Goal: Task Accomplishment & Management: Complete application form

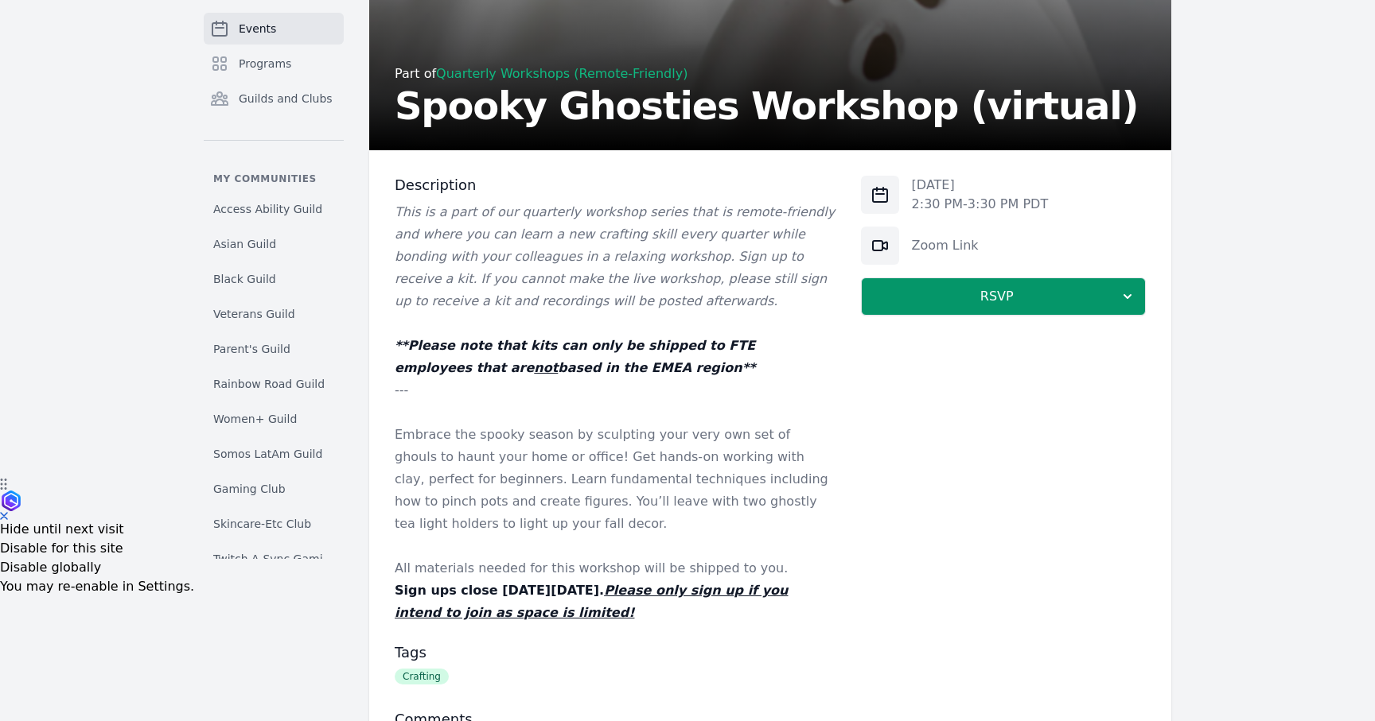
scroll to position [111, 0]
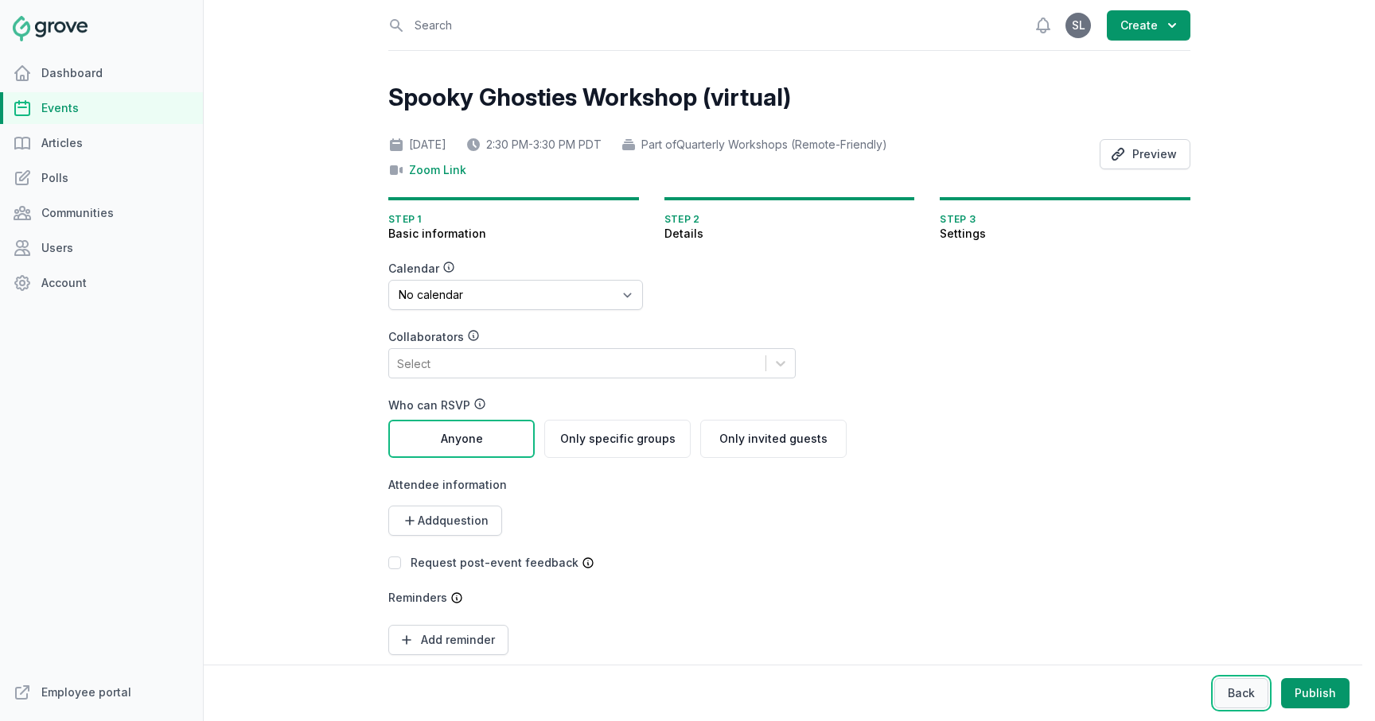
click at [1236, 694] on button "Back" at bounding box center [1241, 694] width 54 height 30
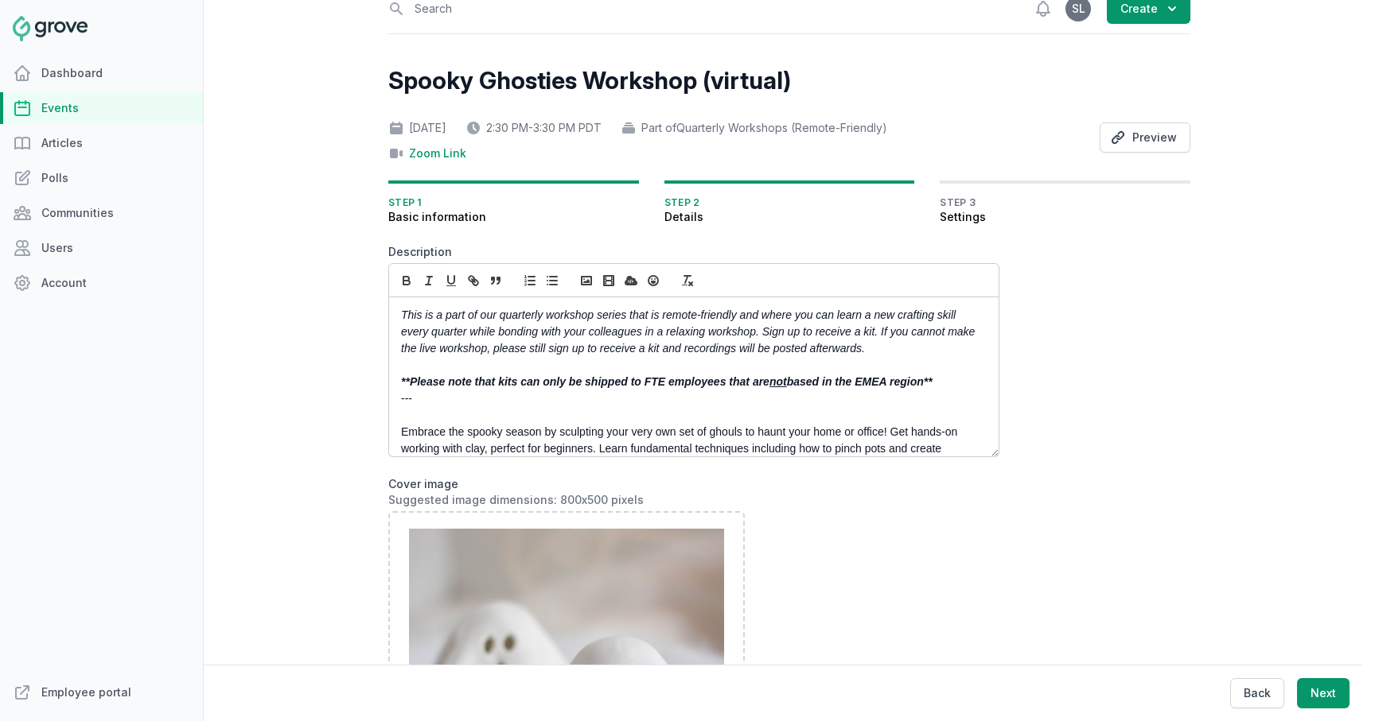
scroll to position [77, 0]
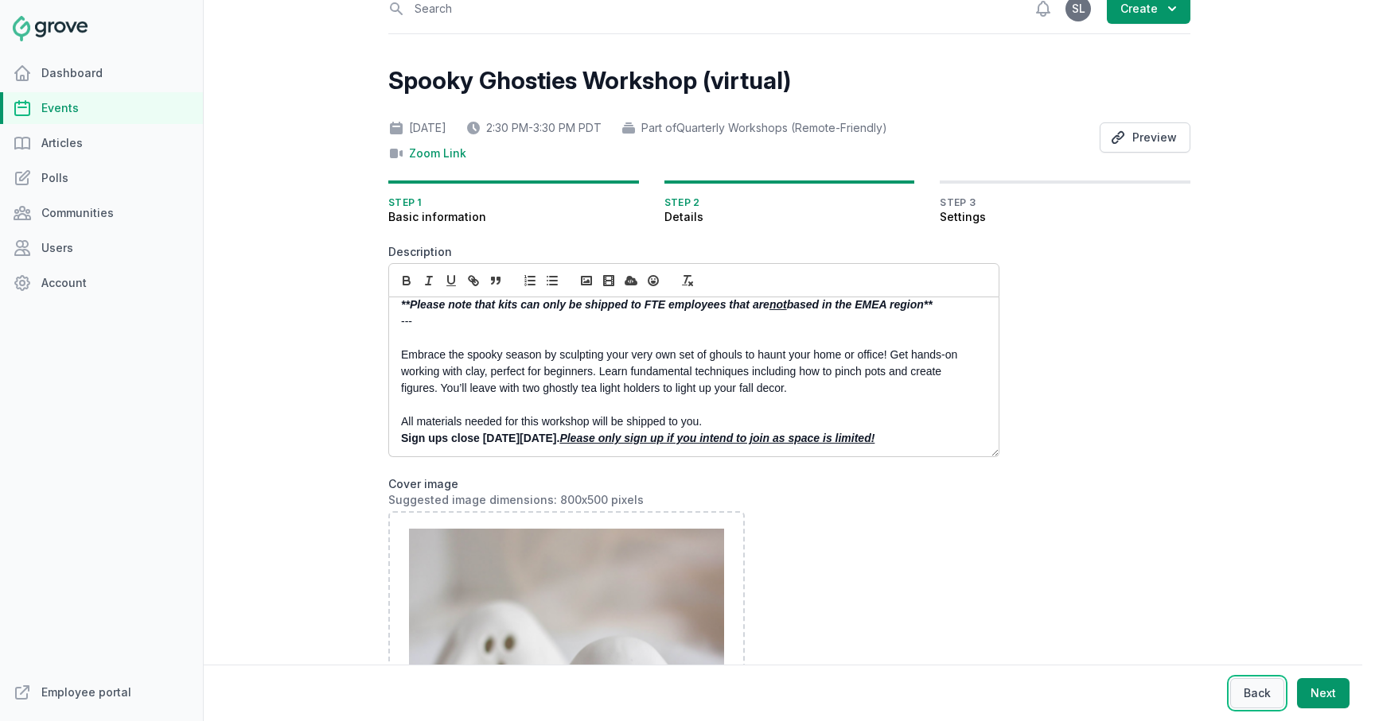
click at [1240, 690] on button "Back" at bounding box center [1257, 694] width 54 height 30
select select "84"
select select "virtual"
select select "false"
select select "2:30 PM"
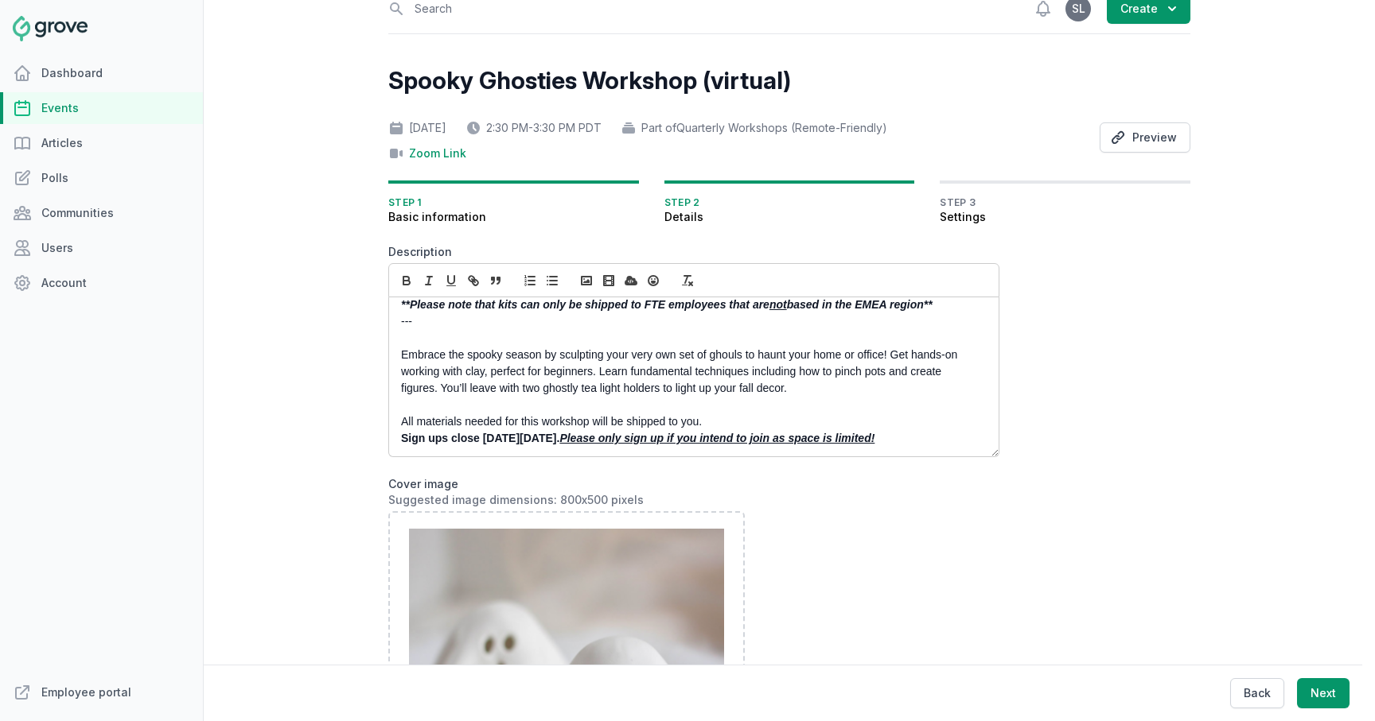
select select "3:30 PM"
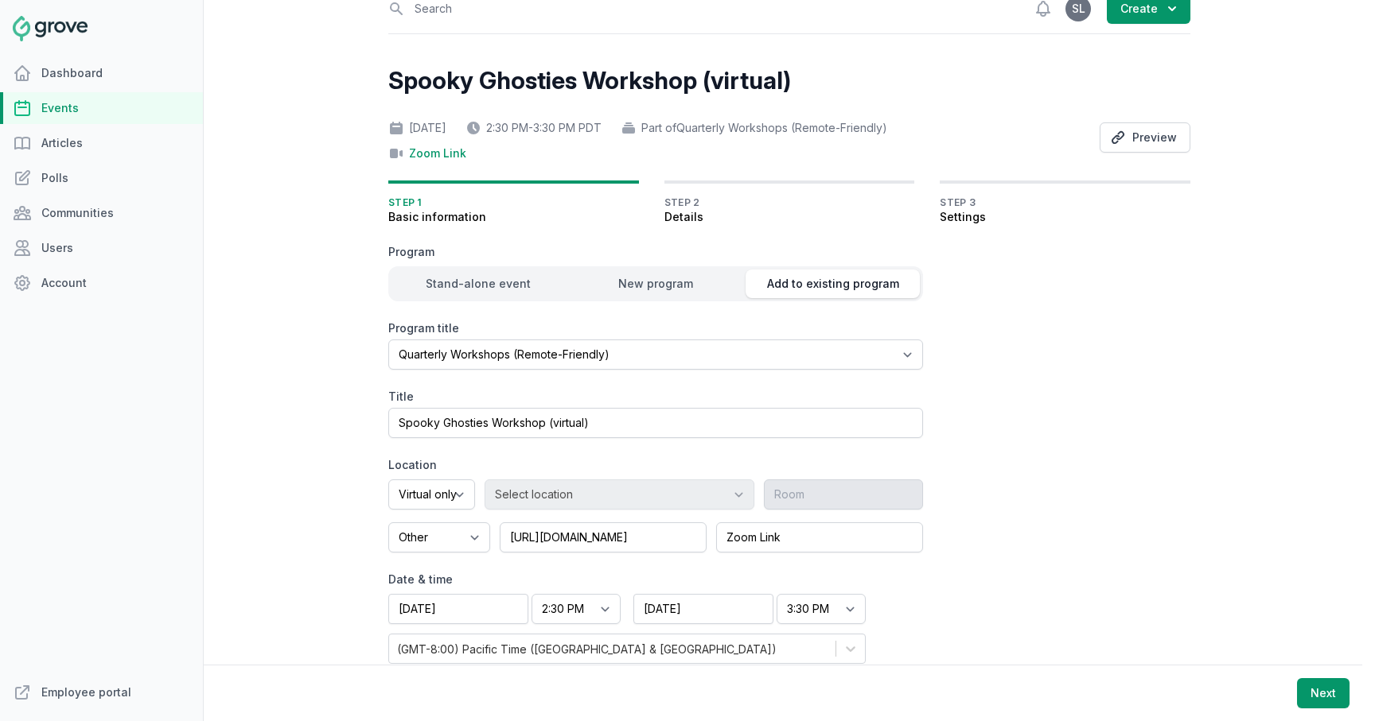
scroll to position [42, 0]
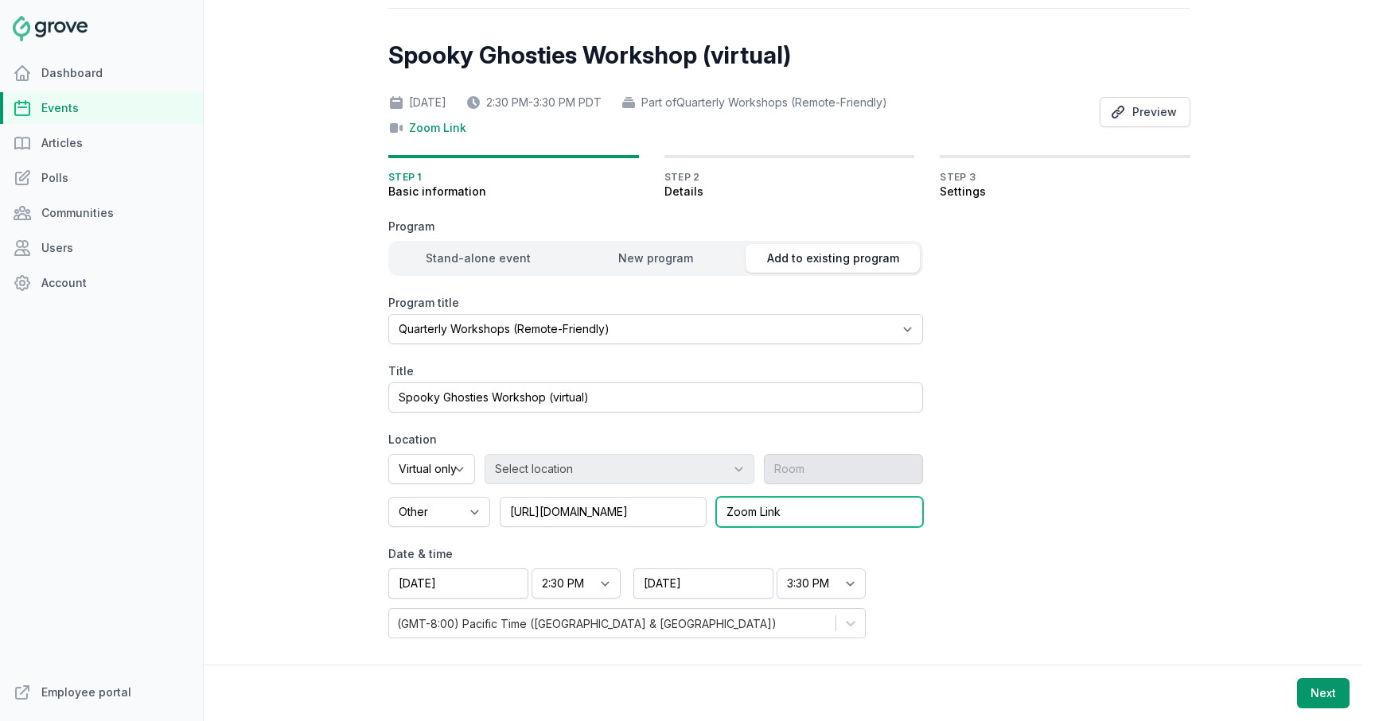
click at [805, 511] on input "Zoom Link" at bounding box center [819, 512] width 207 height 30
type input "Zoom Link will be added soon"
click at [1324, 695] on button "Next" at bounding box center [1323, 694] width 52 height 30
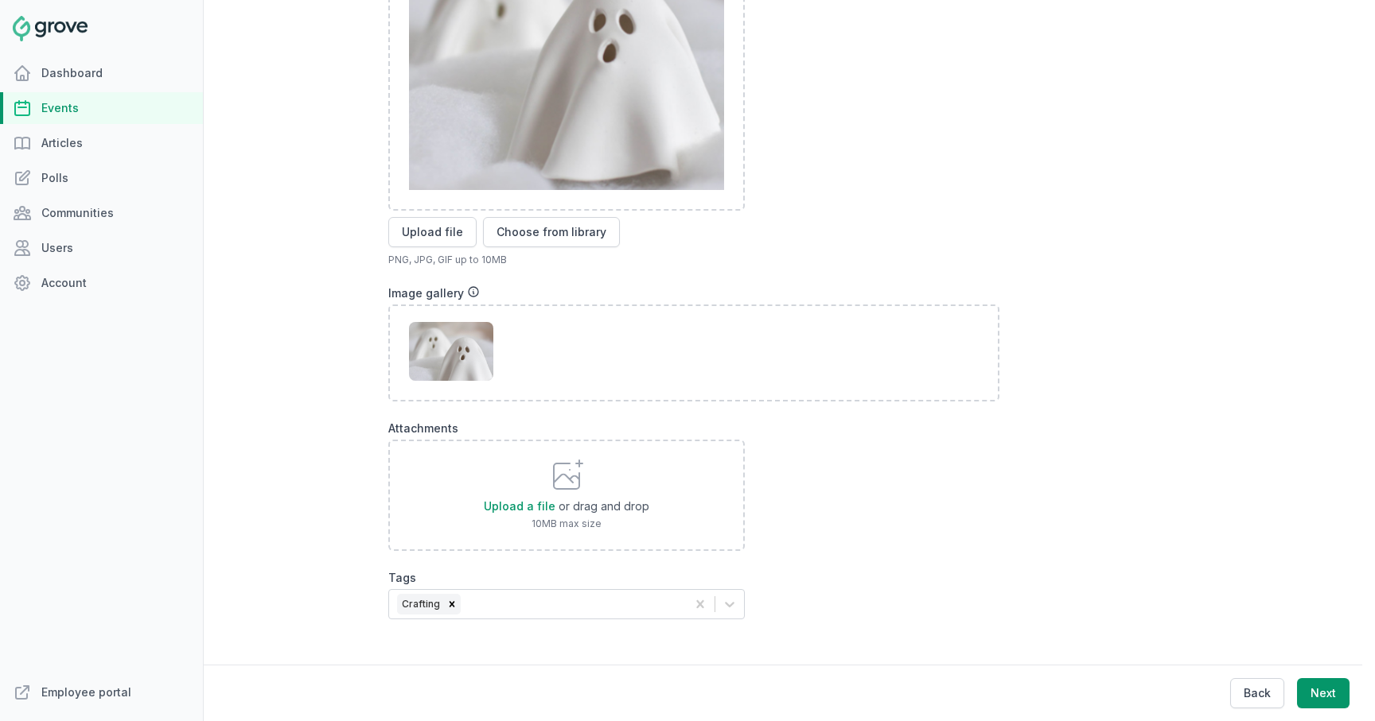
scroll to position [683, 0]
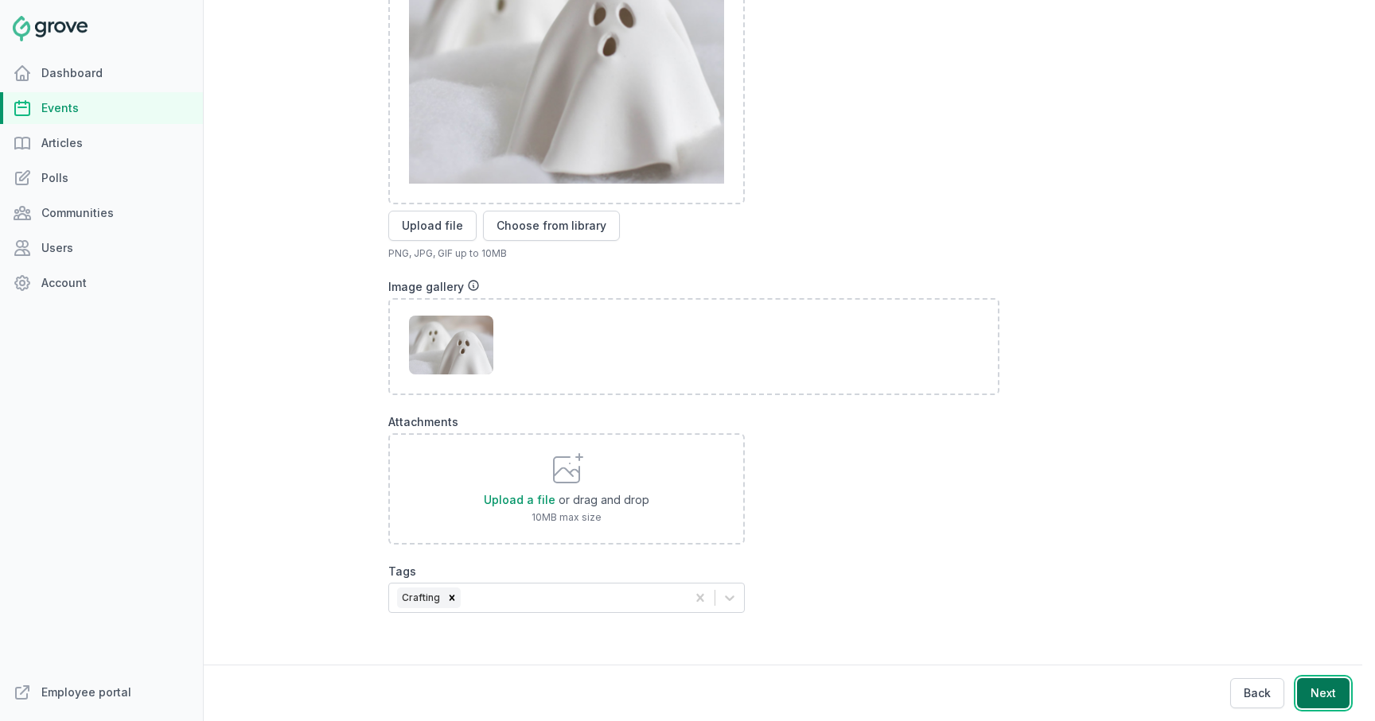
click at [1326, 698] on button "Next" at bounding box center [1323, 694] width 52 height 30
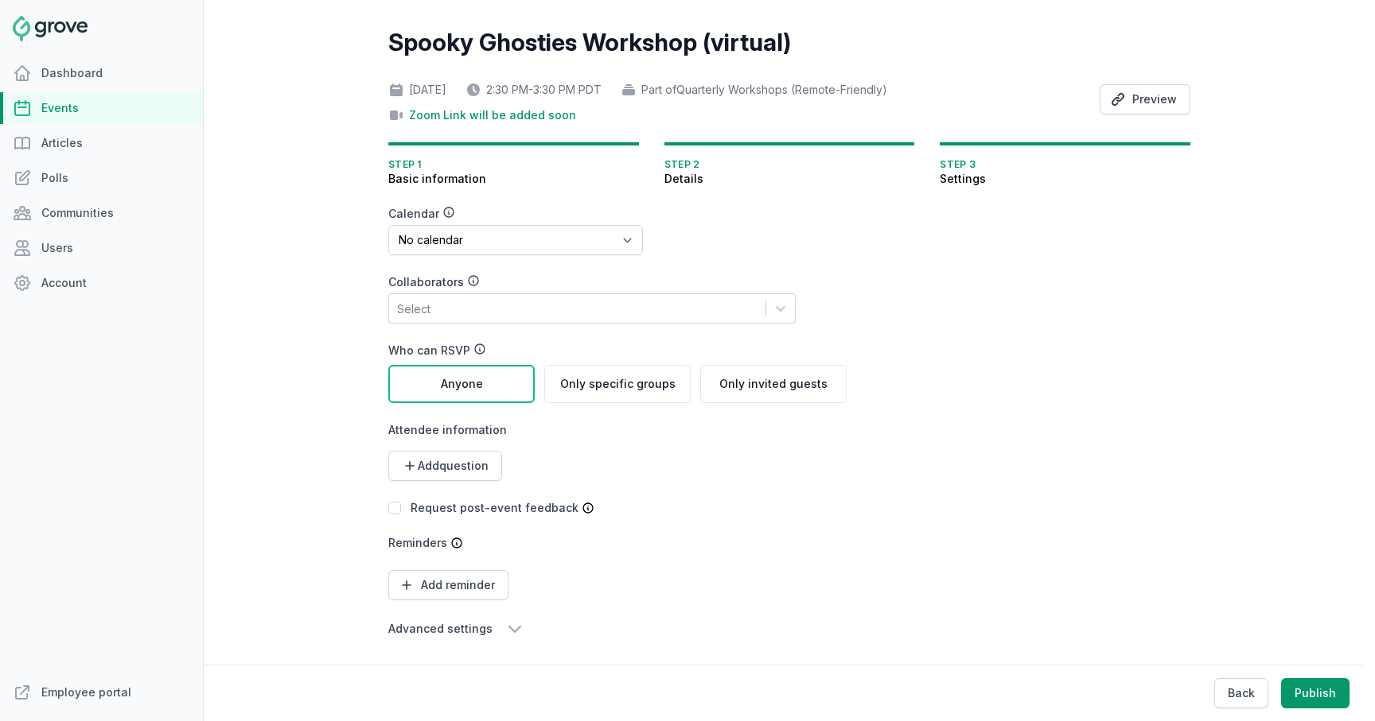
scroll to position [55, 0]
click at [443, 250] on select "No calendar Virtual Events Calendar" at bounding box center [515, 240] width 255 height 30
select select "89"
click at [477, 466] on span "Add question" at bounding box center [453, 466] width 71 height 16
click at [449, 496] on link "Short text" at bounding box center [440, 505] width 105 height 29
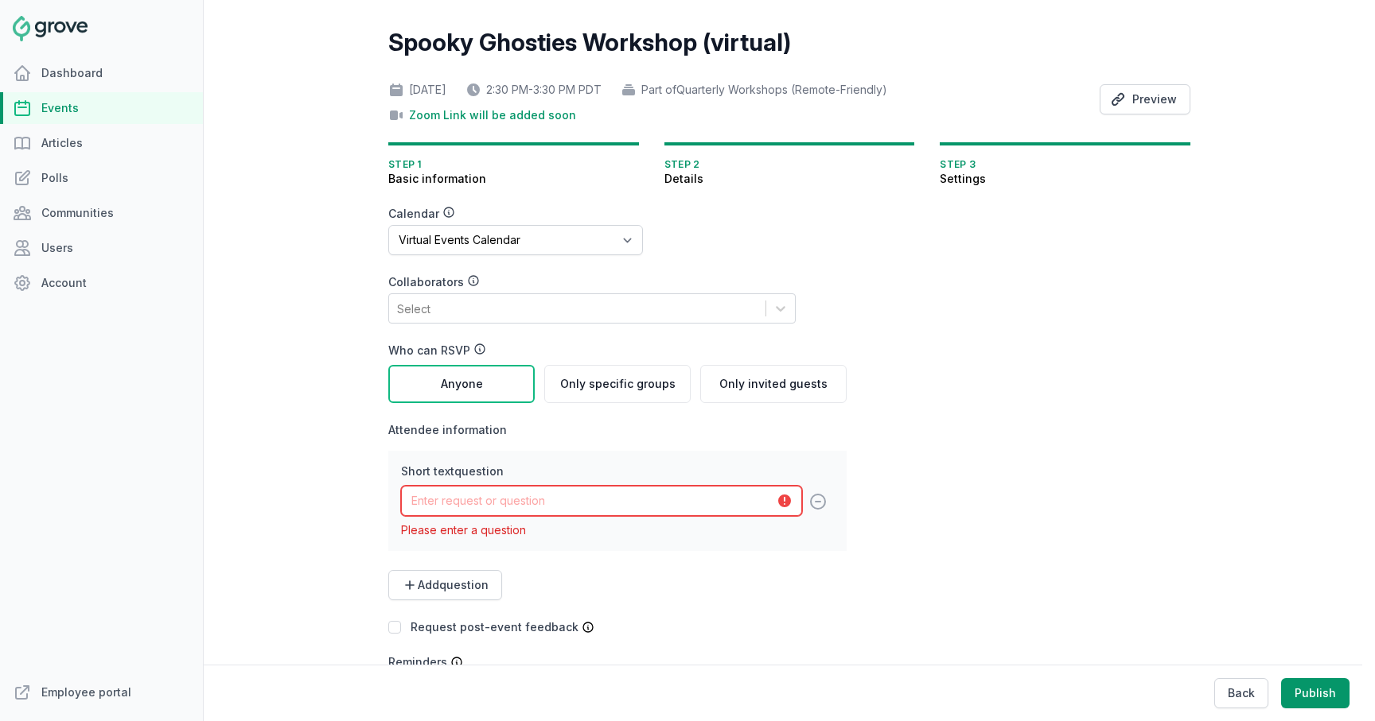
click at [472, 507] on input "text" at bounding box center [601, 501] width 401 height 30
type input "First and Last Name"
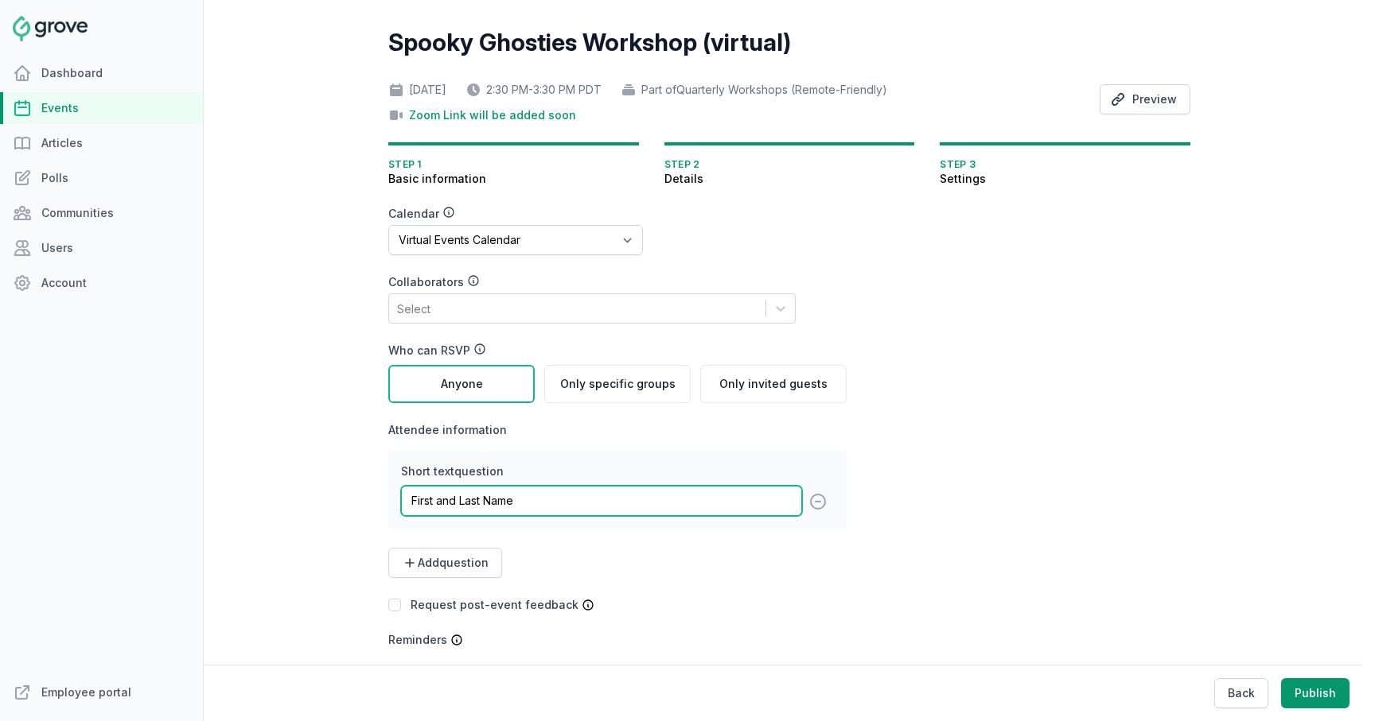
scroll to position [152, 0]
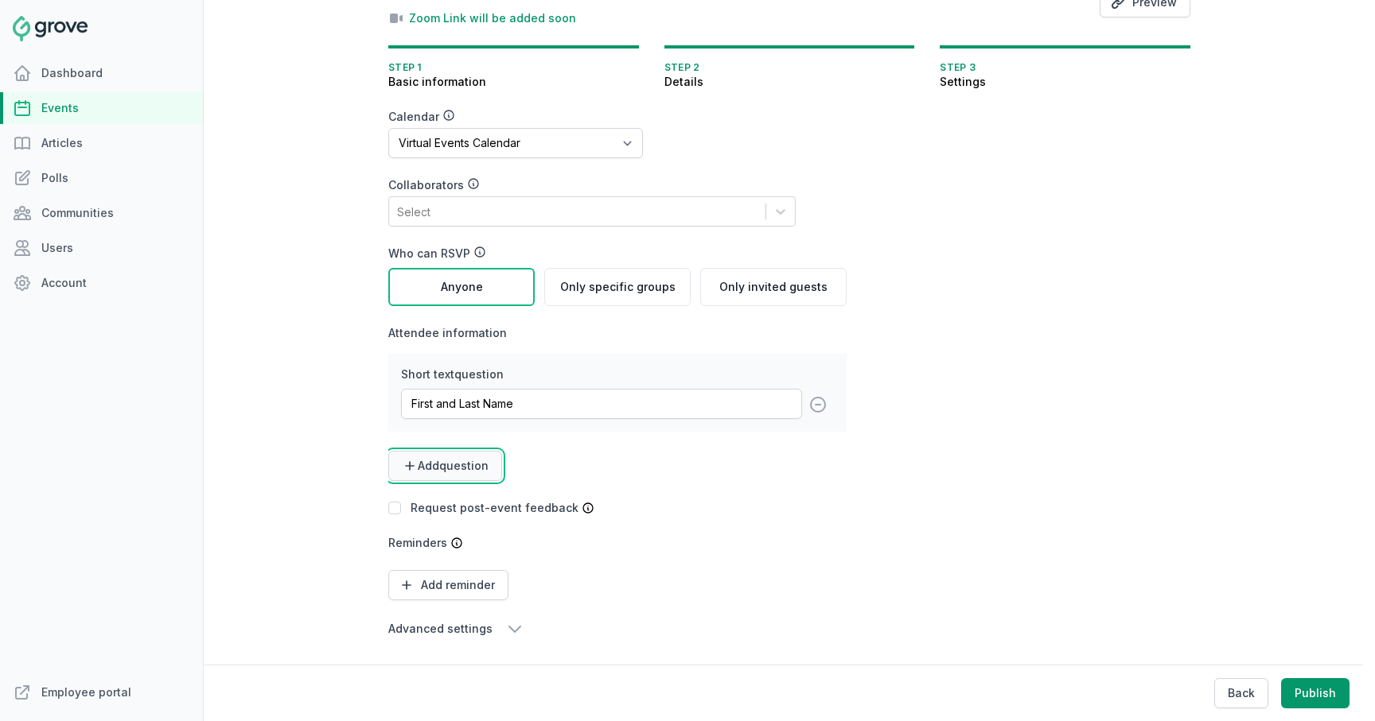
click at [473, 476] on button "Add question" at bounding box center [445, 466] width 114 height 30
click at [454, 500] on link "Short text" at bounding box center [440, 505] width 105 height 29
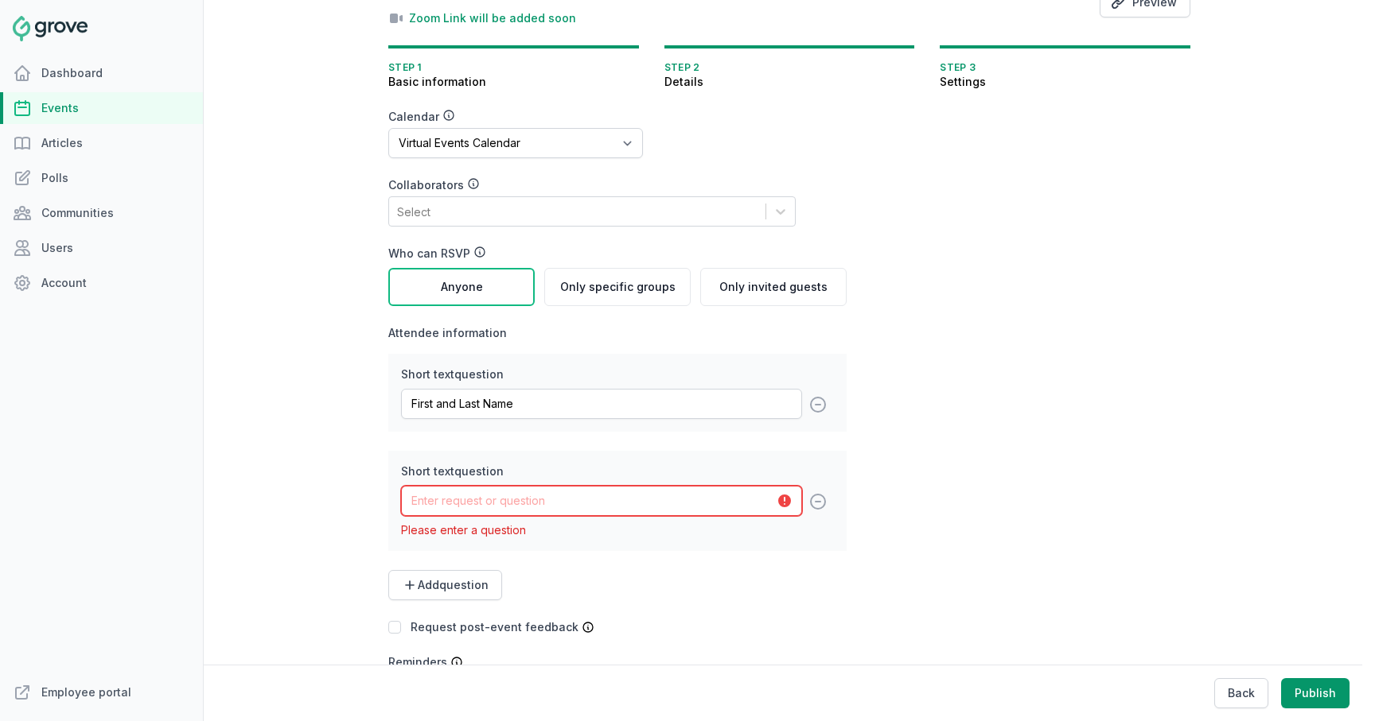
click at [483, 496] on input "text" at bounding box center [601, 501] width 401 height 30
type input "Address Line 1 (Street Name and Number)"
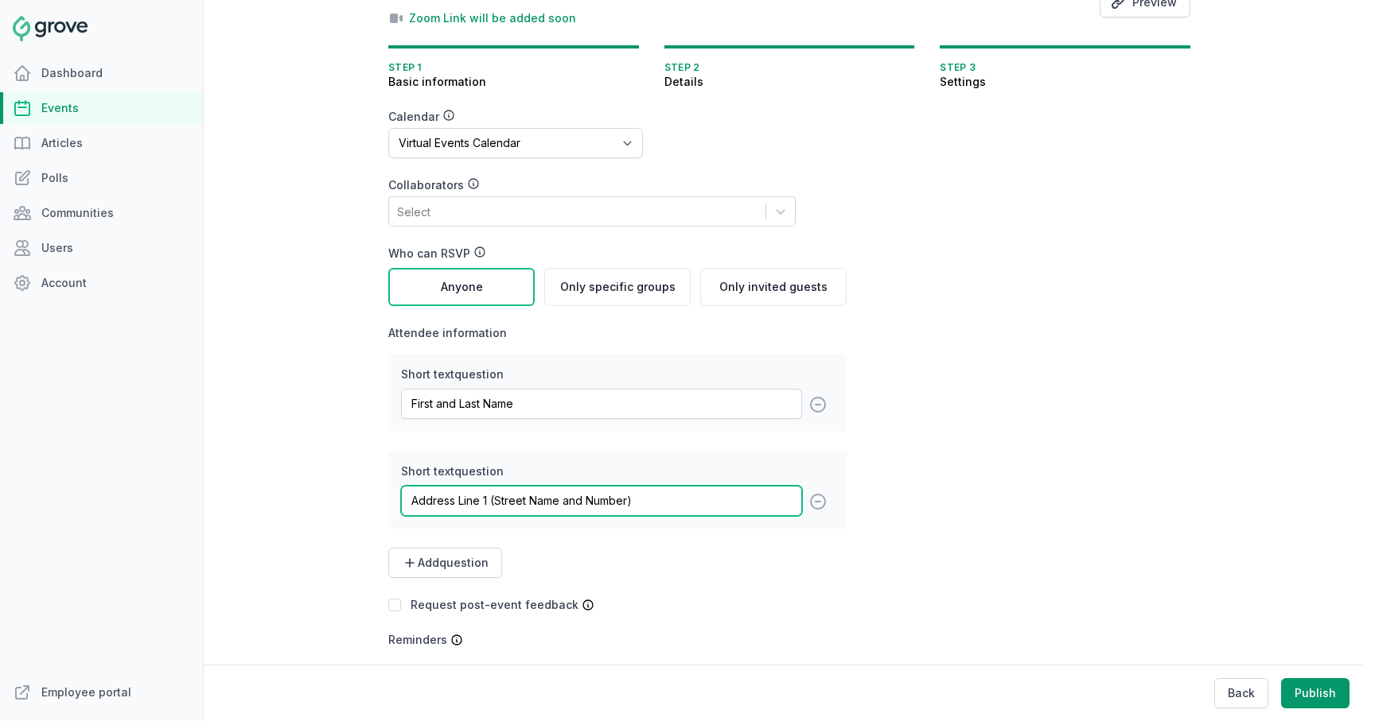
scroll to position [249, 0]
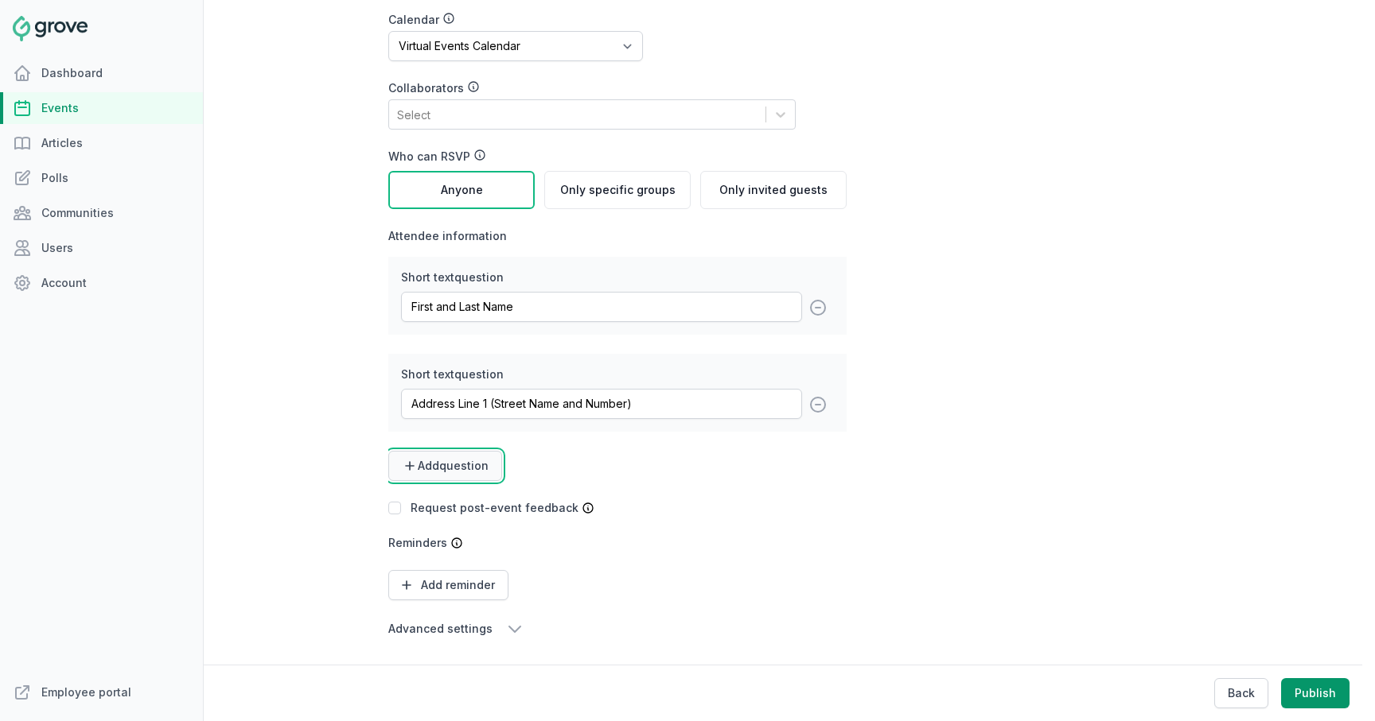
click at [462, 469] on span "Add question" at bounding box center [453, 466] width 71 height 16
click at [447, 500] on link "Short text" at bounding box center [440, 505] width 105 height 29
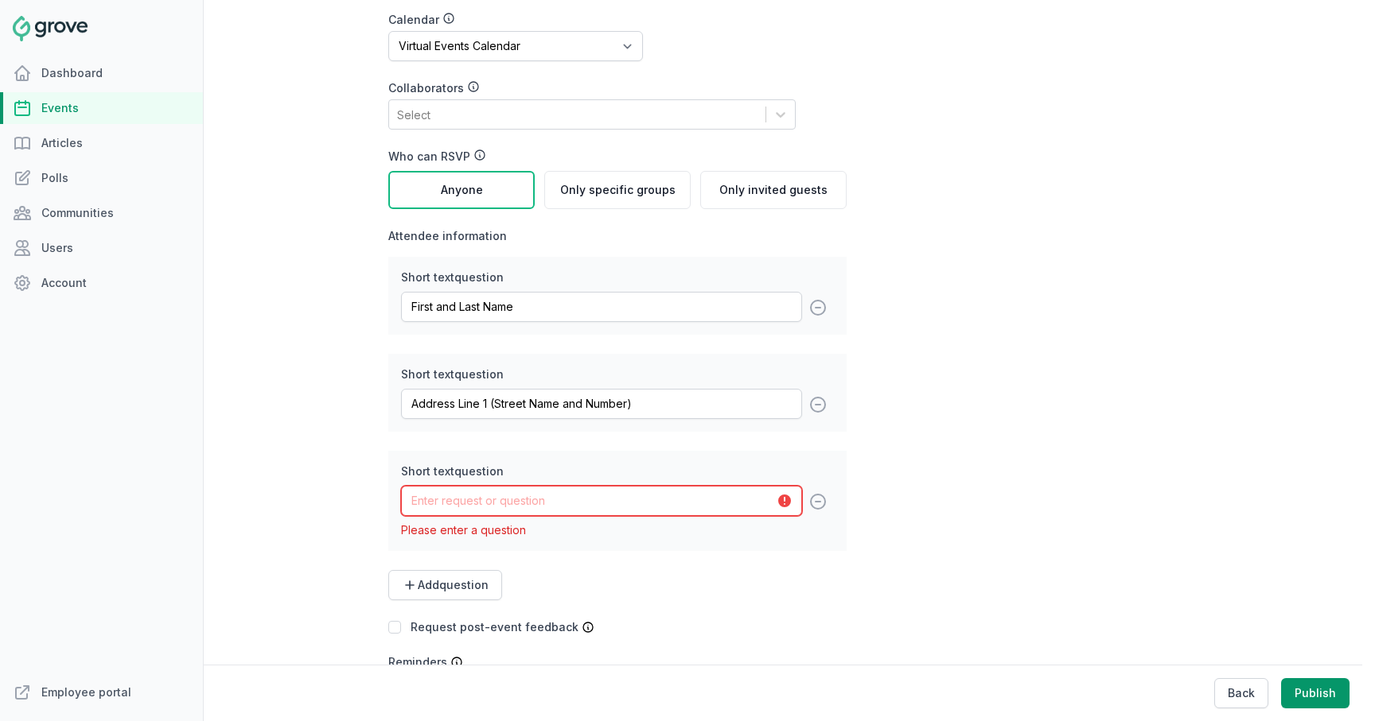
click at [459, 500] on input "text" at bounding box center [601, 501] width 401 height 30
type input "Address Line 2 (Apartment or Unit Number)"
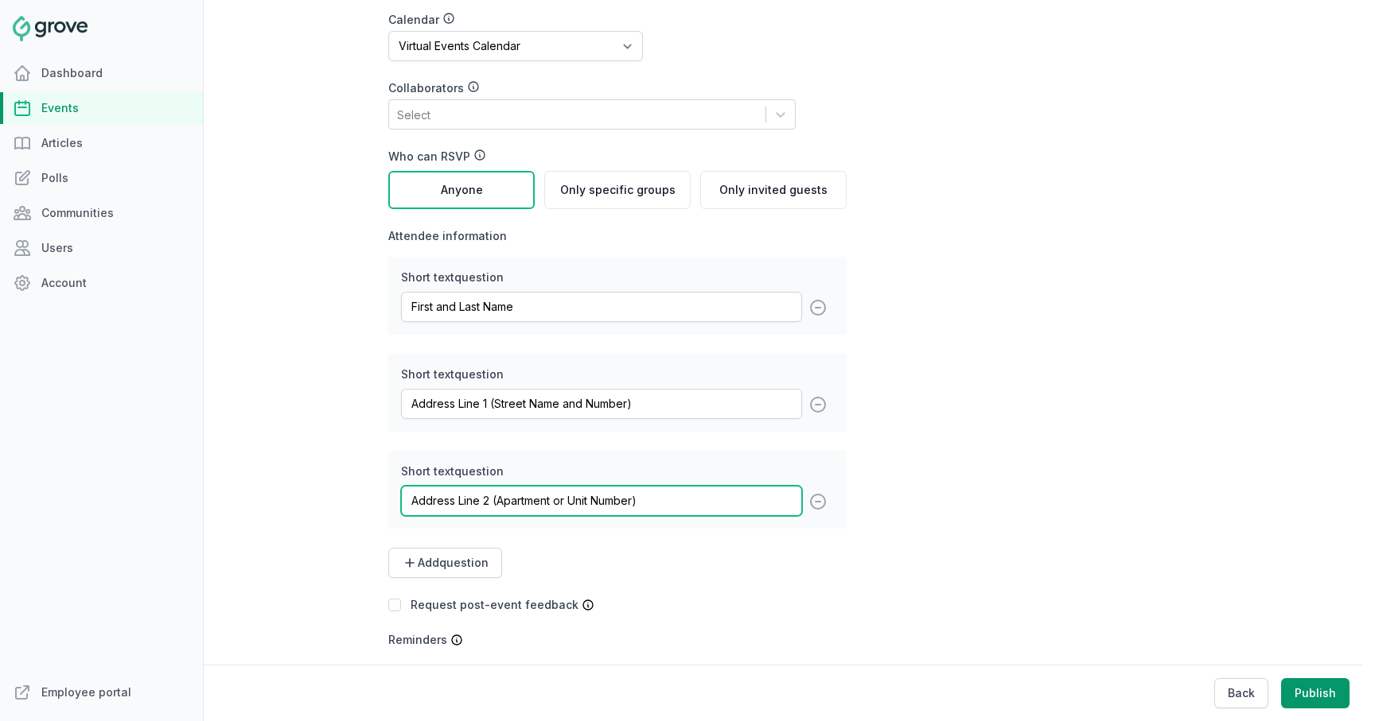
scroll to position [346, 0]
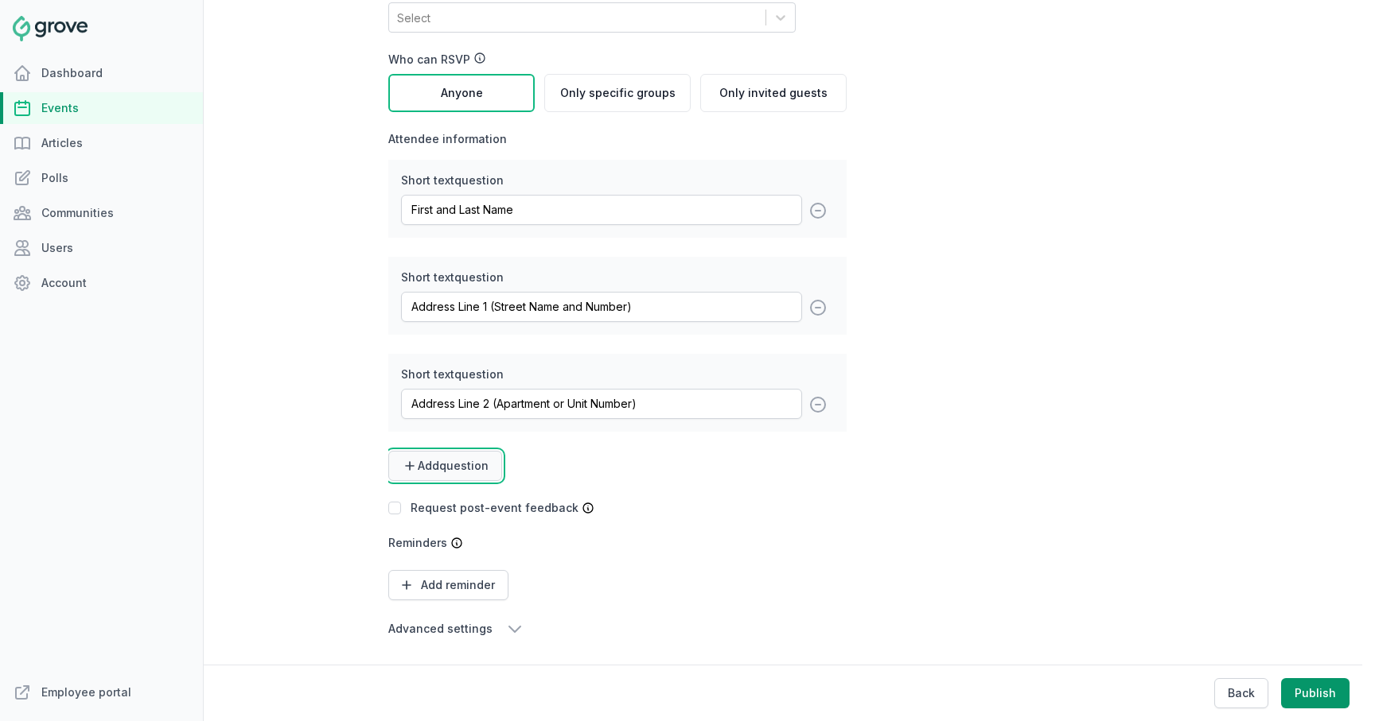
click at [459, 472] on span "Add question" at bounding box center [453, 466] width 71 height 16
click at [443, 502] on link "Short text" at bounding box center [440, 505] width 105 height 29
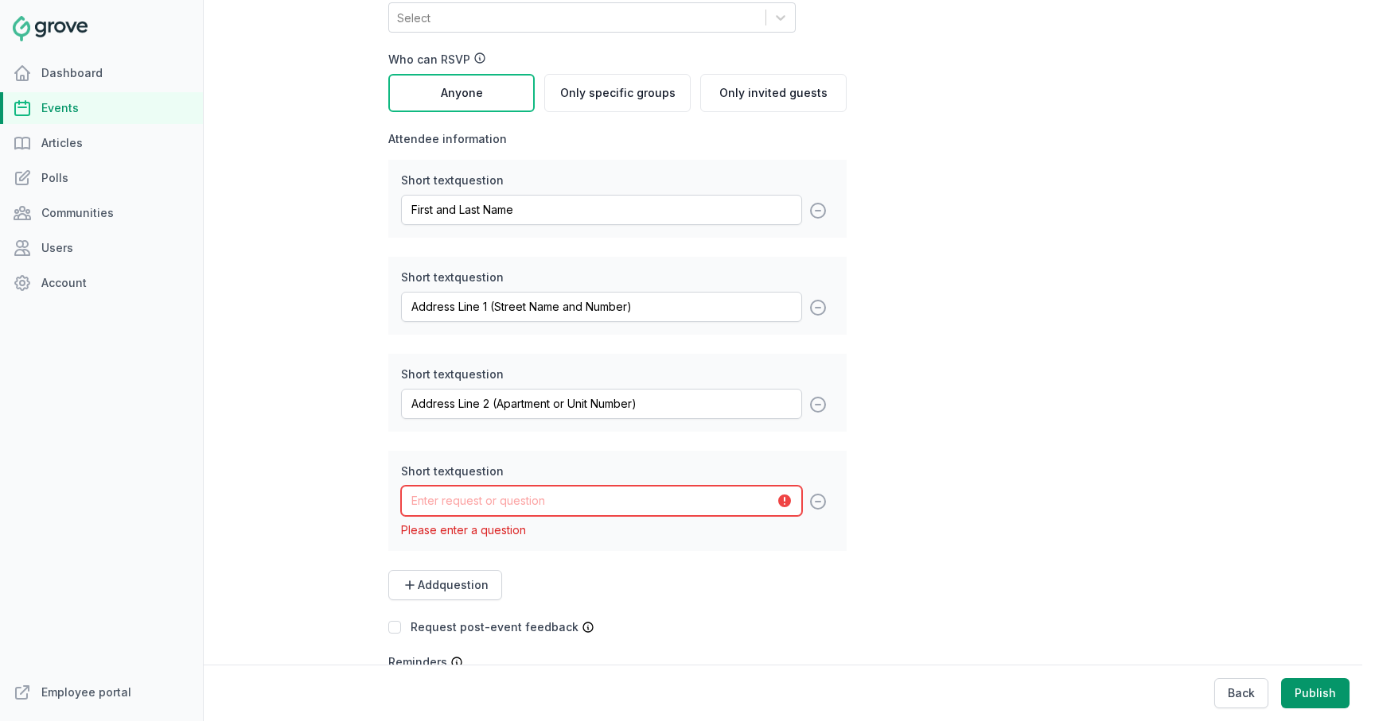
click at [461, 505] on input "text" at bounding box center [601, 501] width 401 height 30
click at [1125, 528] on div "Spooky Ghosties Workshop (virtual) Fri, Oct 3, 2025 2:30 PM - 3:30 PM PDT Part …" at bounding box center [789, 263] width 802 height 1053
click at [1254, 689] on button "Back" at bounding box center [1241, 694] width 54 height 30
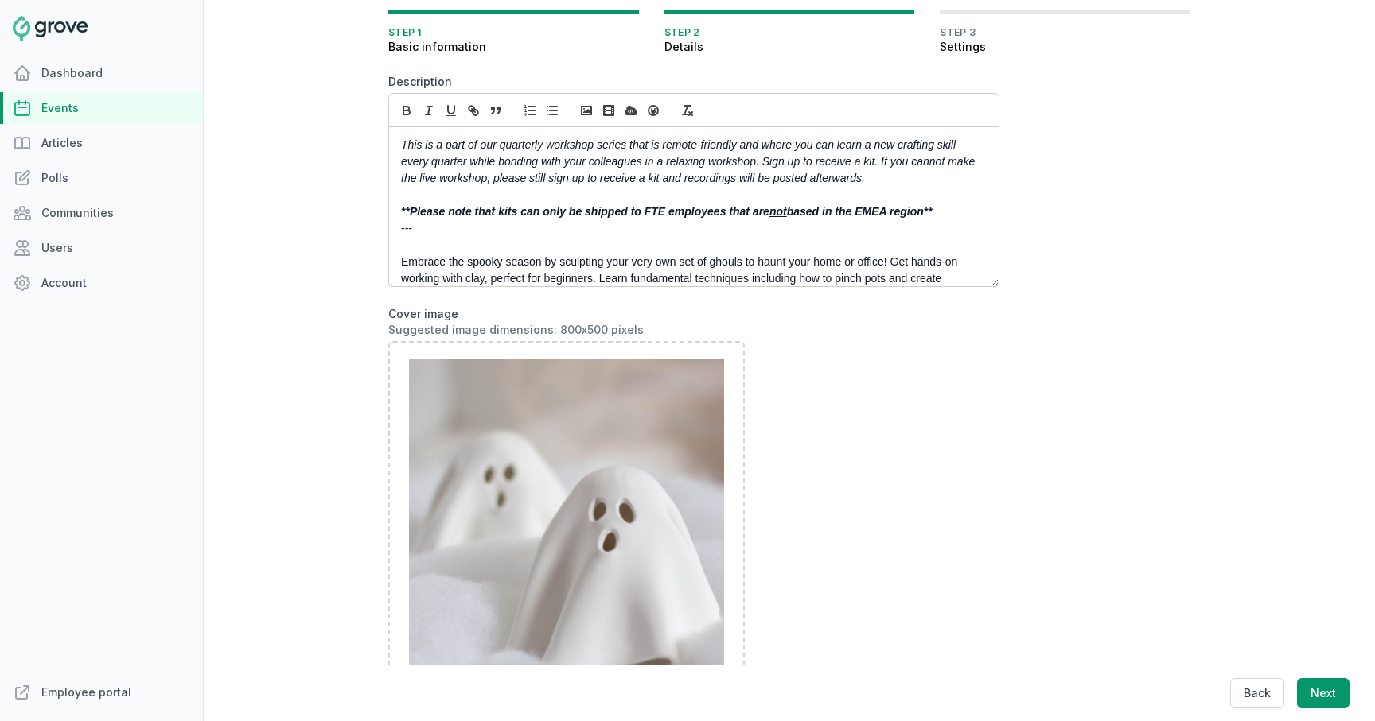
scroll to position [138, 0]
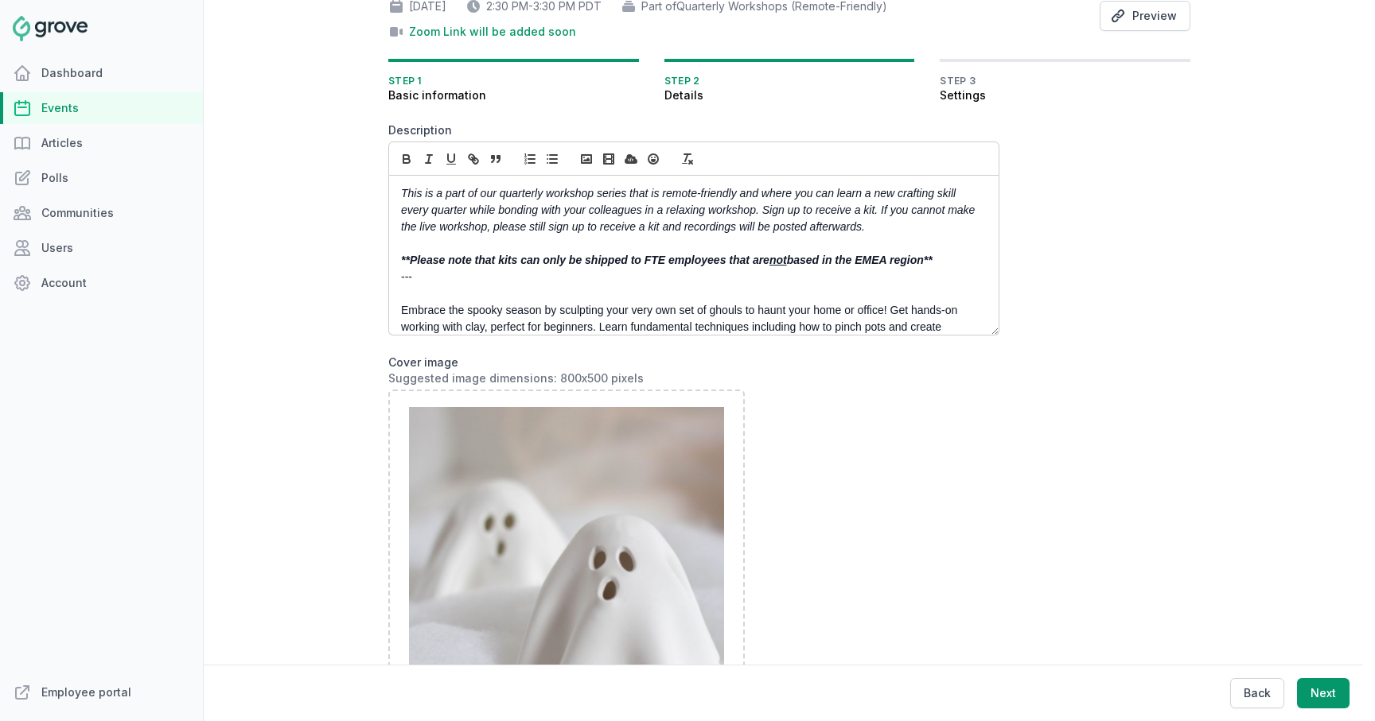
click at [878, 261] on em "**Please note that kits can only be shipped to FTE employees that are not based…" at bounding box center [666, 260] width 531 height 13
click at [906, 262] on em "**Please note that kits can only be shipped to FTE employees that are not based…" at bounding box center [666, 260] width 531 height 13
drag, startPoint x: 893, startPoint y: 262, endPoint x: 772, endPoint y: 260, distance: 120.9
click at [772, 261] on em "**Please note that kits can only be shipped to FTE employees that are not based…" at bounding box center [666, 260] width 531 height 13
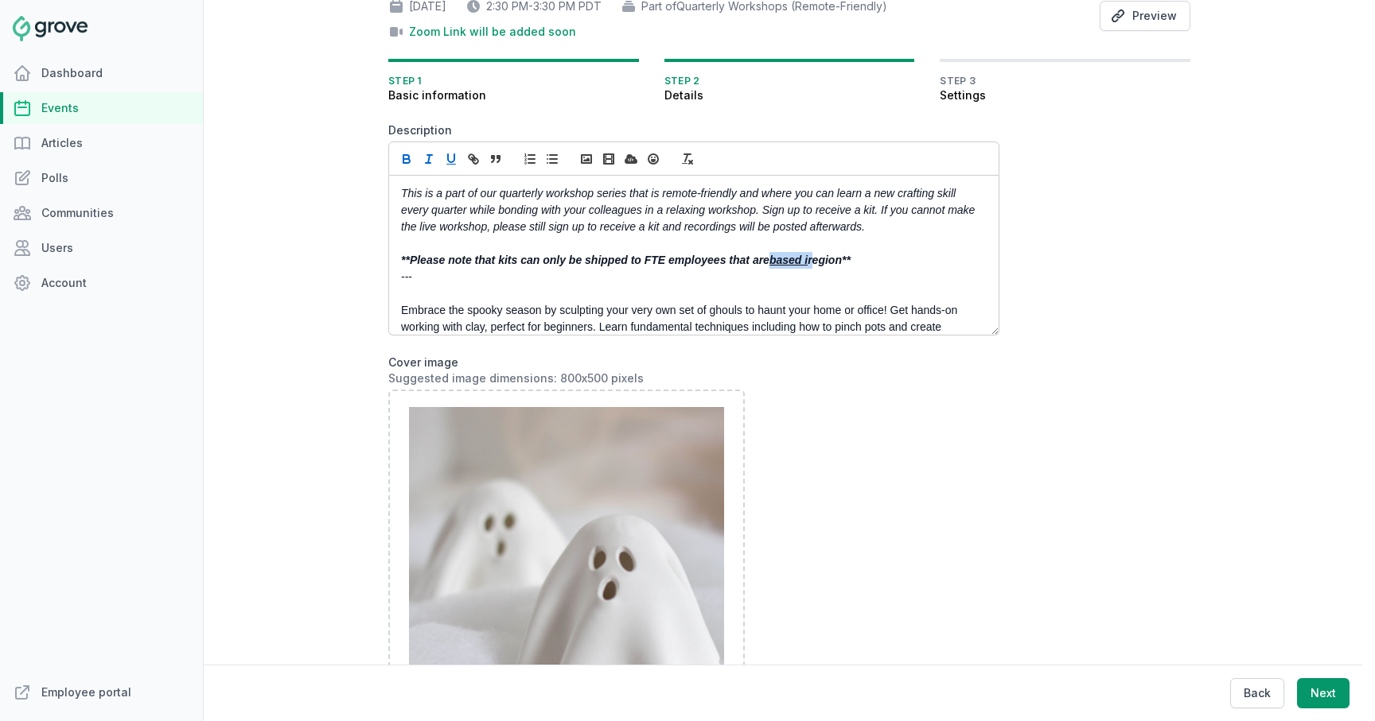
drag, startPoint x: 815, startPoint y: 262, endPoint x: 775, endPoint y: 262, distance: 39.8
click at [775, 262] on em "**Please note that kits can only be shipped to FTE employees that are based i r…" at bounding box center [625, 260] width 449 height 13
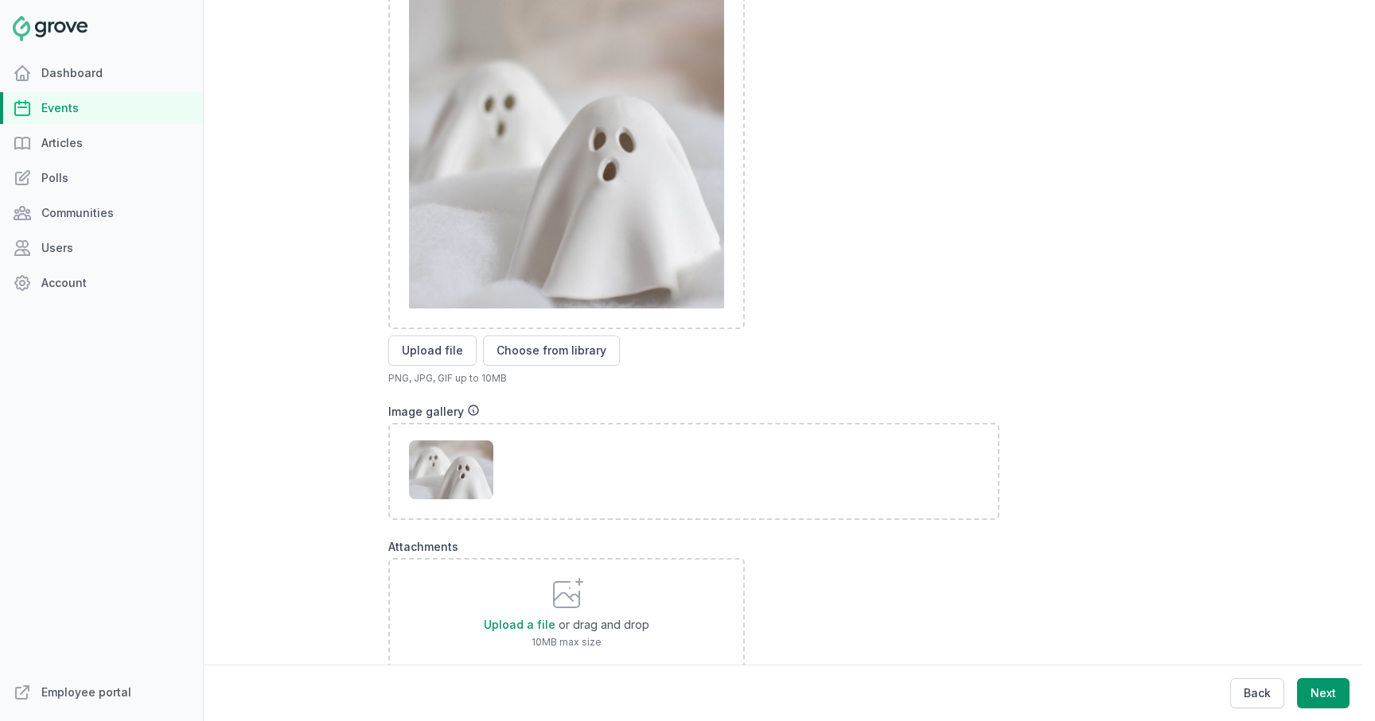
scroll to position [683, 0]
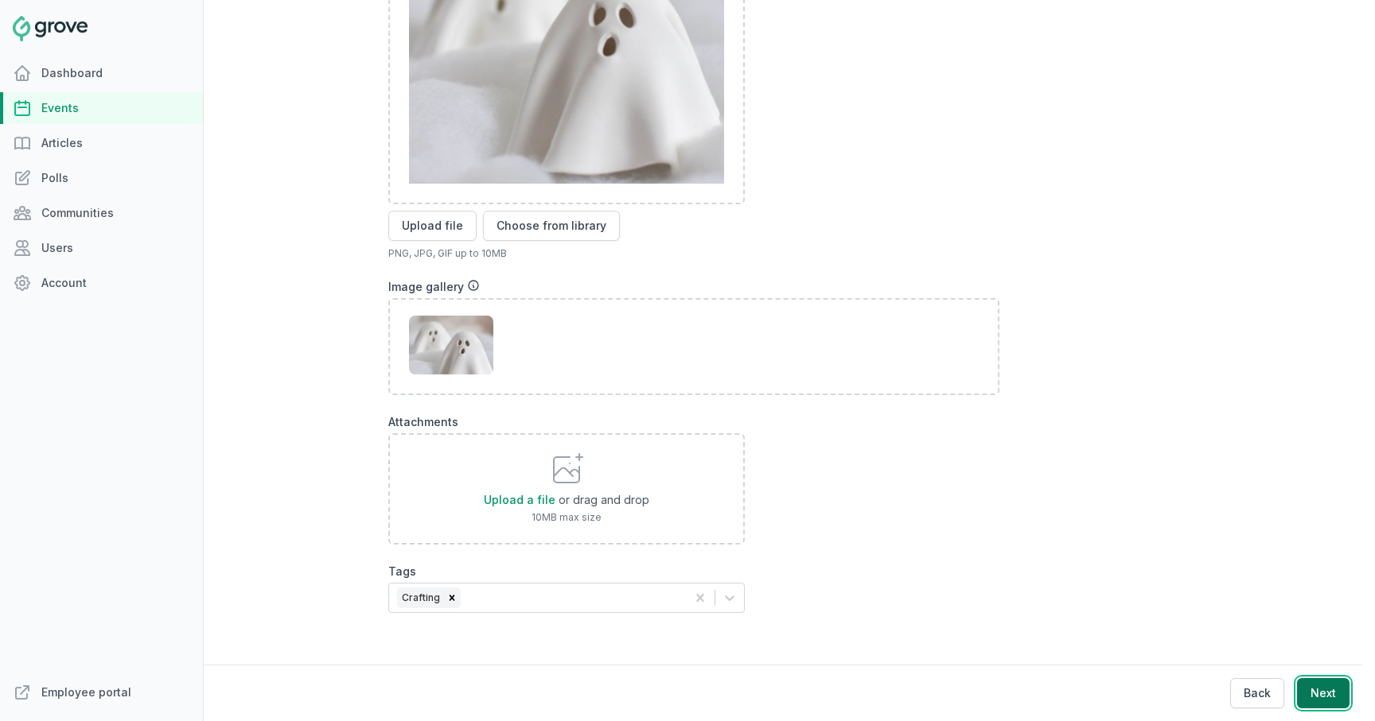
click at [1332, 690] on button "Next" at bounding box center [1323, 694] width 52 height 30
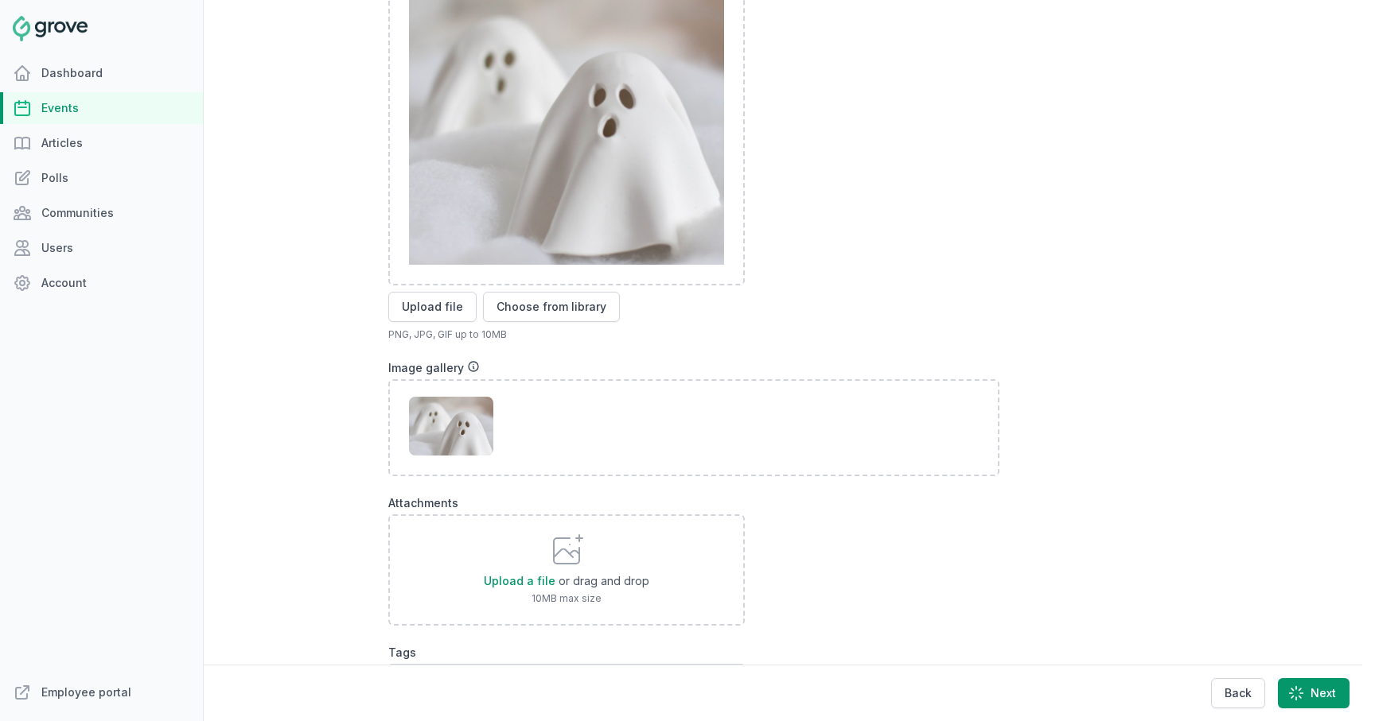
scroll to position [1, 0]
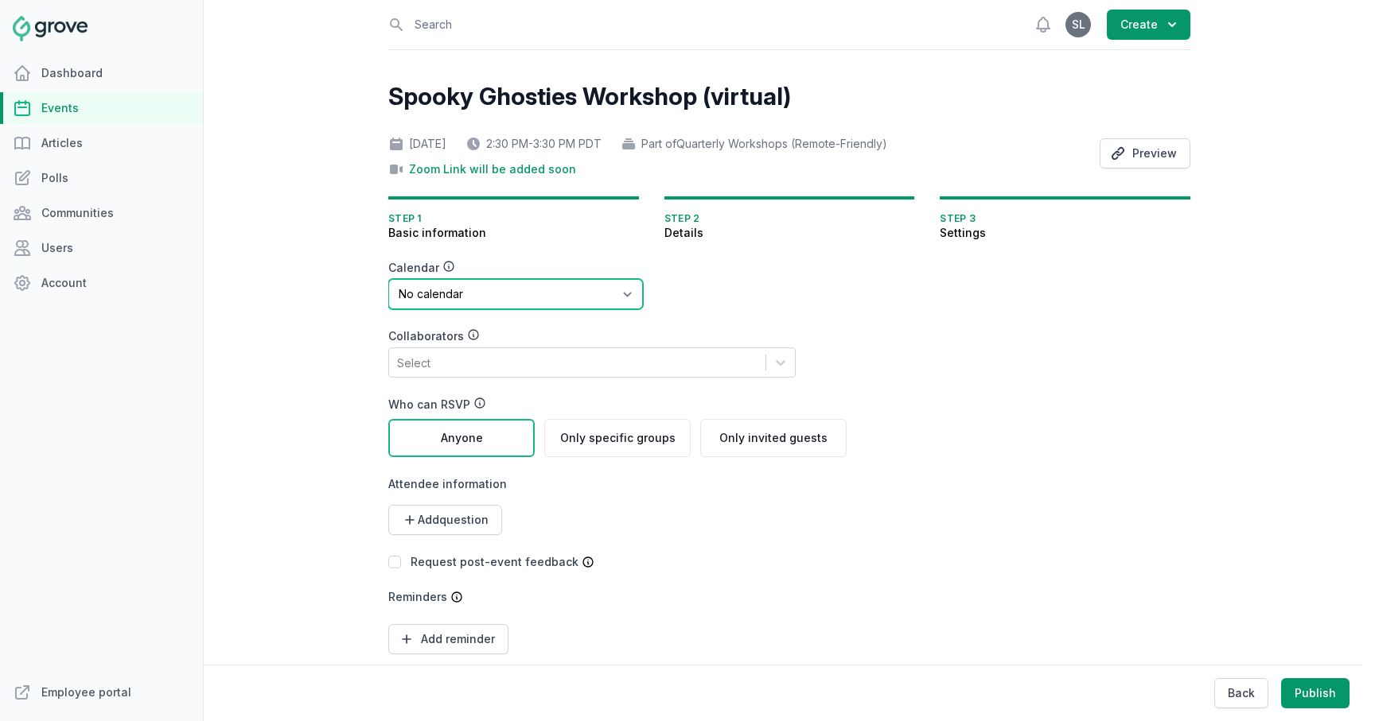
click at [559, 300] on select "No calendar Virtual Events Calendar" at bounding box center [515, 294] width 255 height 30
select select "89"
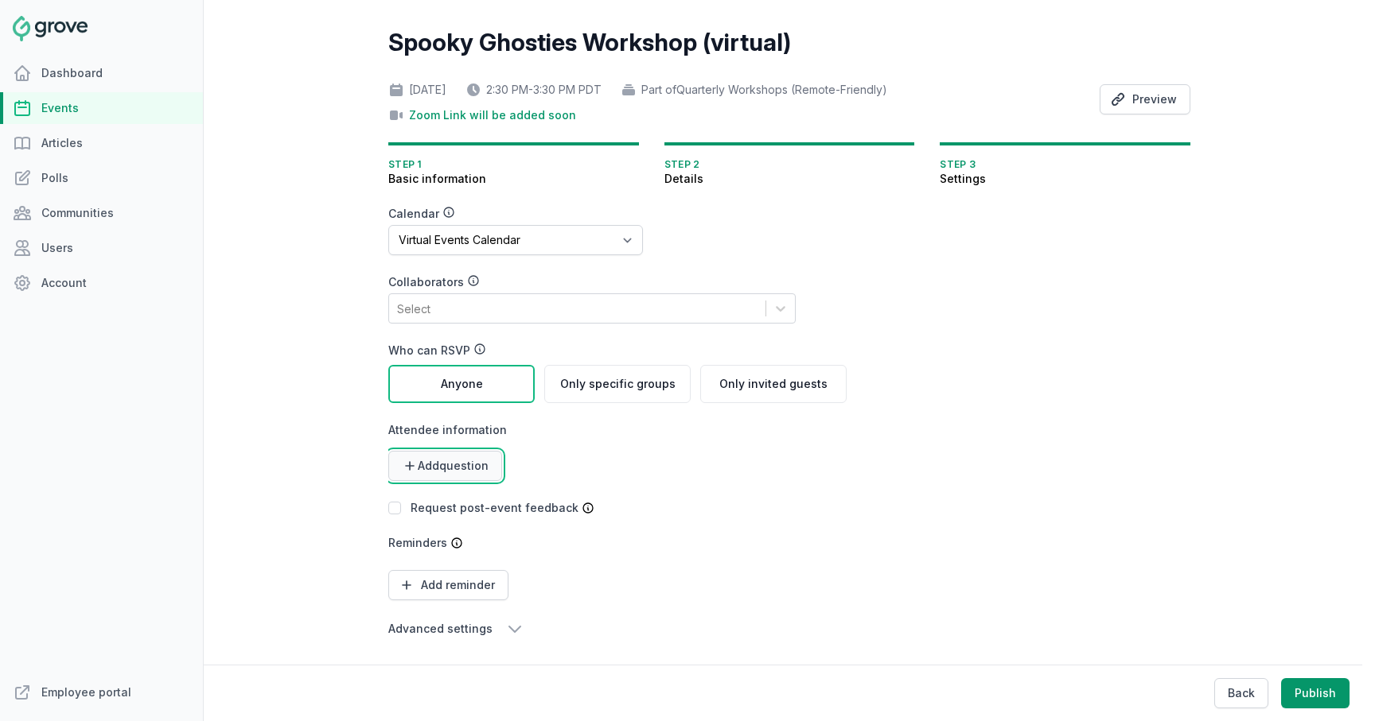
click at [462, 457] on button "Add question" at bounding box center [445, 466] width 114 height 30
click at [442, 492] on link "Short text" at bounding box center [440, 505] width 105 height 29
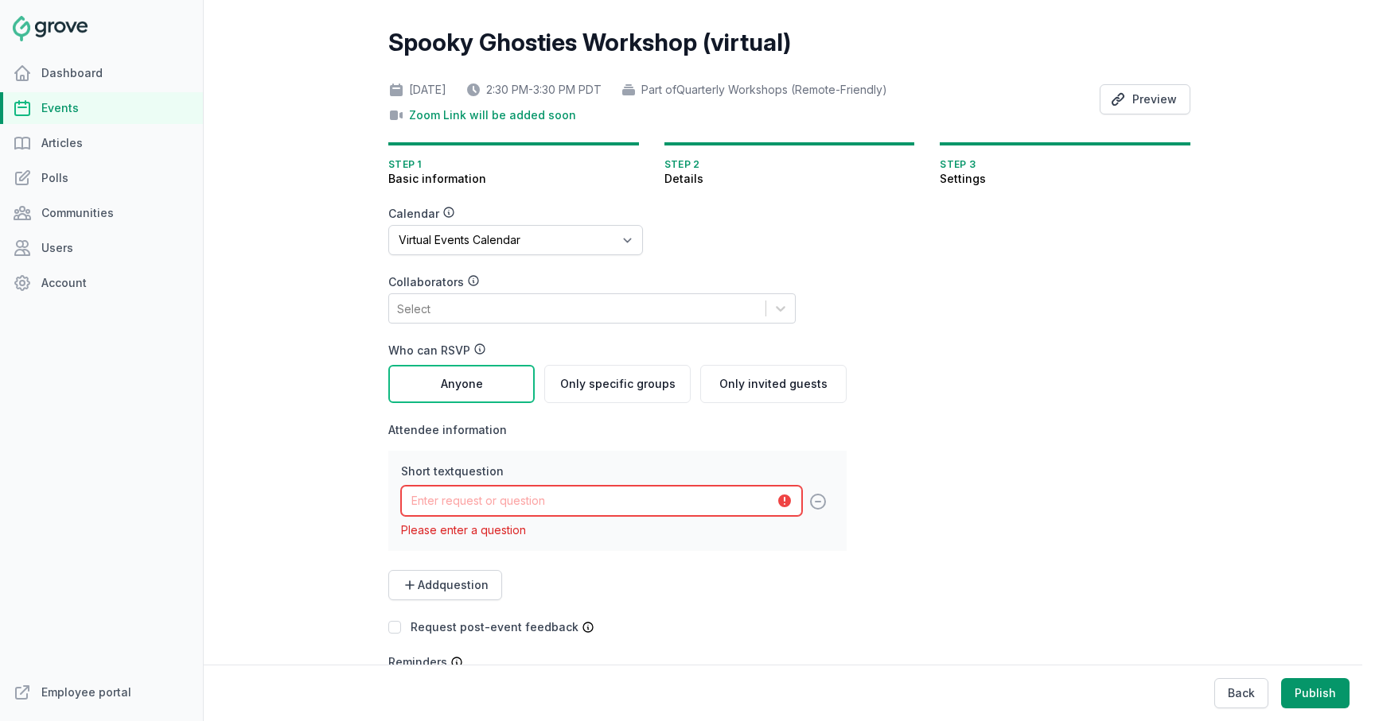
click at [472, 509] on input "text" at bounding box center [601, 501] width 401 height 30
type input "First and Last Name"
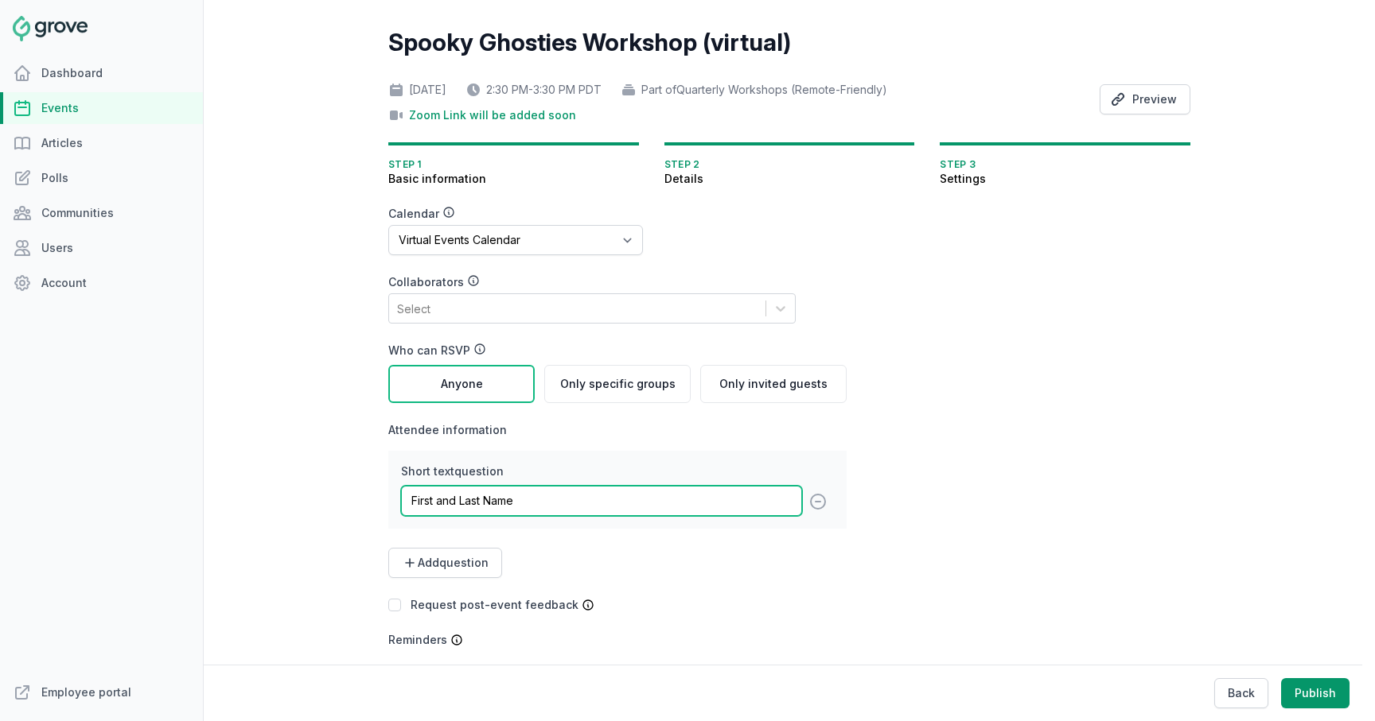
scroll to position [152, 0]
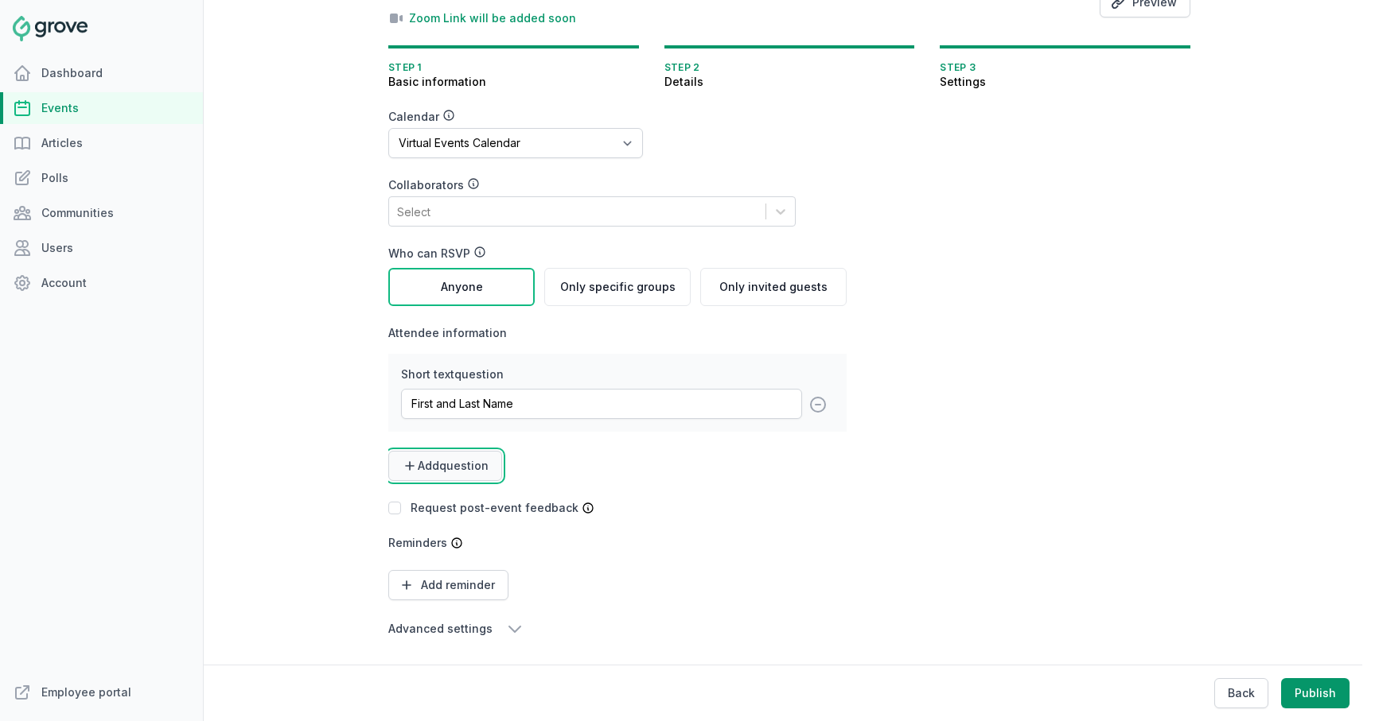
click at [453, 468] on span "Add question" at bounding box center [453, 466] width 71 height 16
click at [437, 505] on link "Short text" at bounding box center [440, 505] width 105 height 29
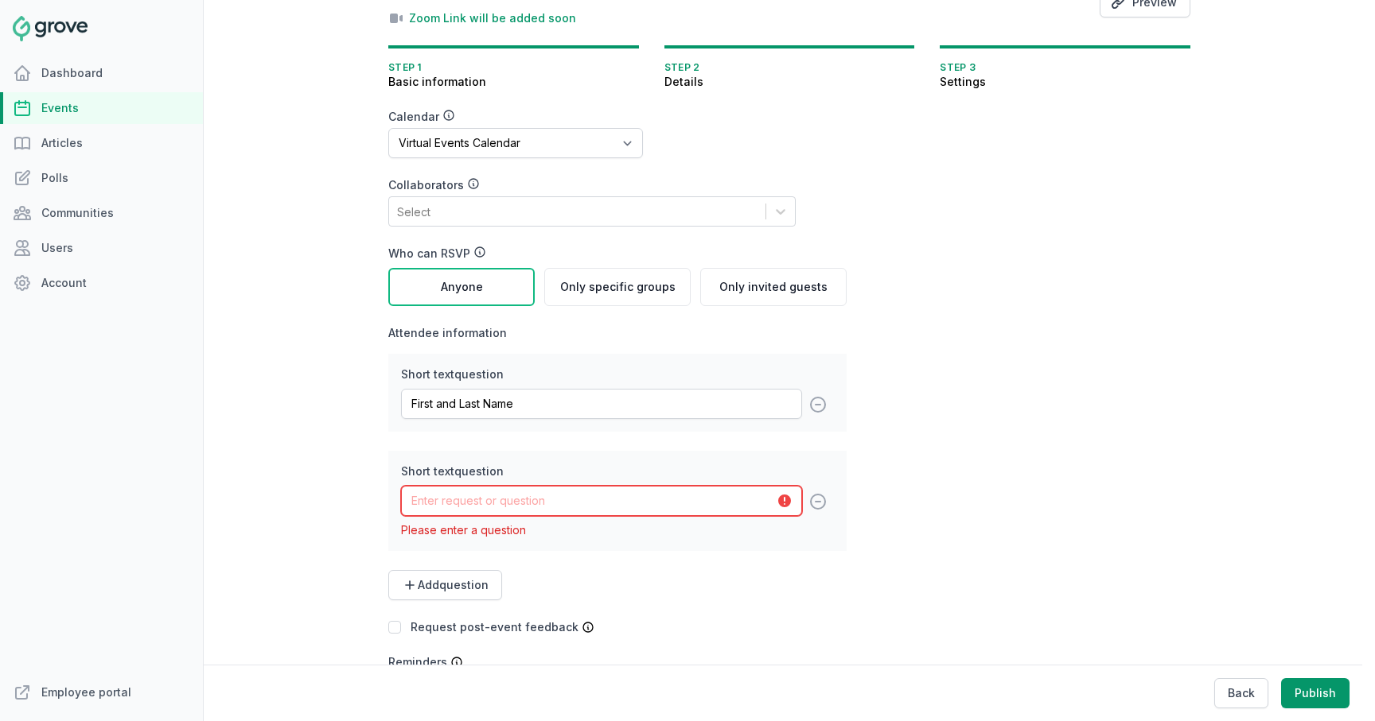
click at [462, 507] on input "text" at bounding box center [601, 501] width 401 height 30
click at [900, 521] on form "Calendar No calendar Virtual Events Calendar Collaborators Select Who can RSVP …" at bounding box center [693, 433] width 611 height 649
click at [818, 501] on icon at bounding box center [818, 502] width 14 height 14
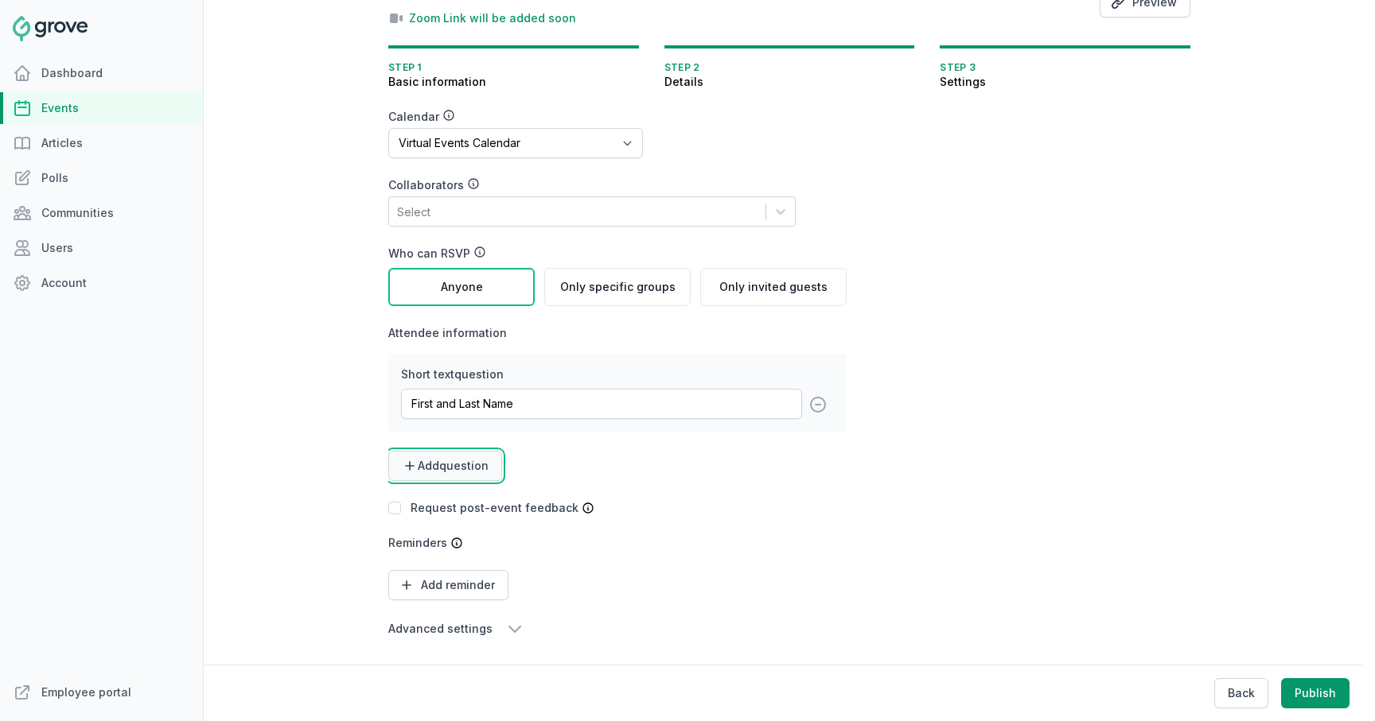
click at [475, 469] on span "Add question" at bounding box center [453, 466] width 71 height 16
click at [449, 562] on link "Multiple choice" at bounding box center [440, 562] width 105 height 29
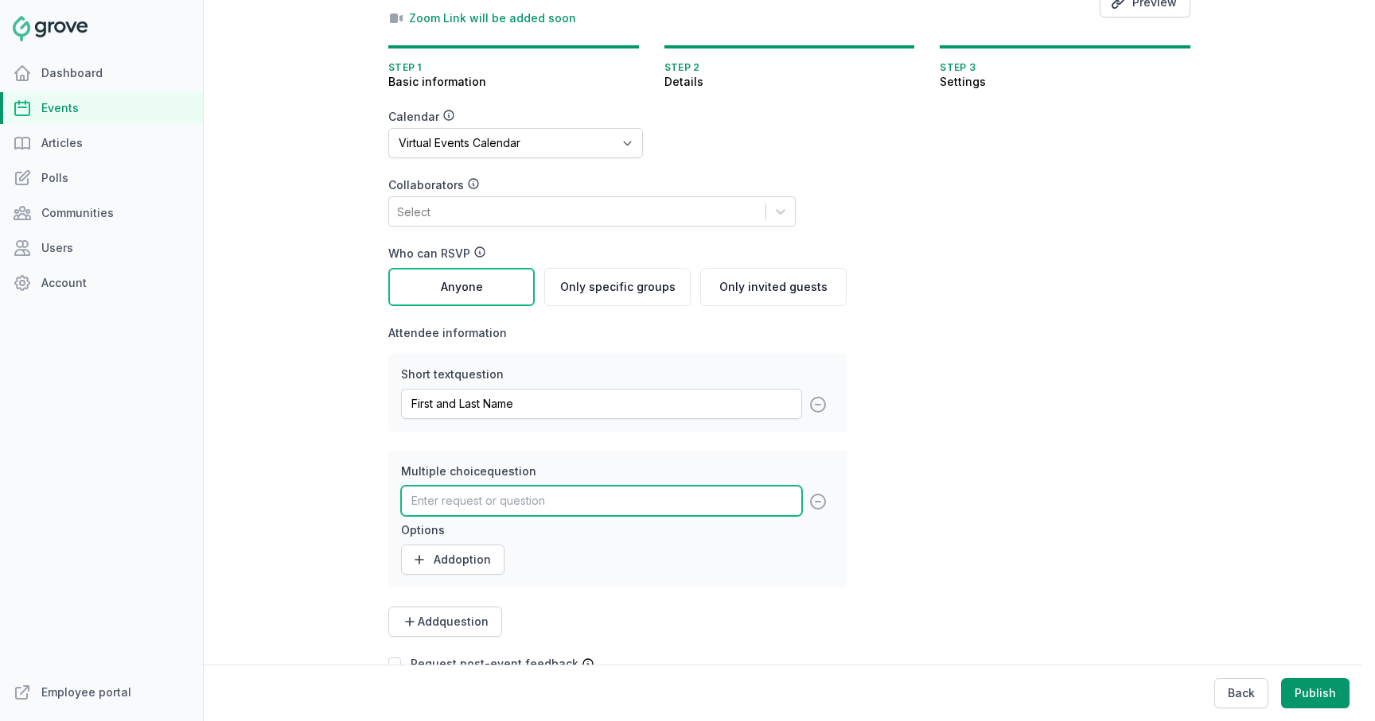
click at [453, 506] on input "text" at bounding box center [601, 501] width 401 height 30
type input "Are you based in the United States? [We can only ship to the US at the moment]"
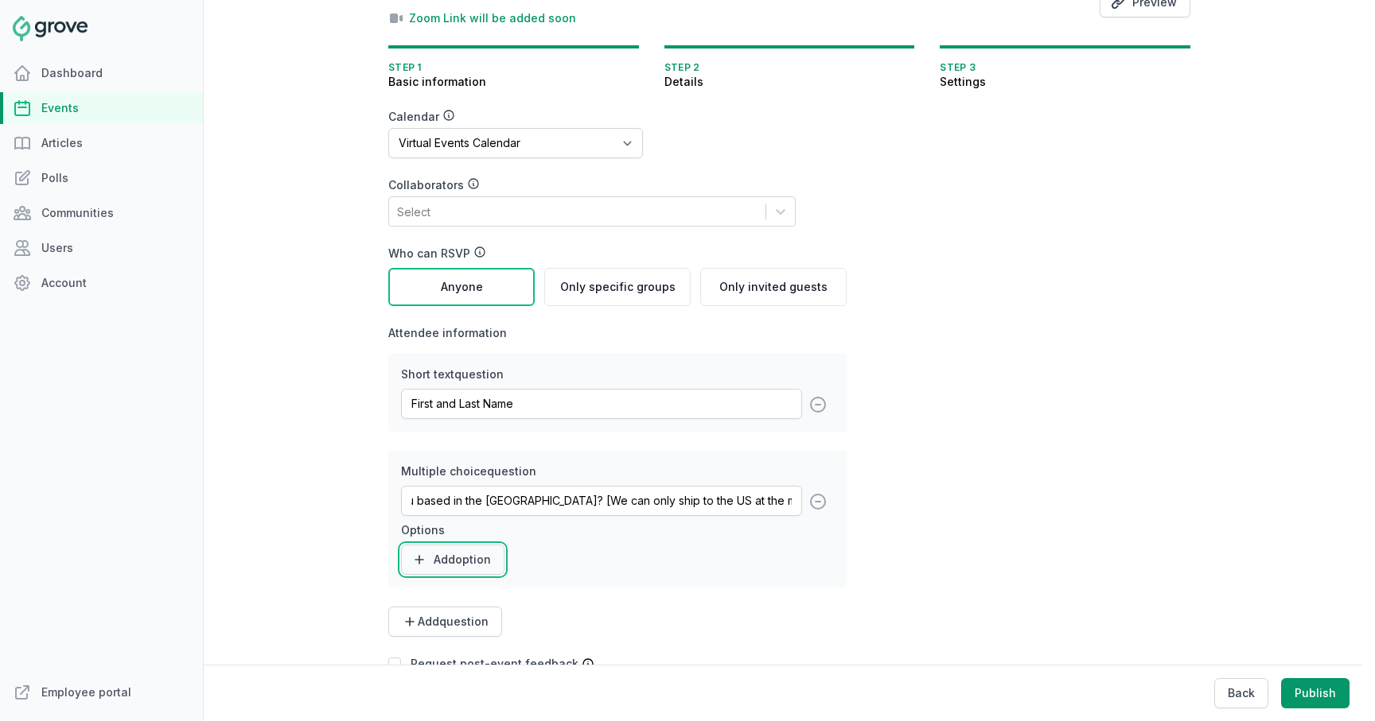
scroll to position [0, 0]
click at [461, 561] on button "Add option" at bounding box center [452, 560] width 103 height 30
type input "Yes"
click at [442, 592] on button "Add option" at bounding box center [452, 596] width 103 height 30
type input "No"
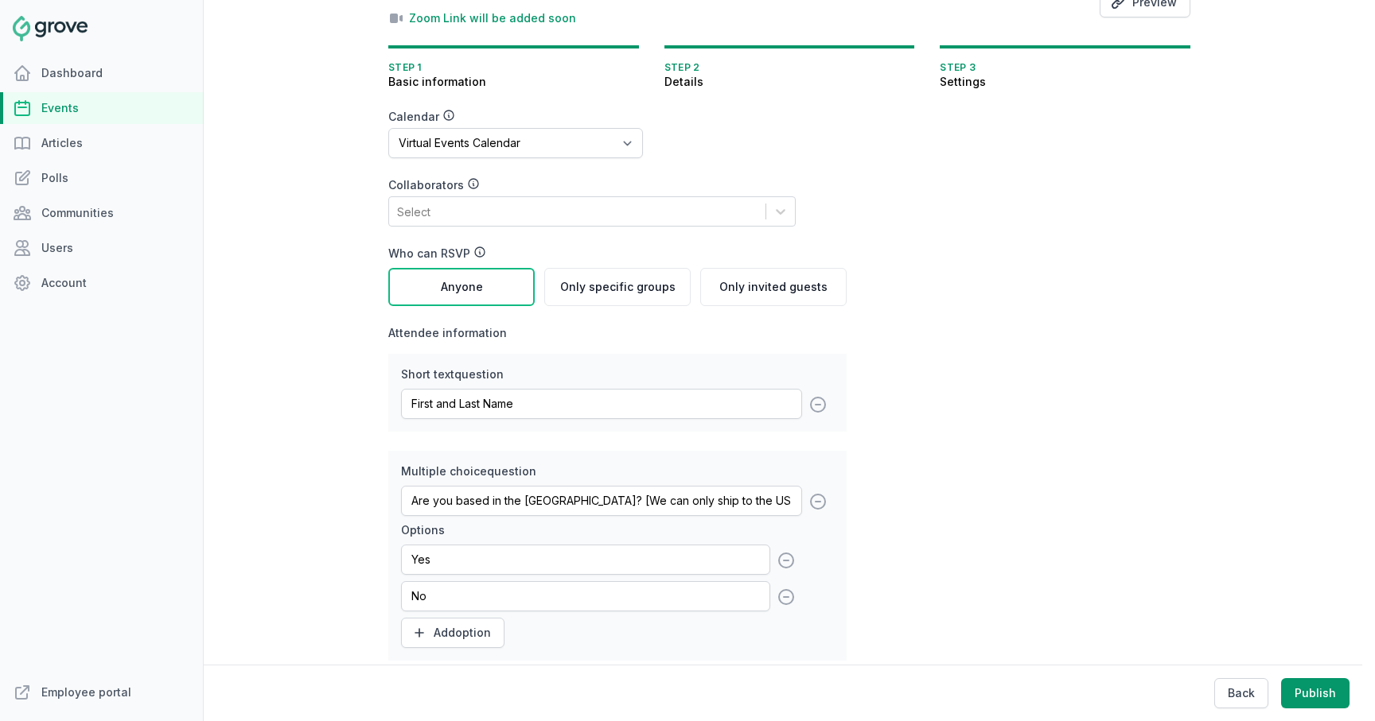
click at [934, 560] on form "Calendar No calendar Virtual Events Calendar Collaborators Select Who can RSVP …" at bounding box center [693, 488] width 611 height 759
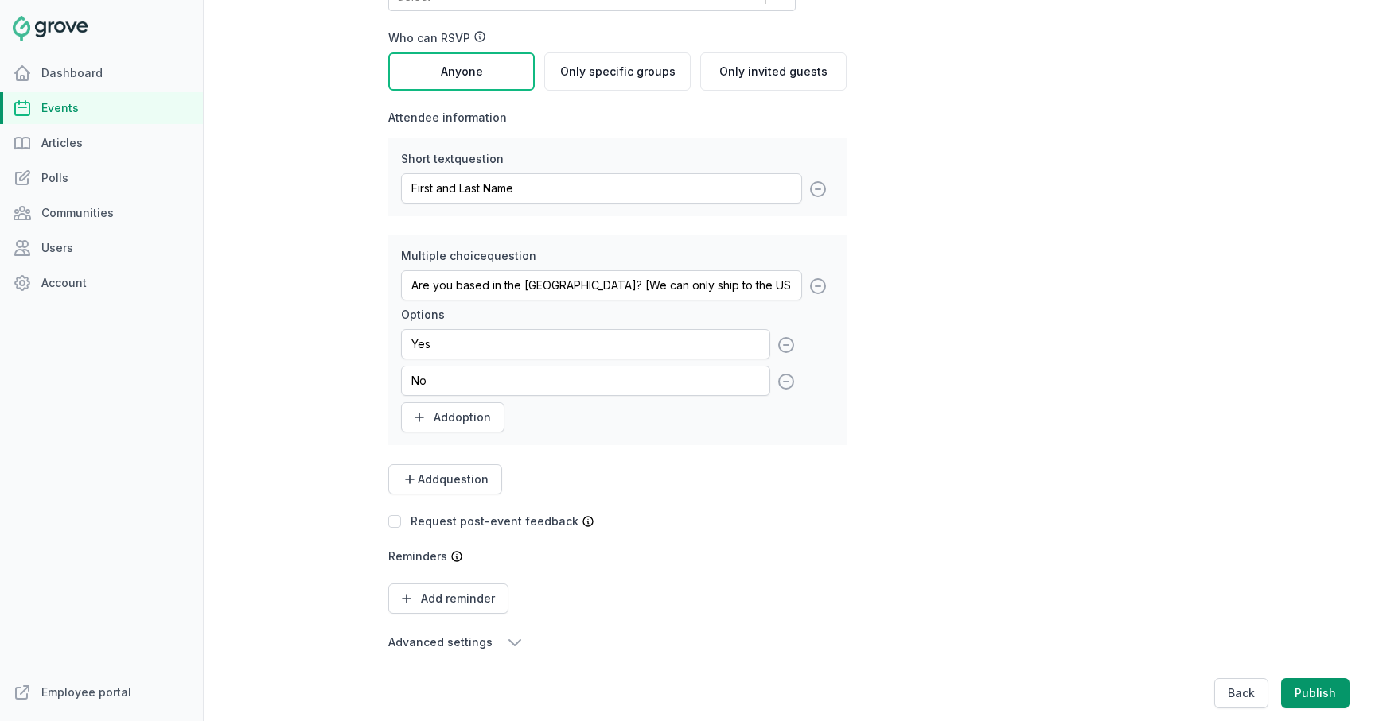
scroll to position [381, 0]
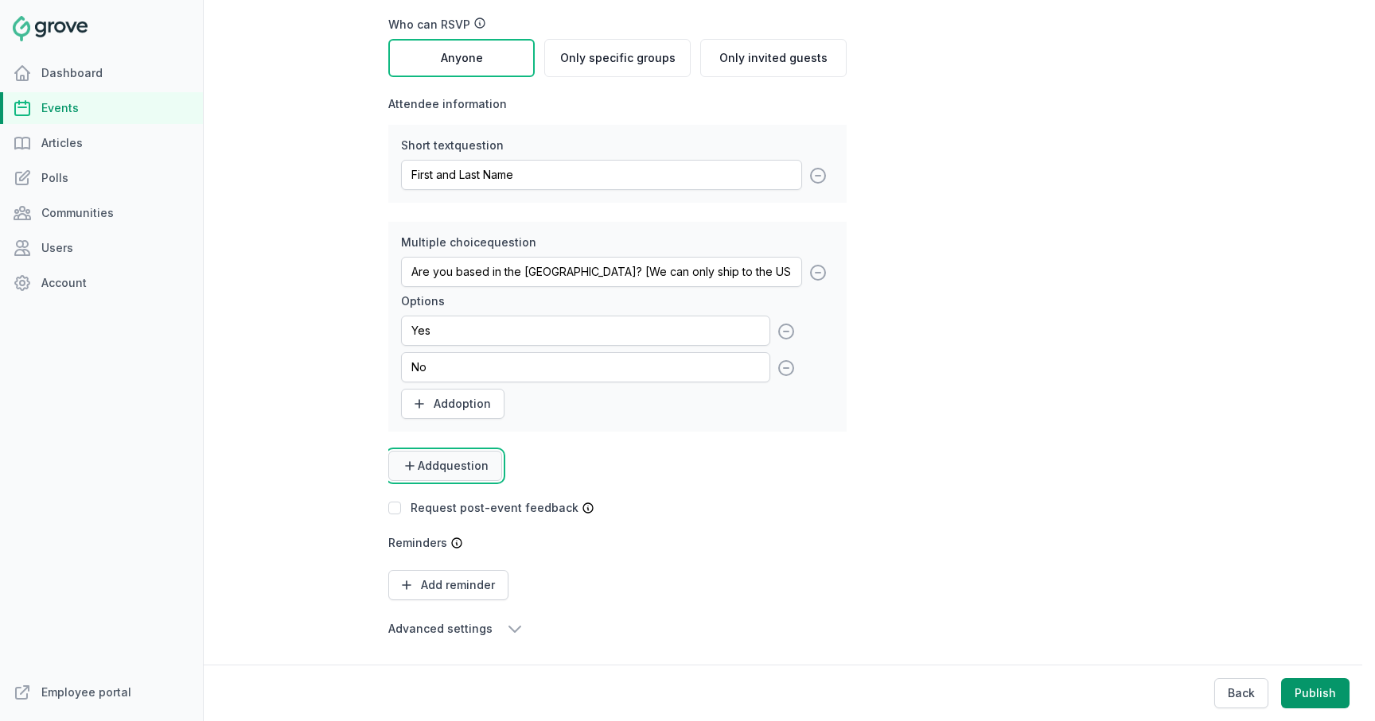
click at [480, 469] on span "Add question" at bounding box center [453, 466] width 71 height 16
click at [463, 500] on link "Short text" at bounding box center [440, 505] width 105 height 29
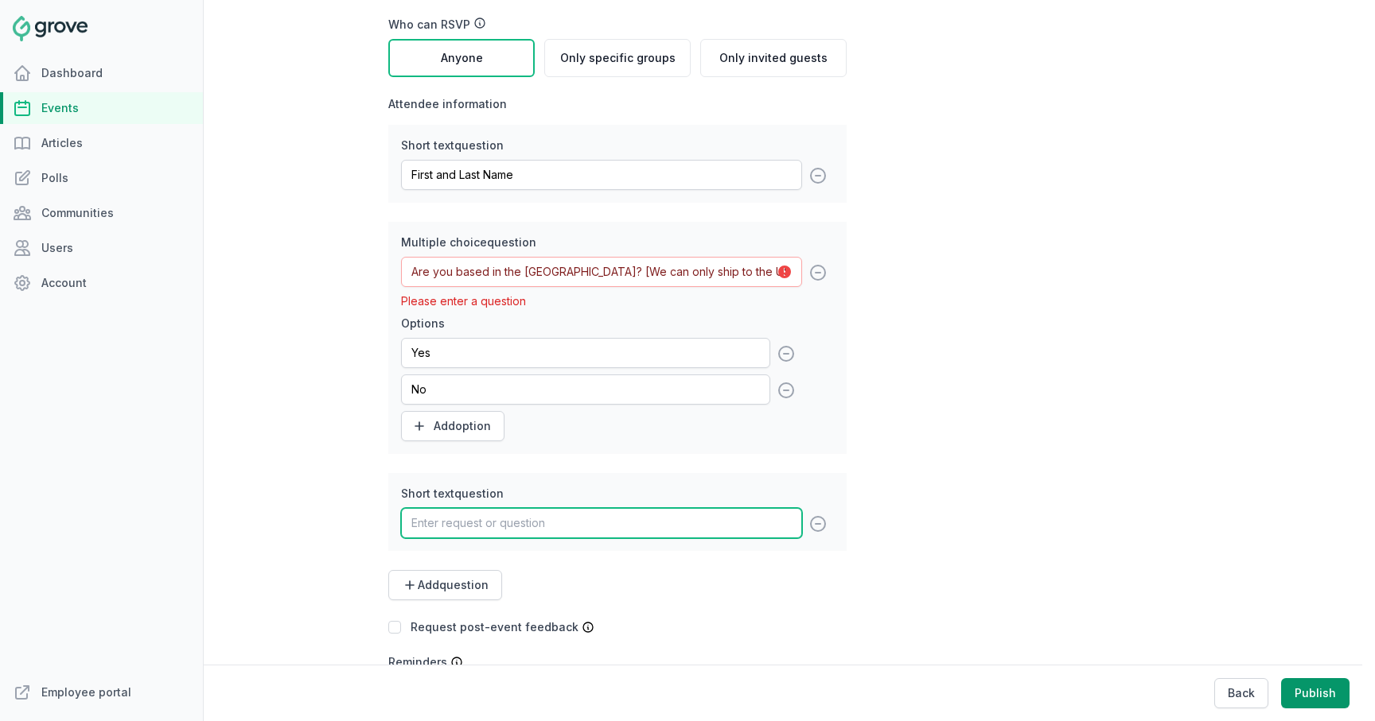
click at [506, 521] on input "text" at bounding box center [601, 523] width 401 height 30
click at [108, 111] on link "Events" at bounding box center [101, 108] width 203 height 32
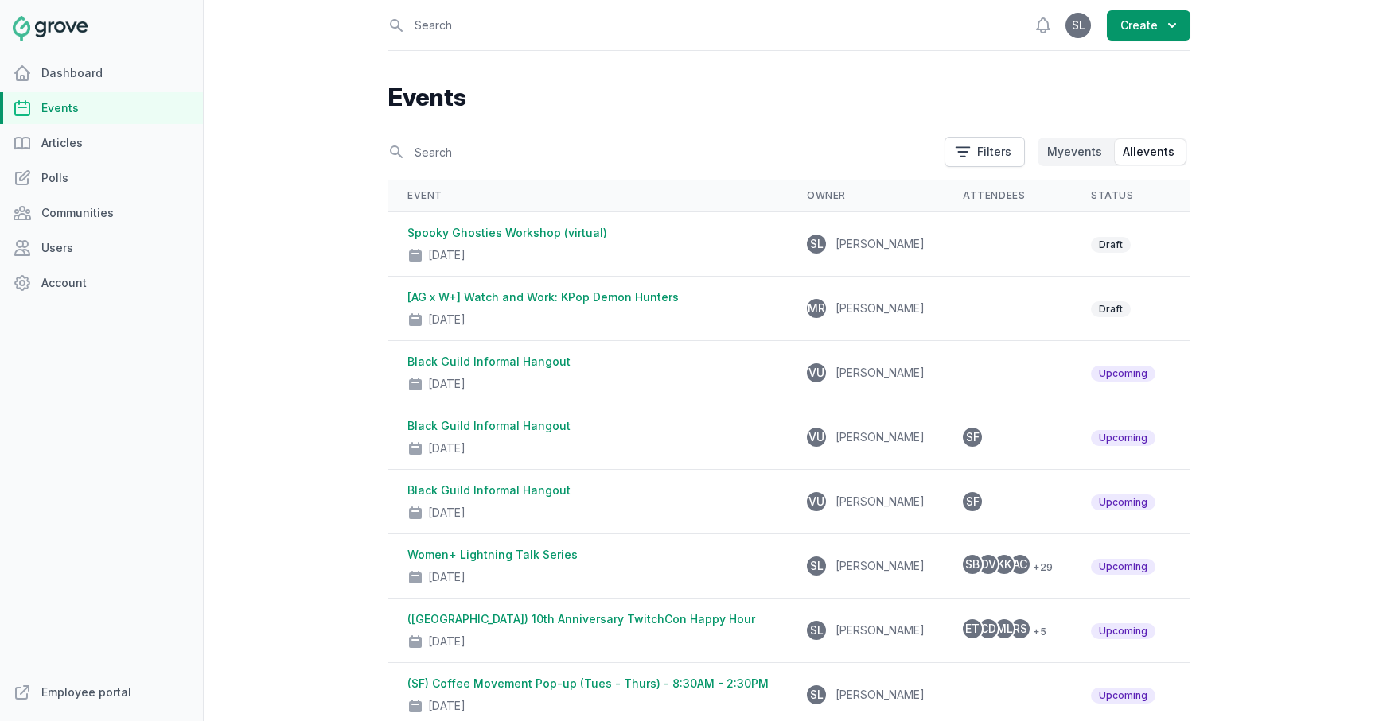
click at [539, 233] on link "Spooky Ghosties Workshop (virtual)" at bounding box center [507, 233] width 200 height 14
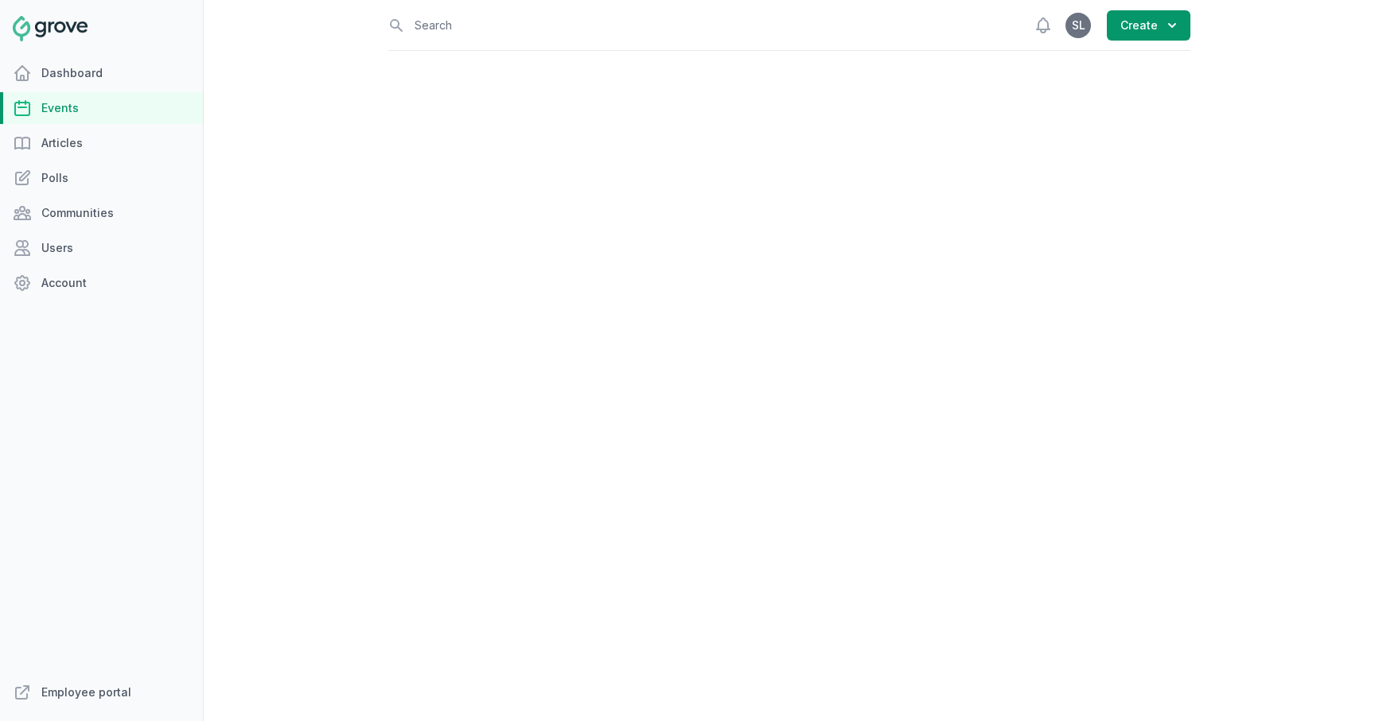
select select "84"
select select "virtual"
select select "false"
select select "2:30 PM"
select select "3:30 PM"
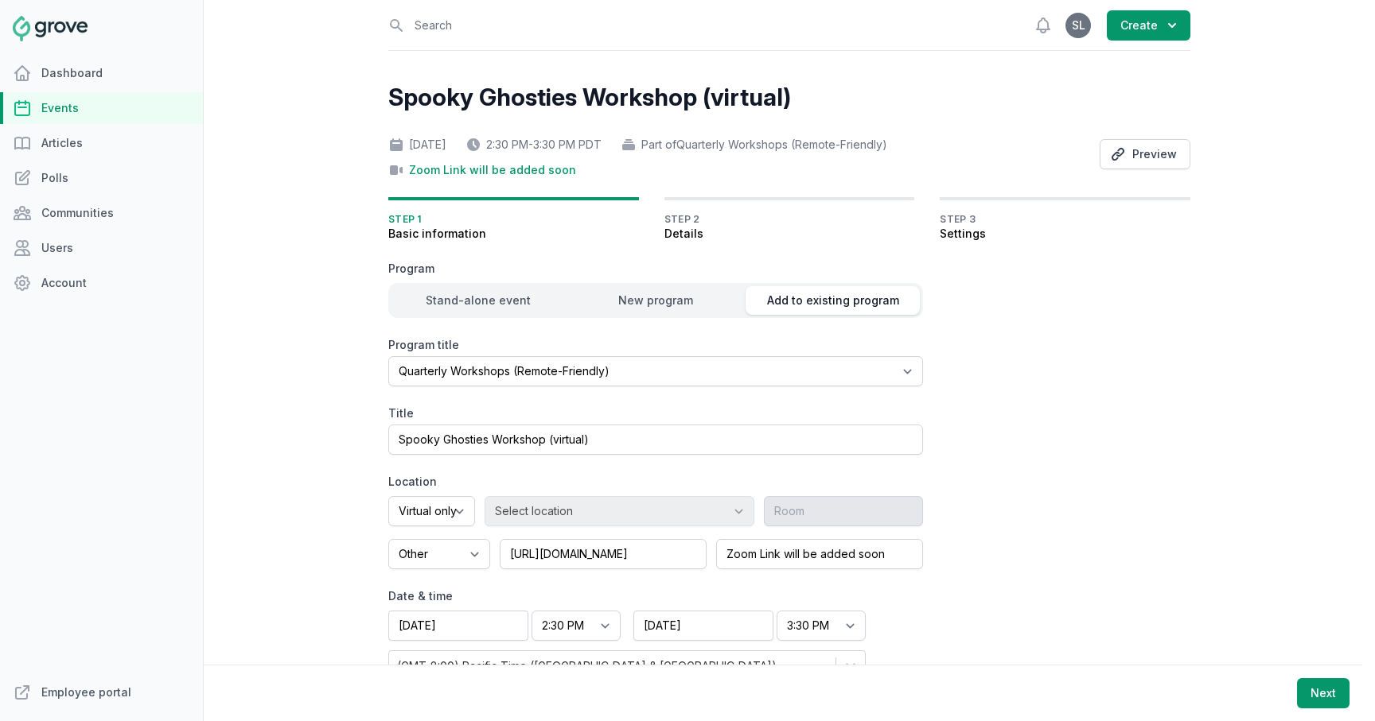
scroll to position [42, 0]
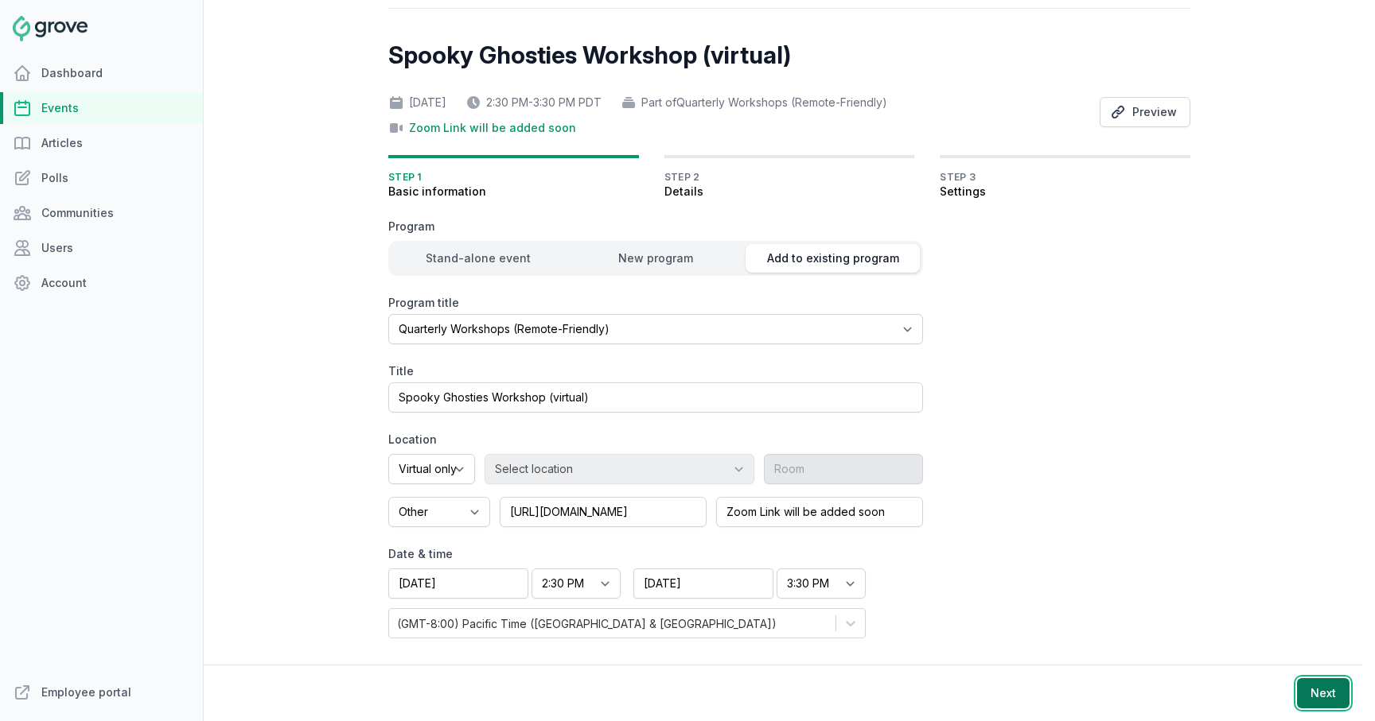
click at [1337, 699] on button "Next" at bounding box center [1323, 694] width 52 height 30
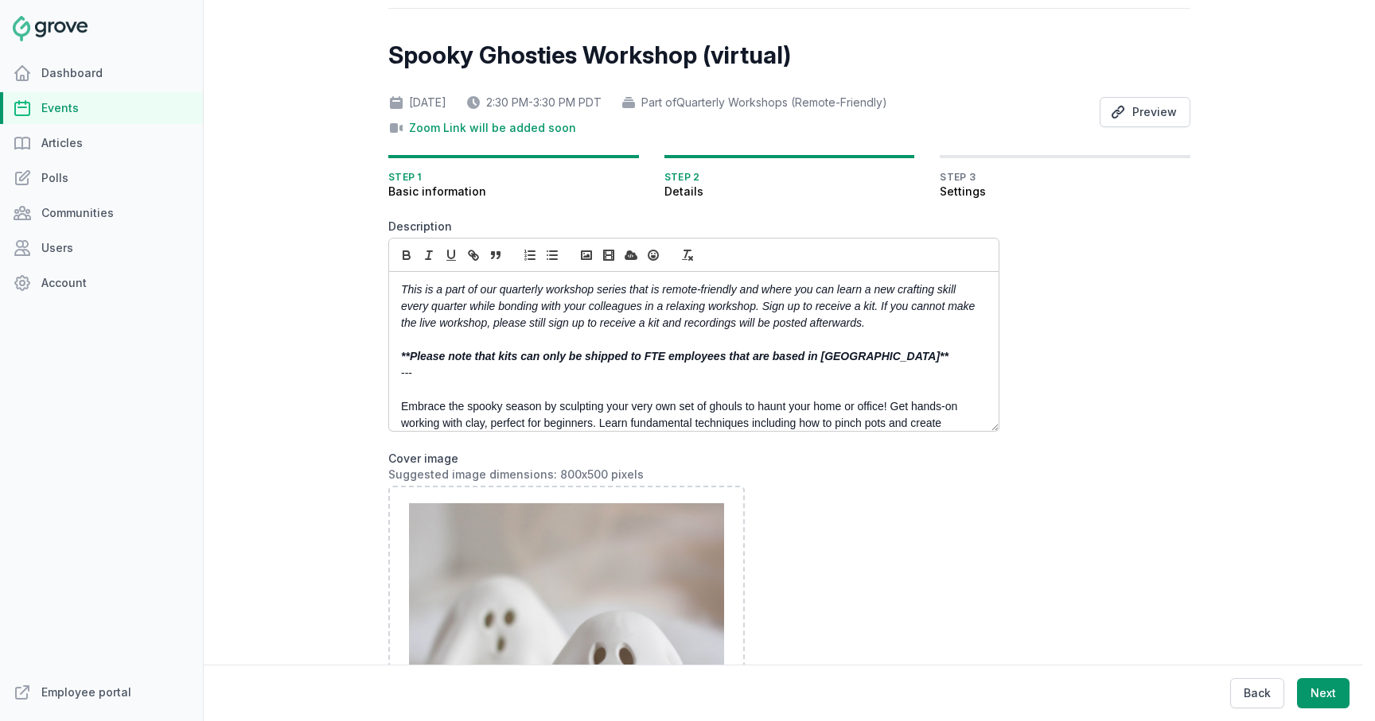
scroll to position [683, 0]
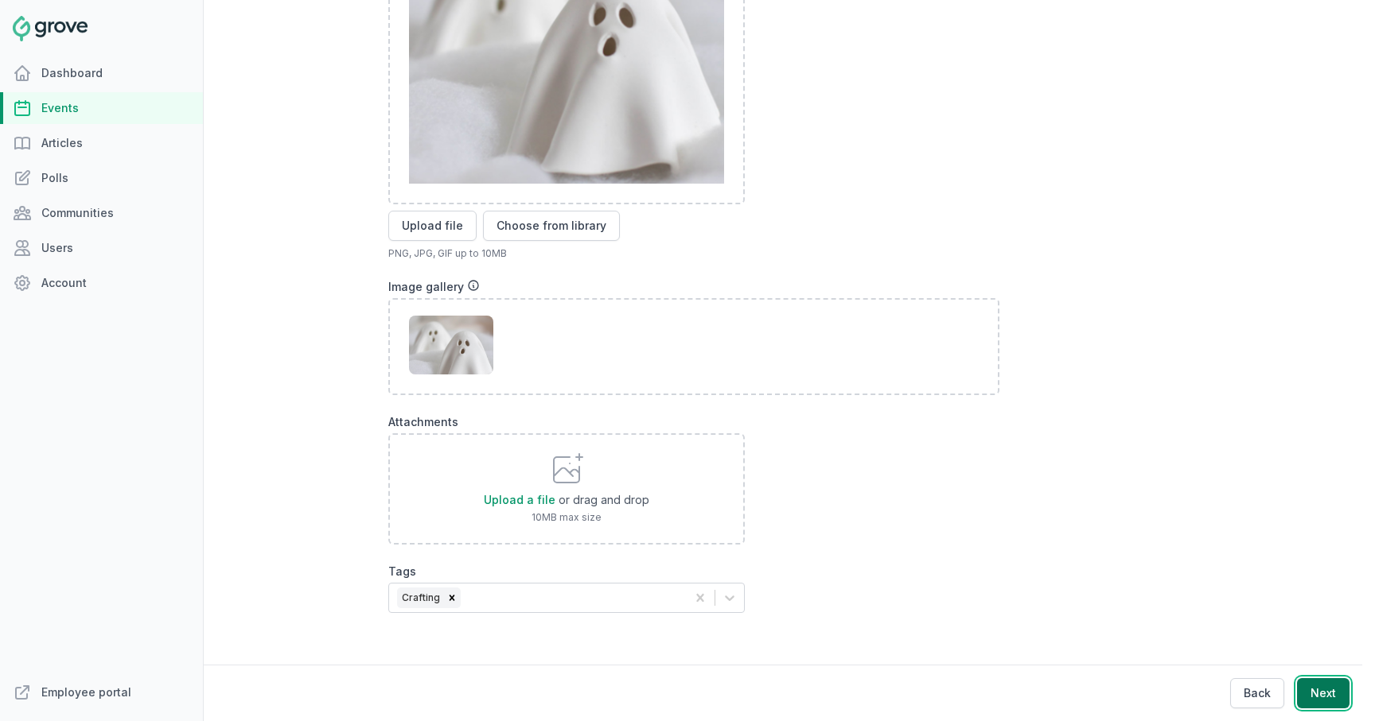
click at [1327, 688] on button "Next" at bounding box center [1323, 694] width 52 height 30
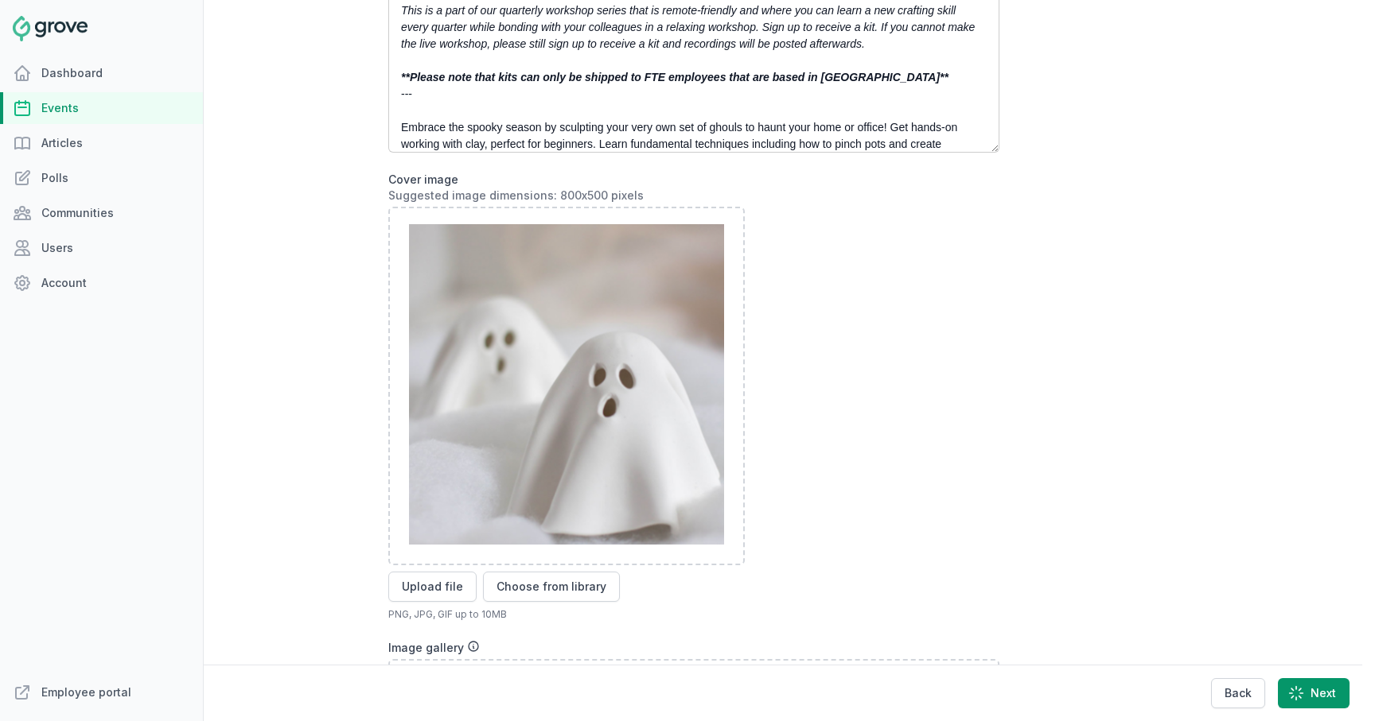
scroll to position [55, 0]
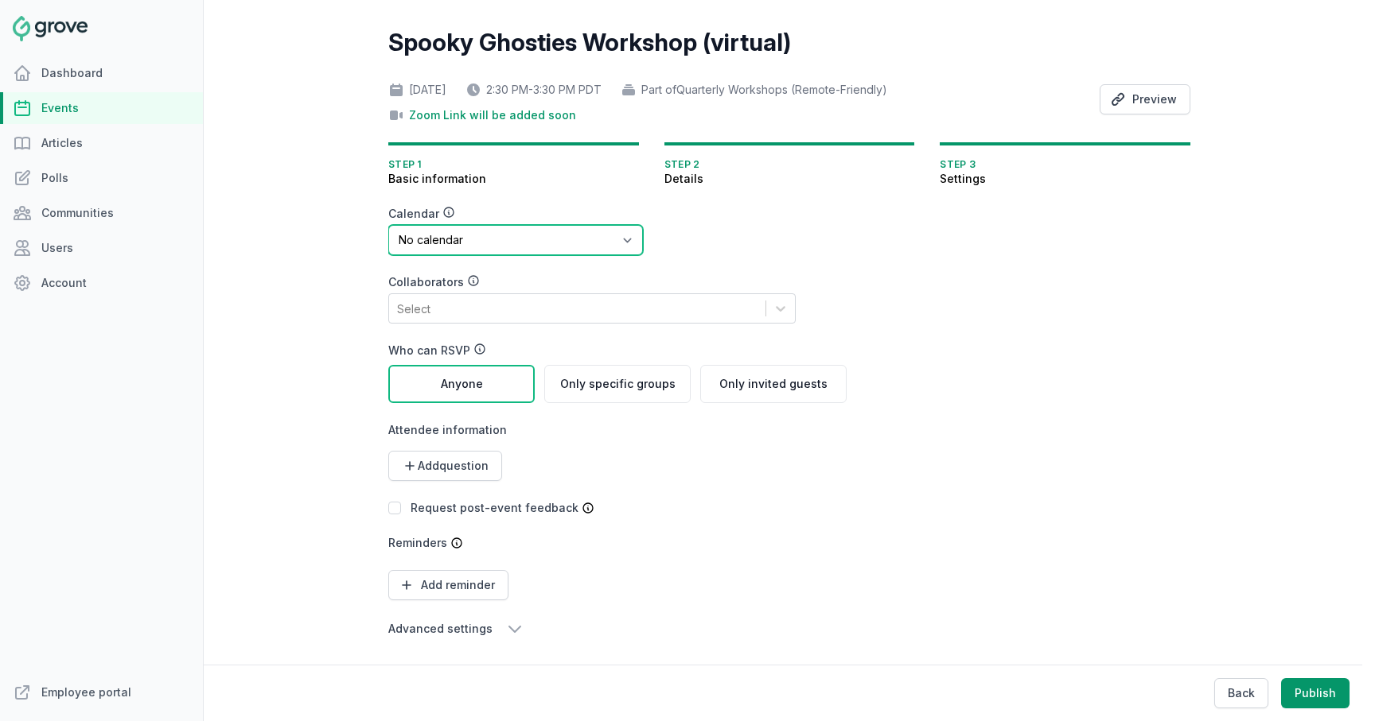
click at [490, 245] on select "No calendar Virtual Events Calendar" at bounding box center [515, 240] width 255 height 30
select select "89"
click at [465, 463] on span "Add question" at bounding box center [453, 466] width 71 height 16
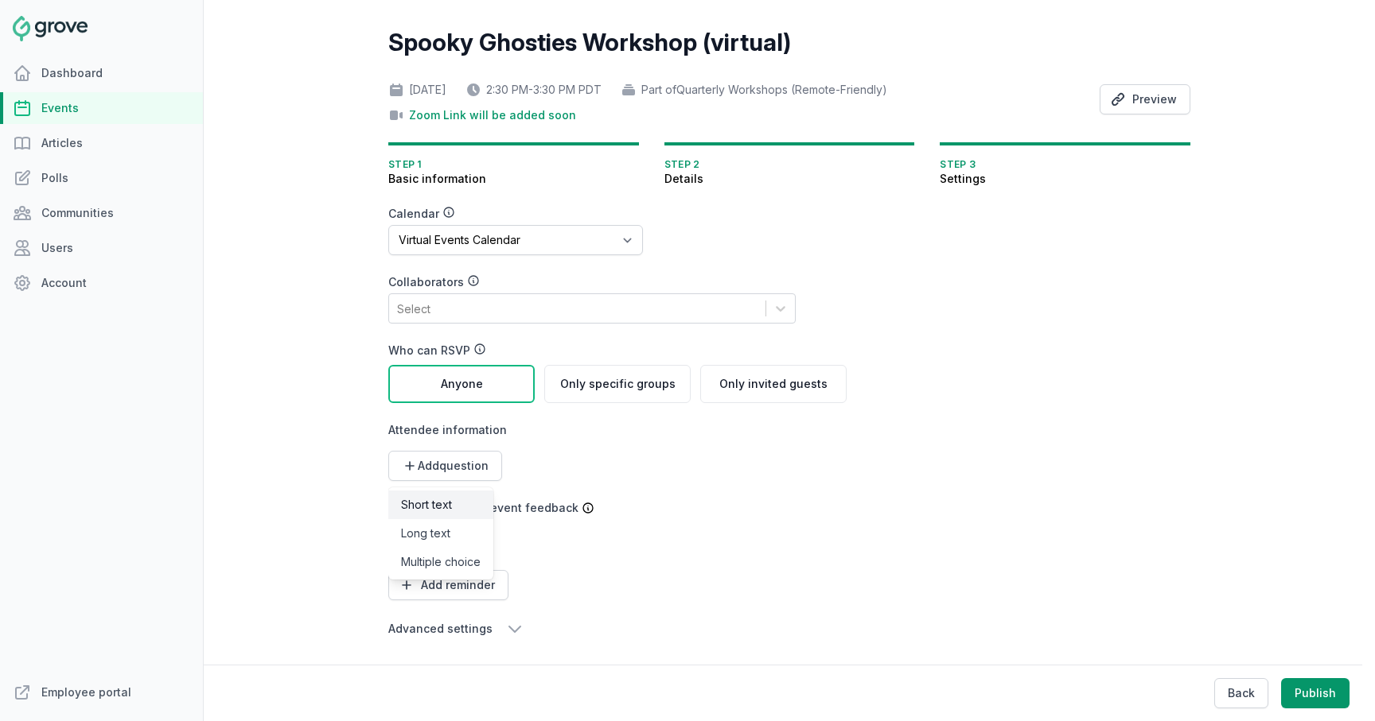
click at [442, 499] on link "Short text" at bounding box center [440, 505] width 105 height 29
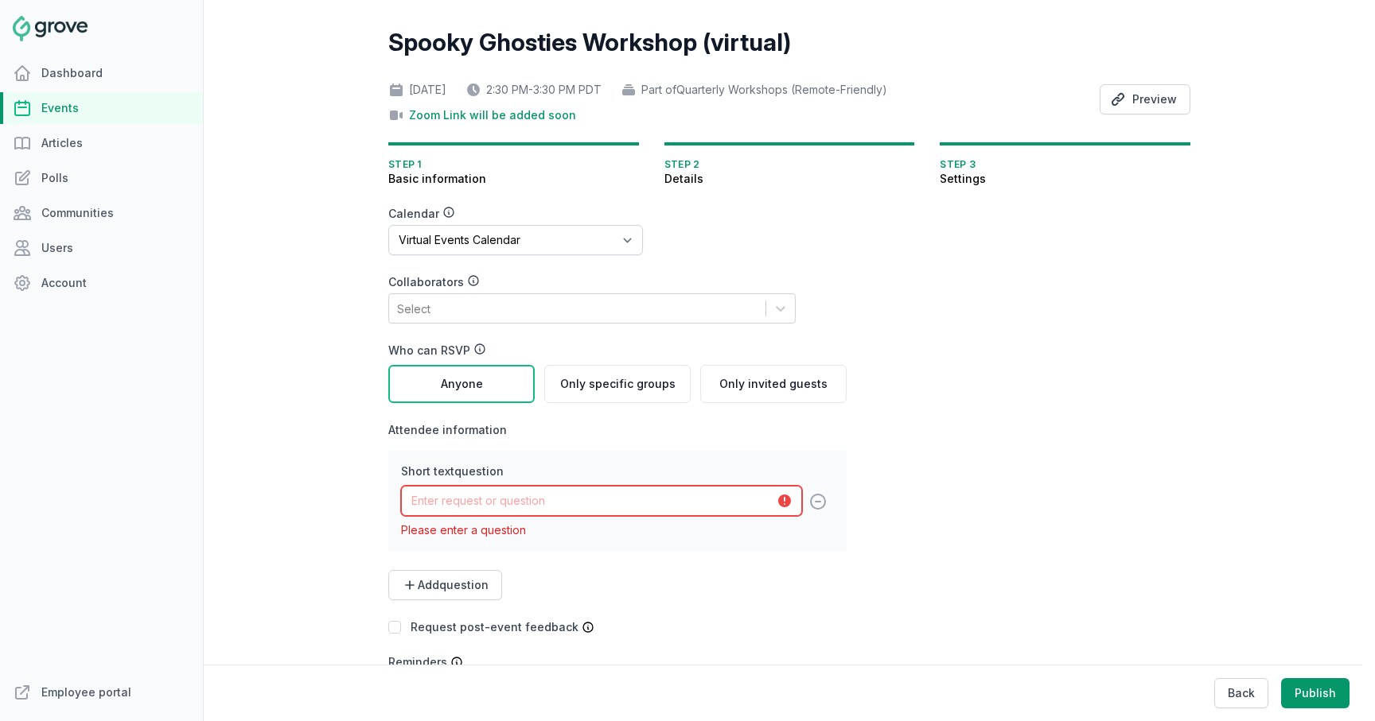
click at [461, 503] on input "text" at bounding box center [601, 501] width 401 height 30
type input "First and Last Name"
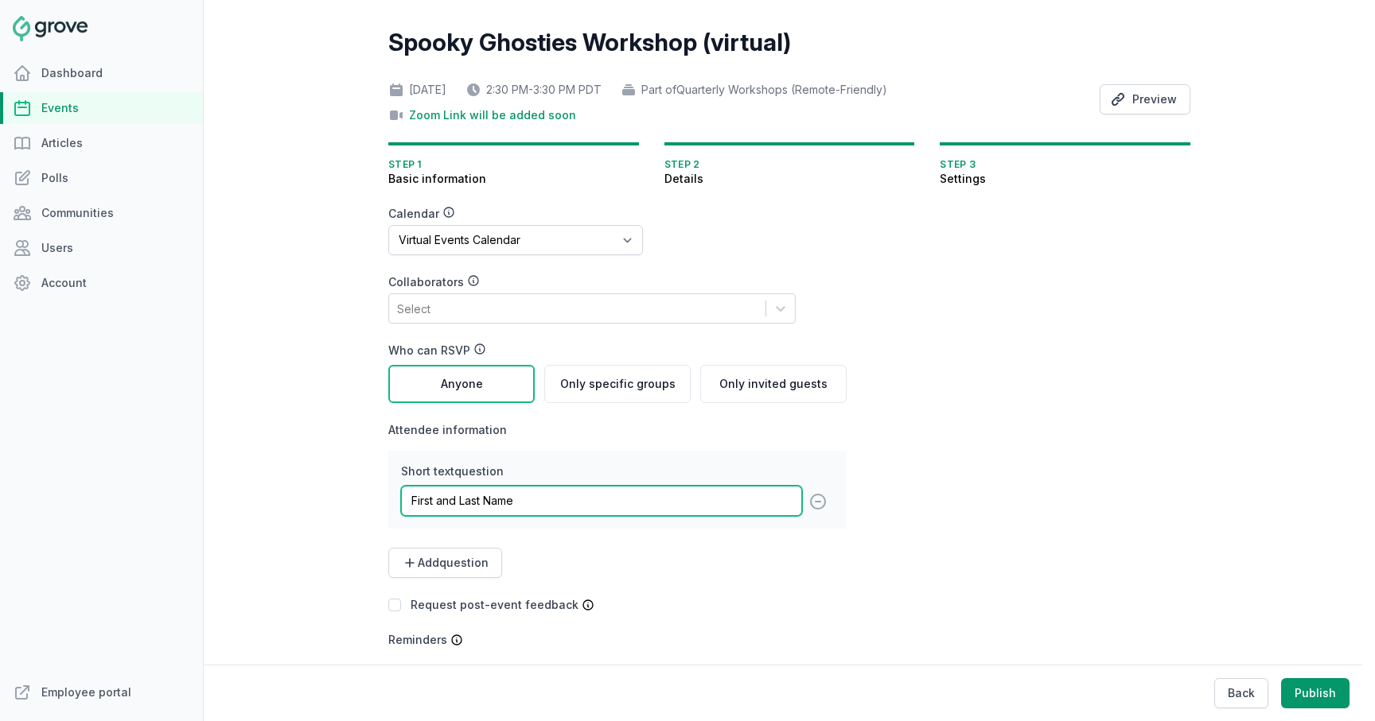
scroll to position [152, 0]
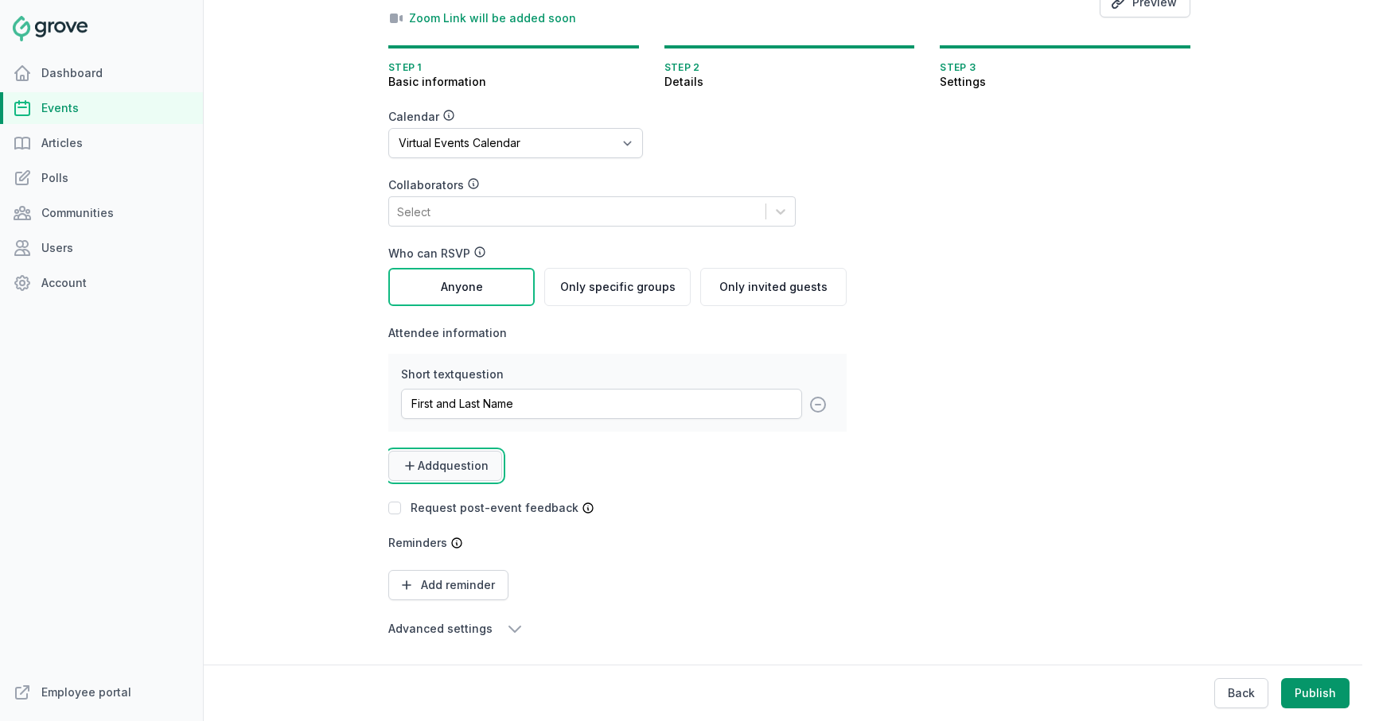
click at [458, 472] on span "Add question" at bounding box center [453, 466] width 71 height 16
click at [448, 497] on link "Short text" at bounding box center [440, 505] width 105 height 29
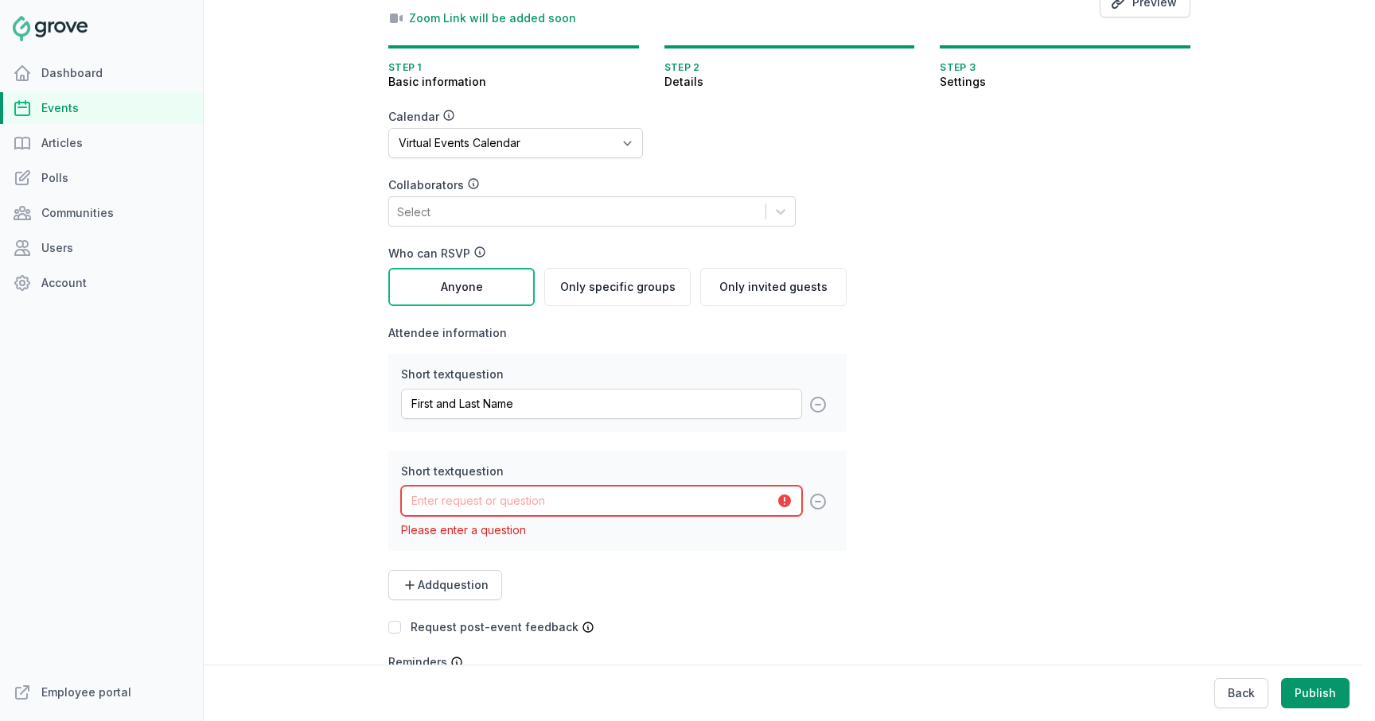
click at [466, 504] on input "text" at bounding box center [601, 501] width 401 height 30
type input "Address Line 1 (Street Name and Number)"
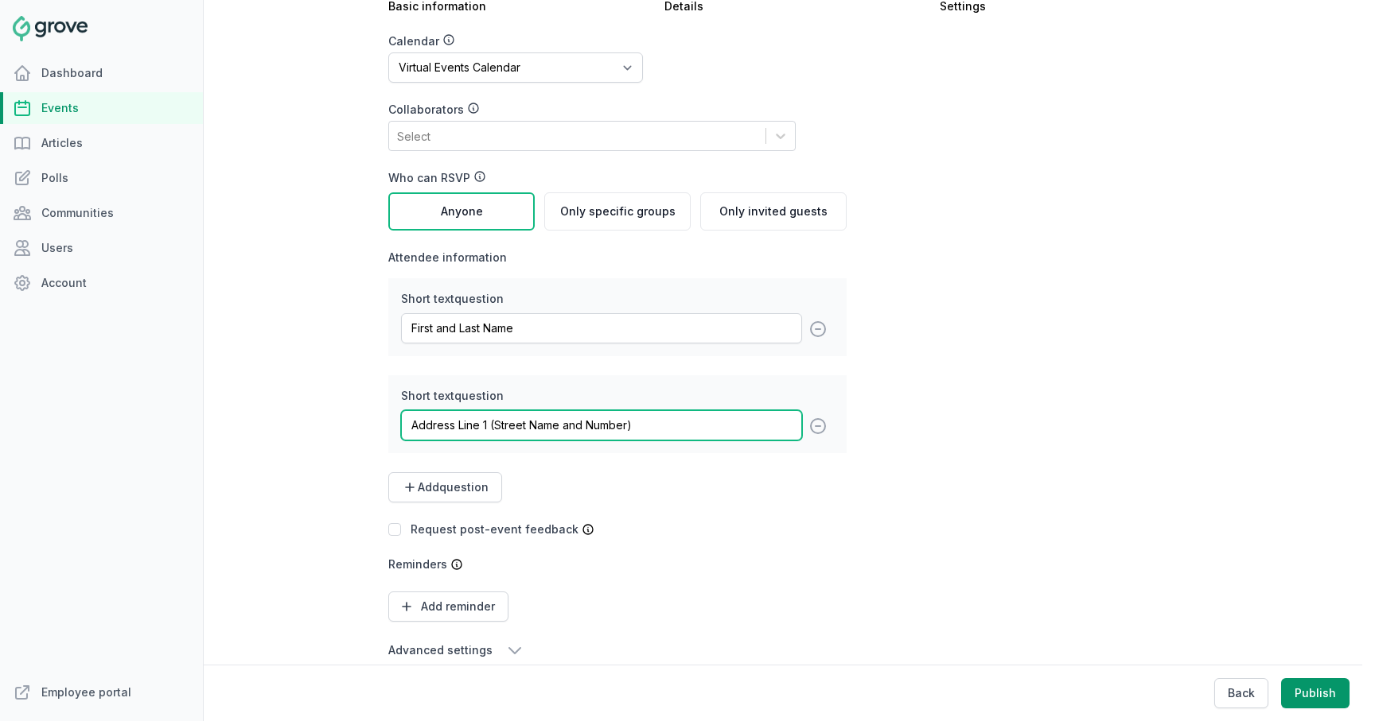
scroll to position [249, 0]
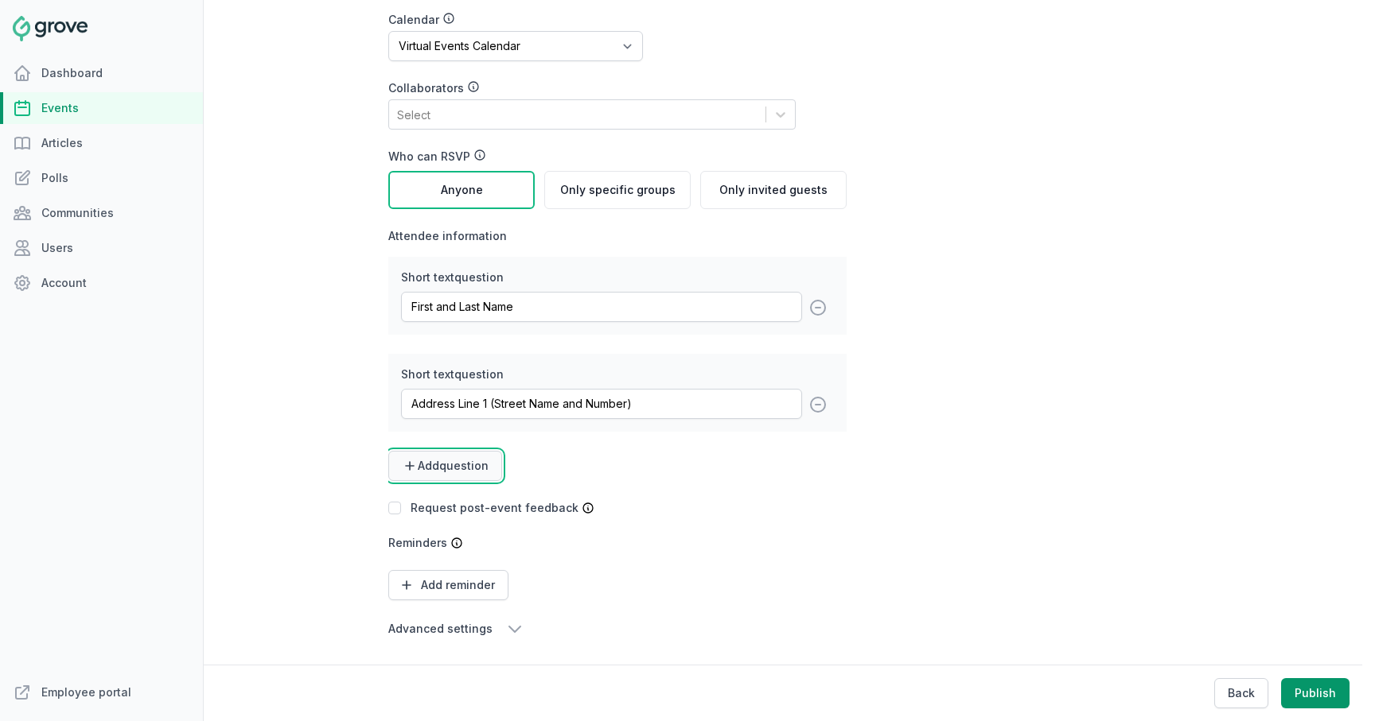
click at [471, 468] on span "Add question" at bounding box center [453, 466] width 71 height 16
click at [451, 502] on link "Short text" at bounding box center [440, 505] width 105 height 29
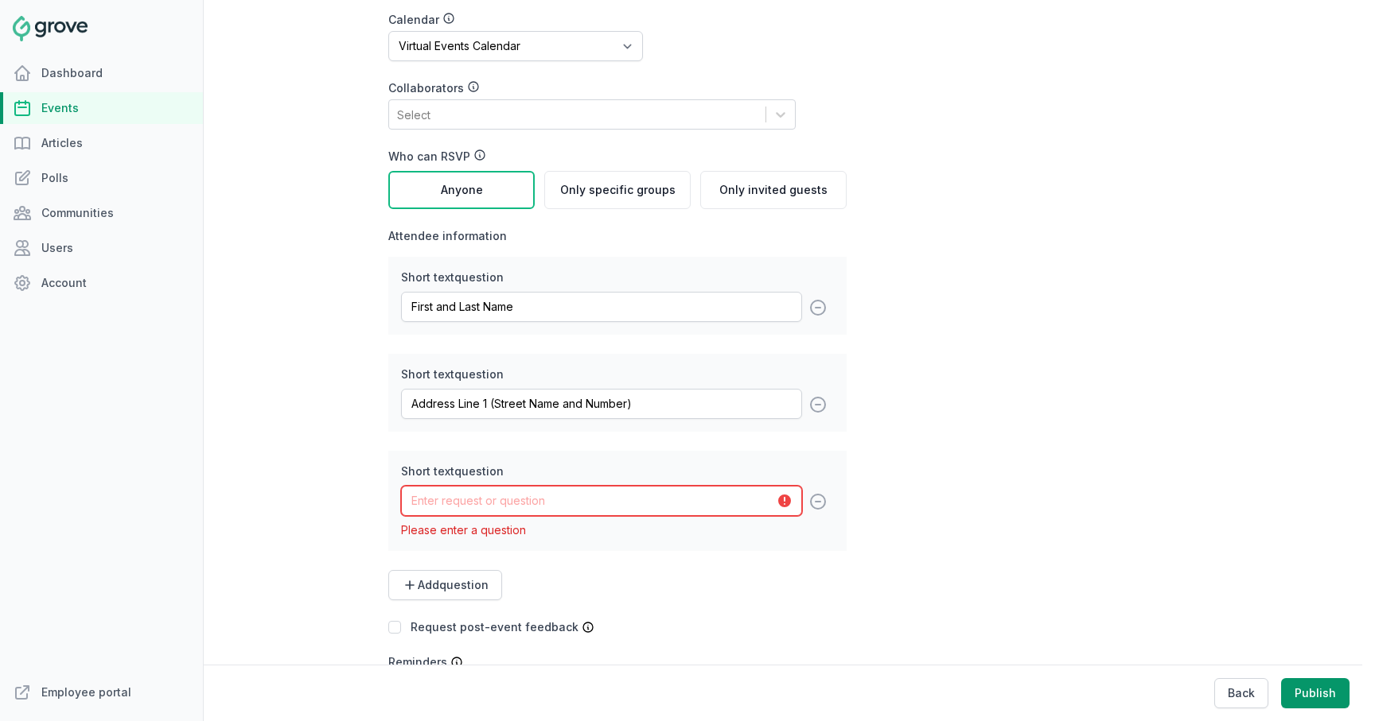
click at [462, 504] on input "text" at bounding box center [601, 501] width 401 height 30
type input "Address Line 2 (Apartment or Unit Number)"
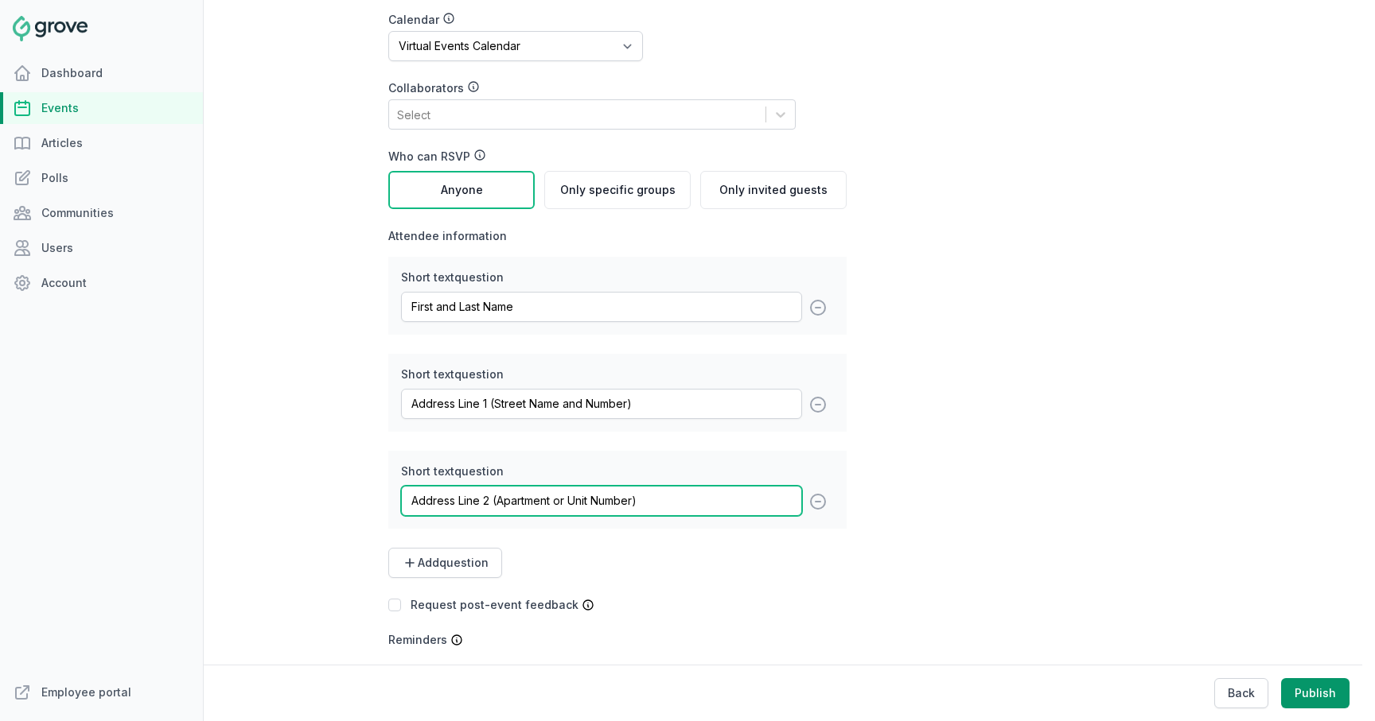
scroll to position [346, 0]
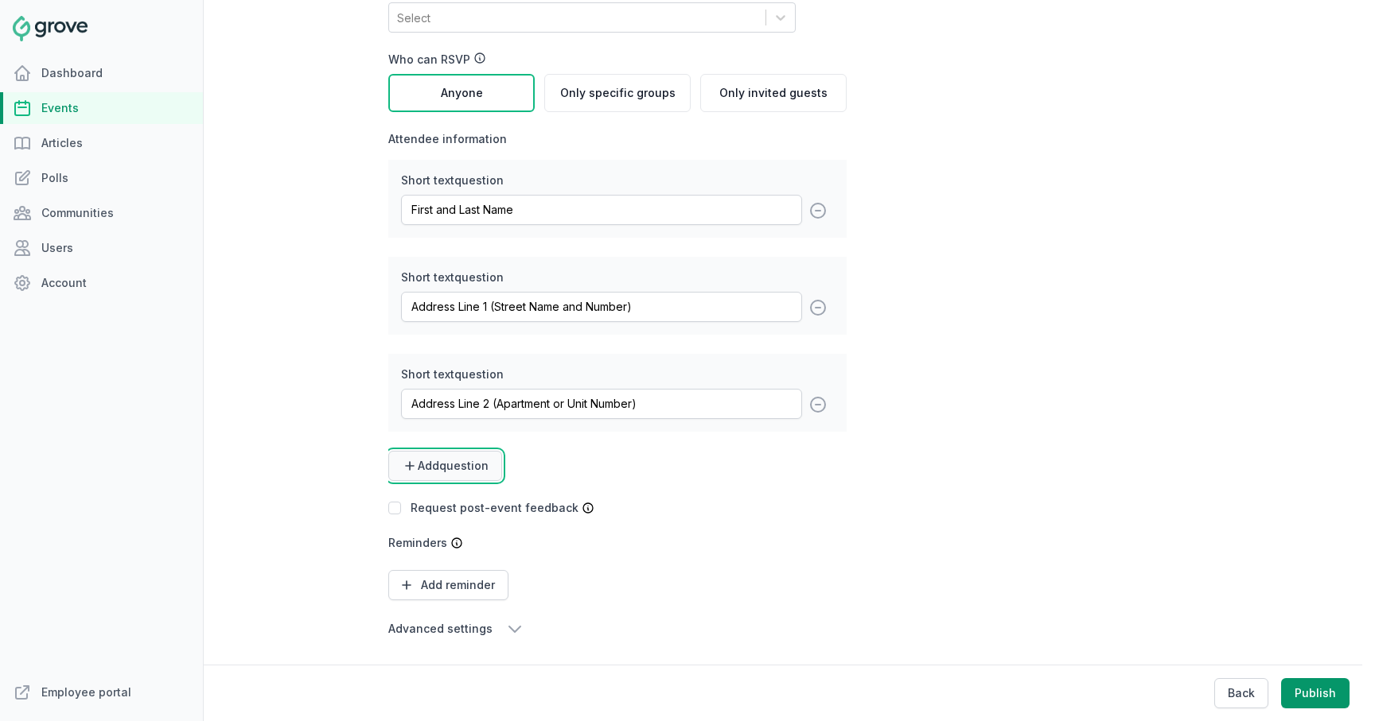
click at [476, 479] on button "Add question" at bounding box center [445, 466] width 114 height 30
click at [460, 515] on link "Short text" at bounding box center [440, 505] width 105 height 29
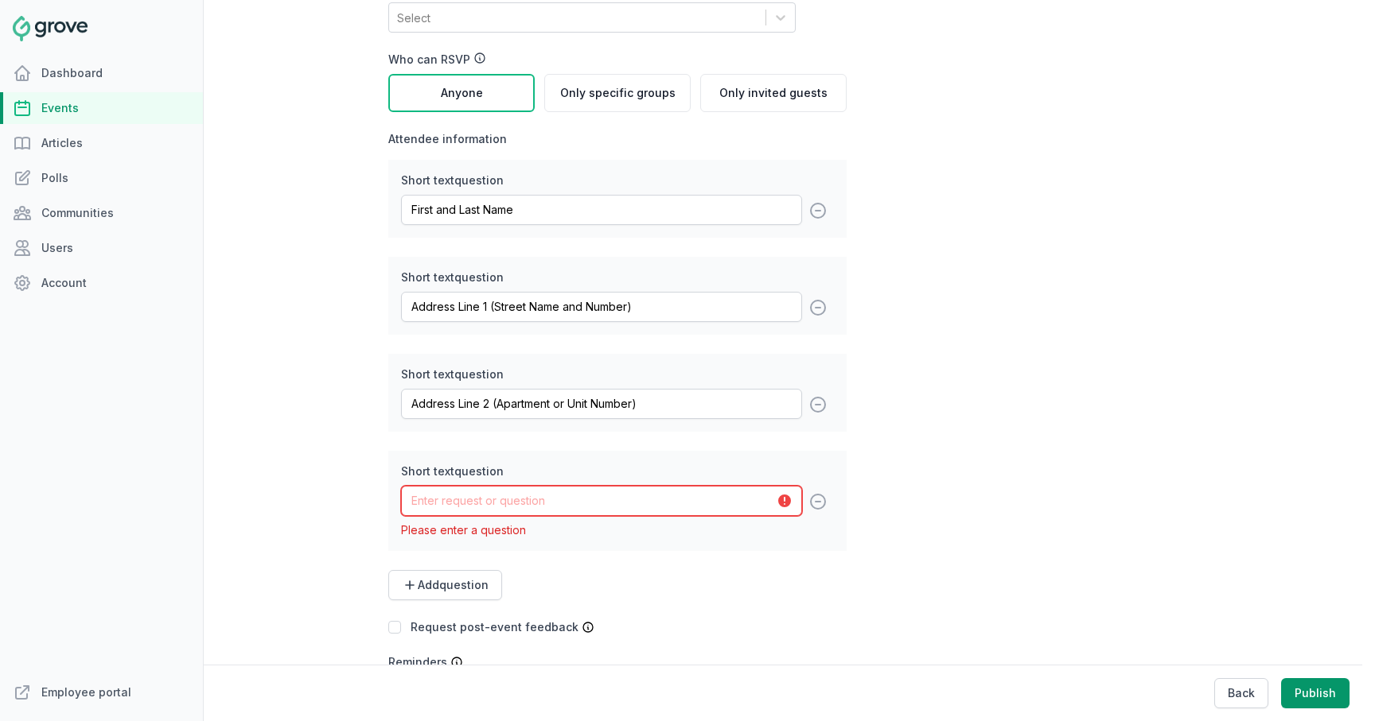
click at [489, 508] on input "text" at bounding box center [601, 501] width 401 height 30
type input "City"
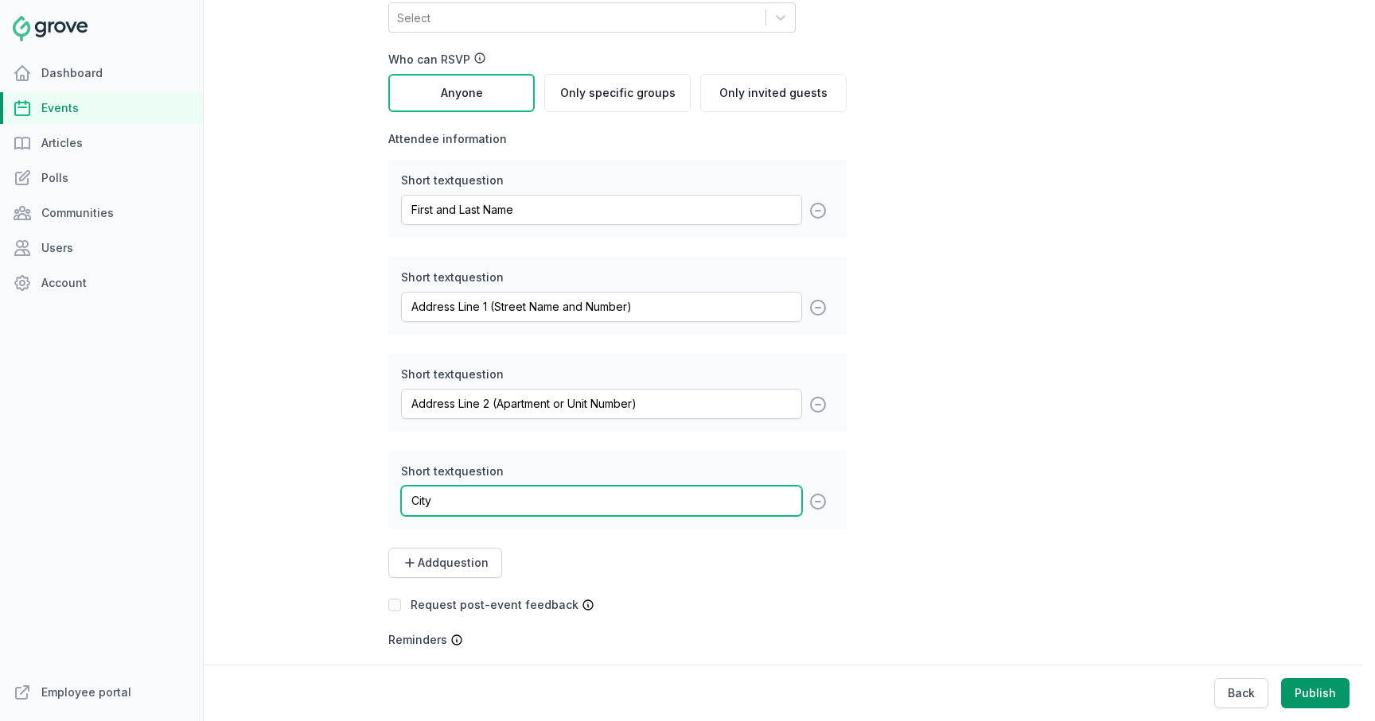
scroll to position [443, 0]
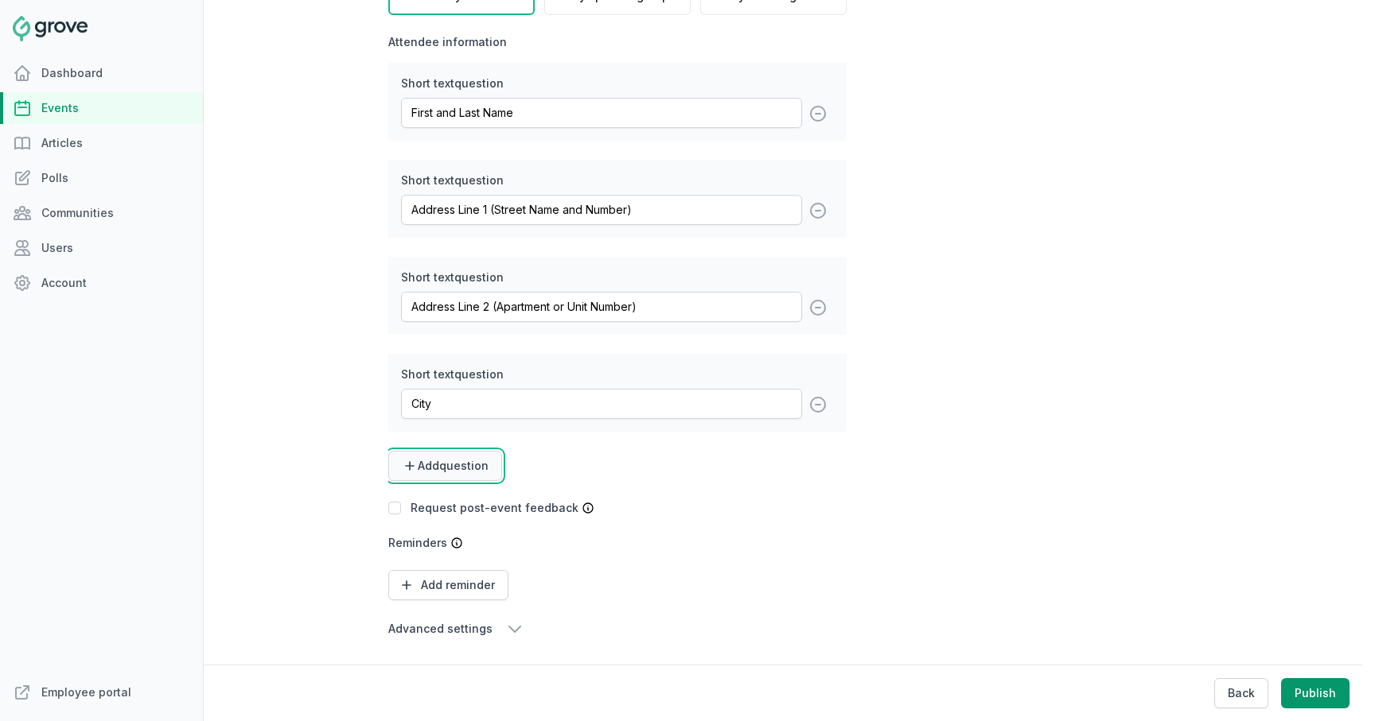
click at [462, 458] on span "Add question" at bounding box center [453, 466] width 71 height 16
click at [439, 501] on link "Short text" at bounding box center [440, 505] width 105 height 29
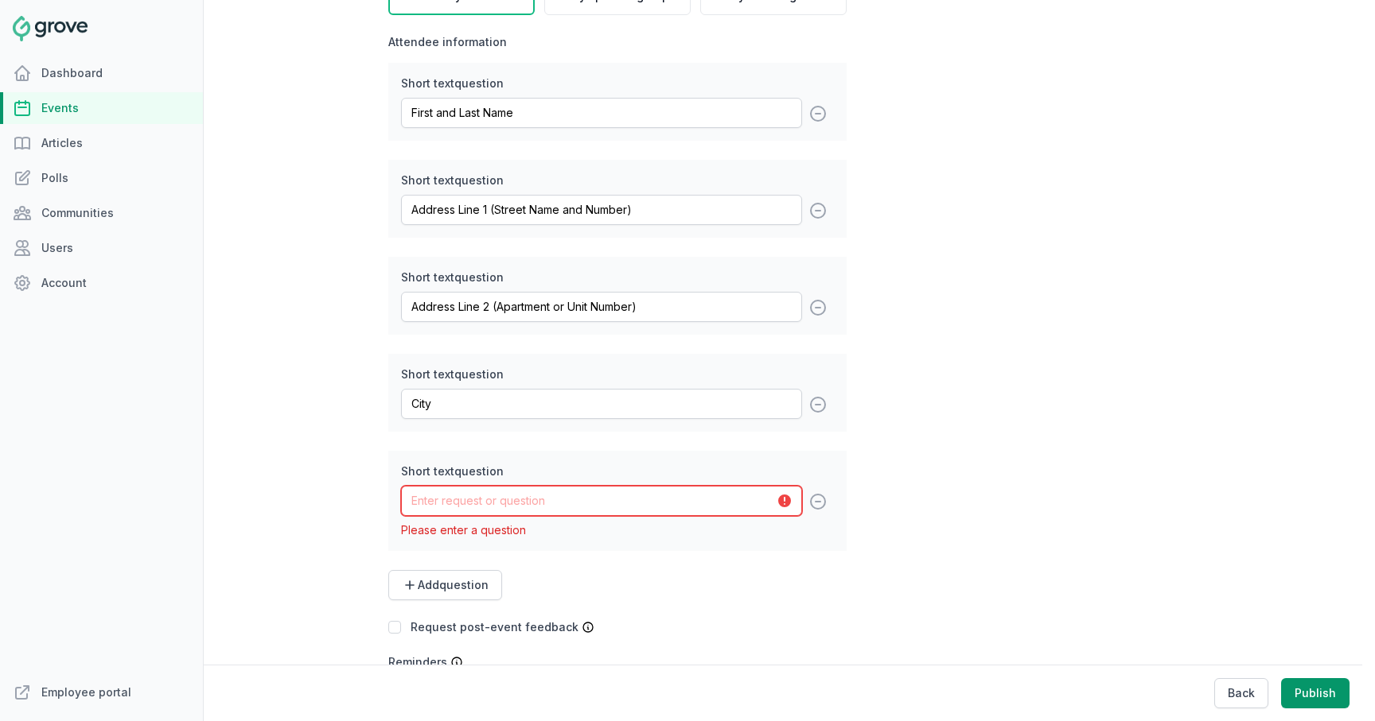
click at [461, 511] on input "text" at bounding box center [601, 501] width 401 height 30
type input "State/Province"
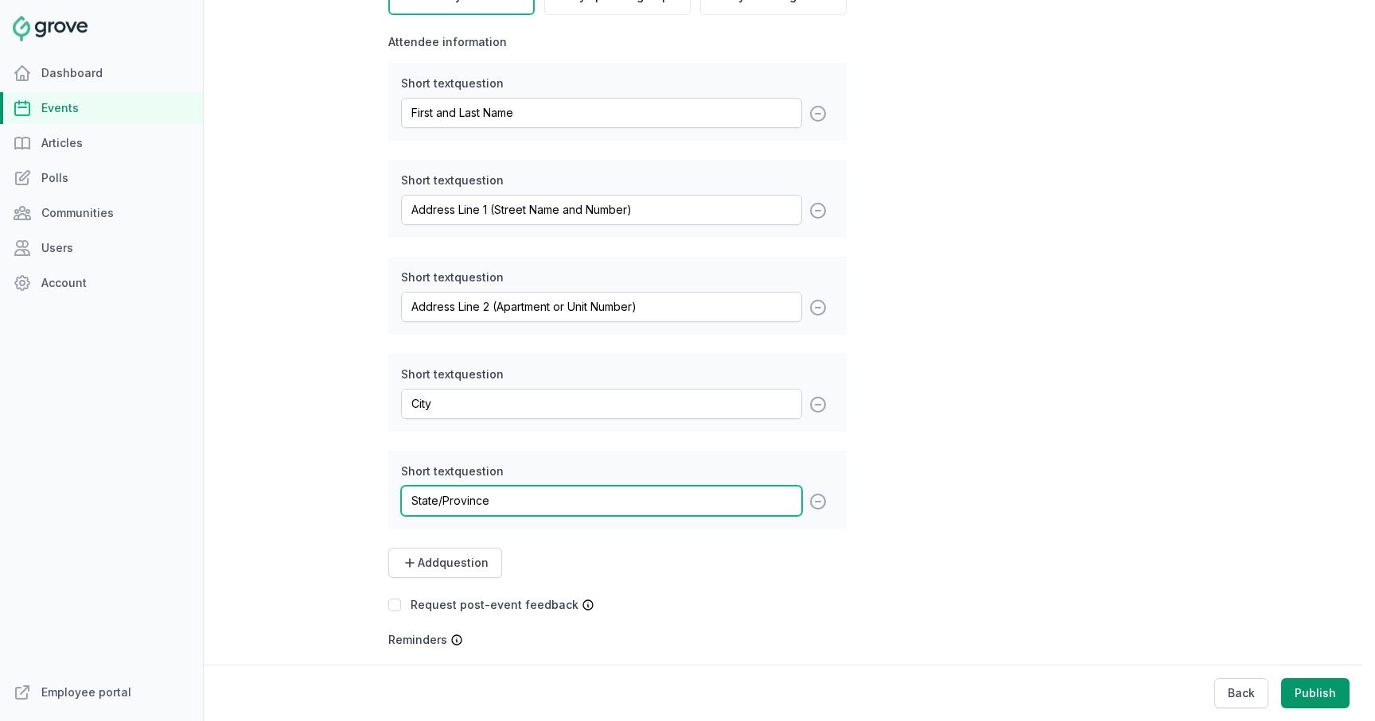
scroll to position [540, 0]
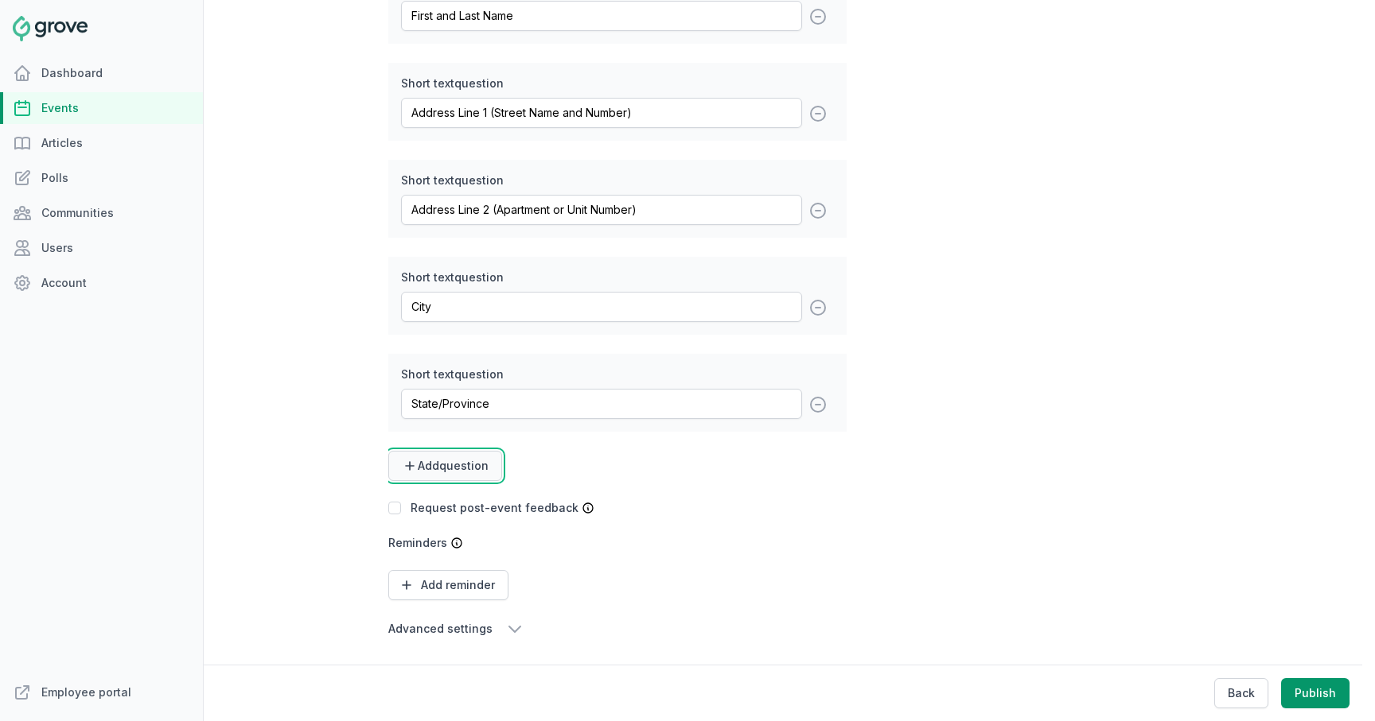
click at [476, 472] on span "Add question" at bounding box center [453, 466] width 71 height 16
click at [456, 510] on link "Short text" at bounding box center [440, 505] width 105 height 29
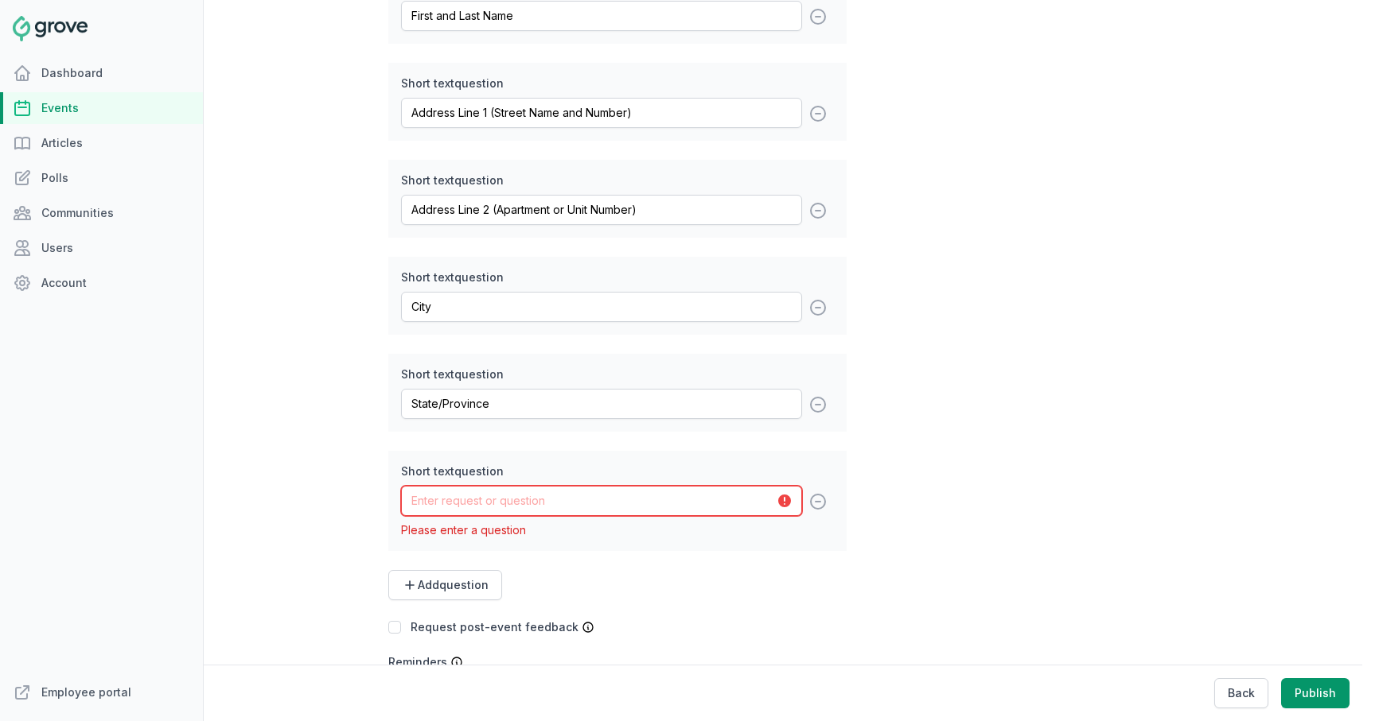
click at [469, 511] on input "text" at bounding box center [601, 501] width 401 height 30
type input "Country"
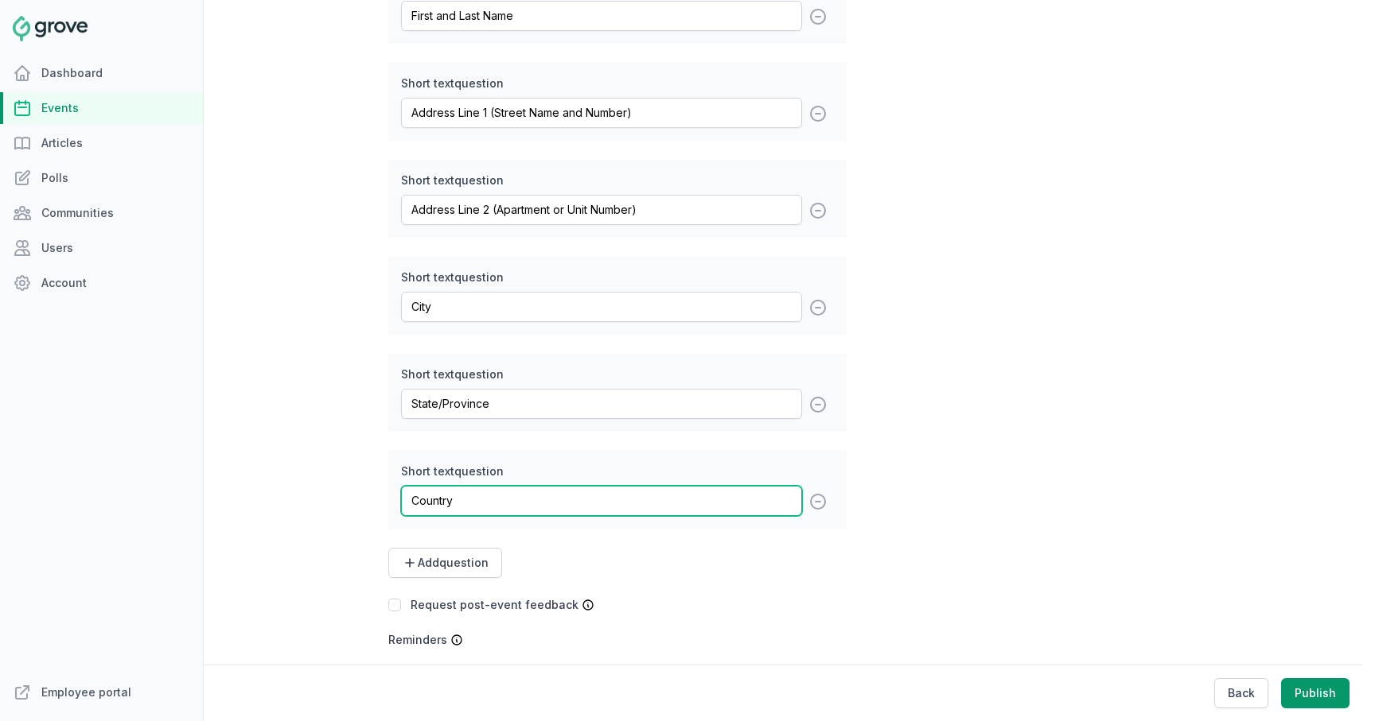
scroll to position [637, 0]
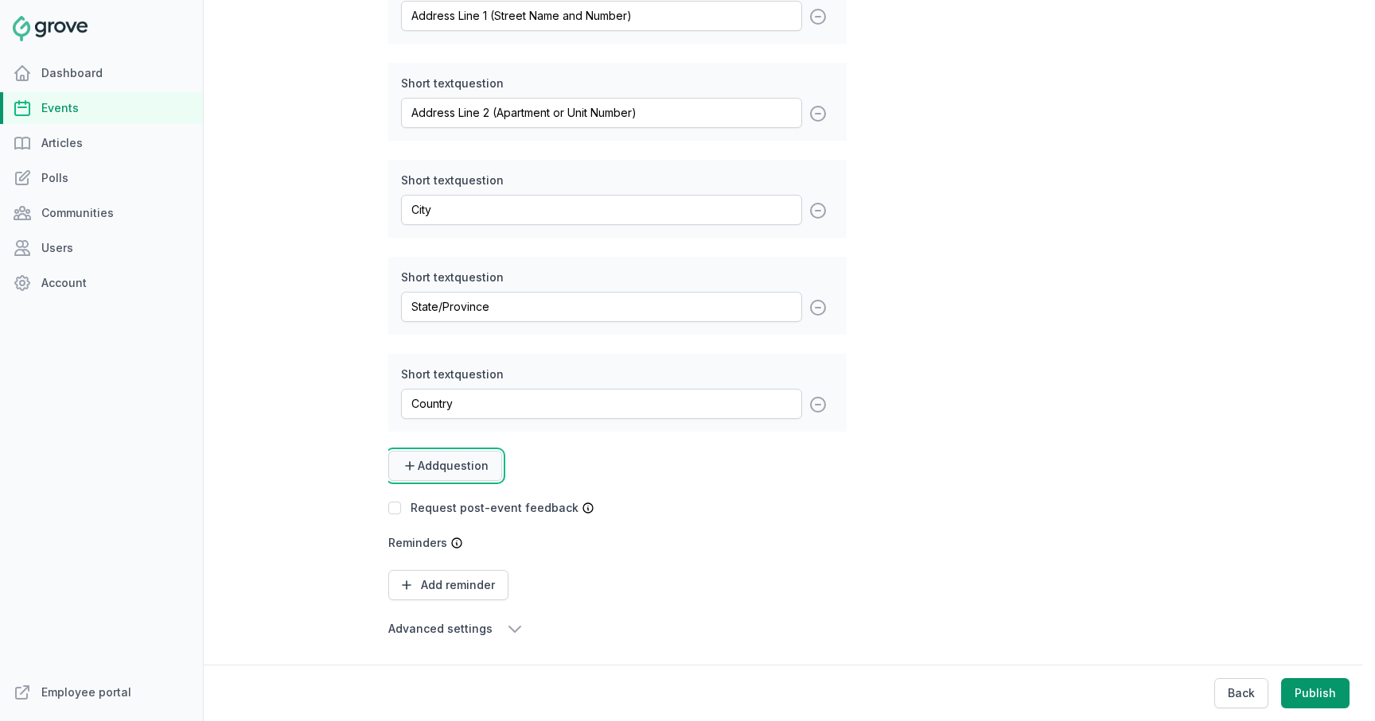
click at [479, 471] on span "Add question" at bounding box center [453, 466] width 71 height 16
click at [462, 494] on link "Short text" at bounding box center [440, 505] width 105 height 29
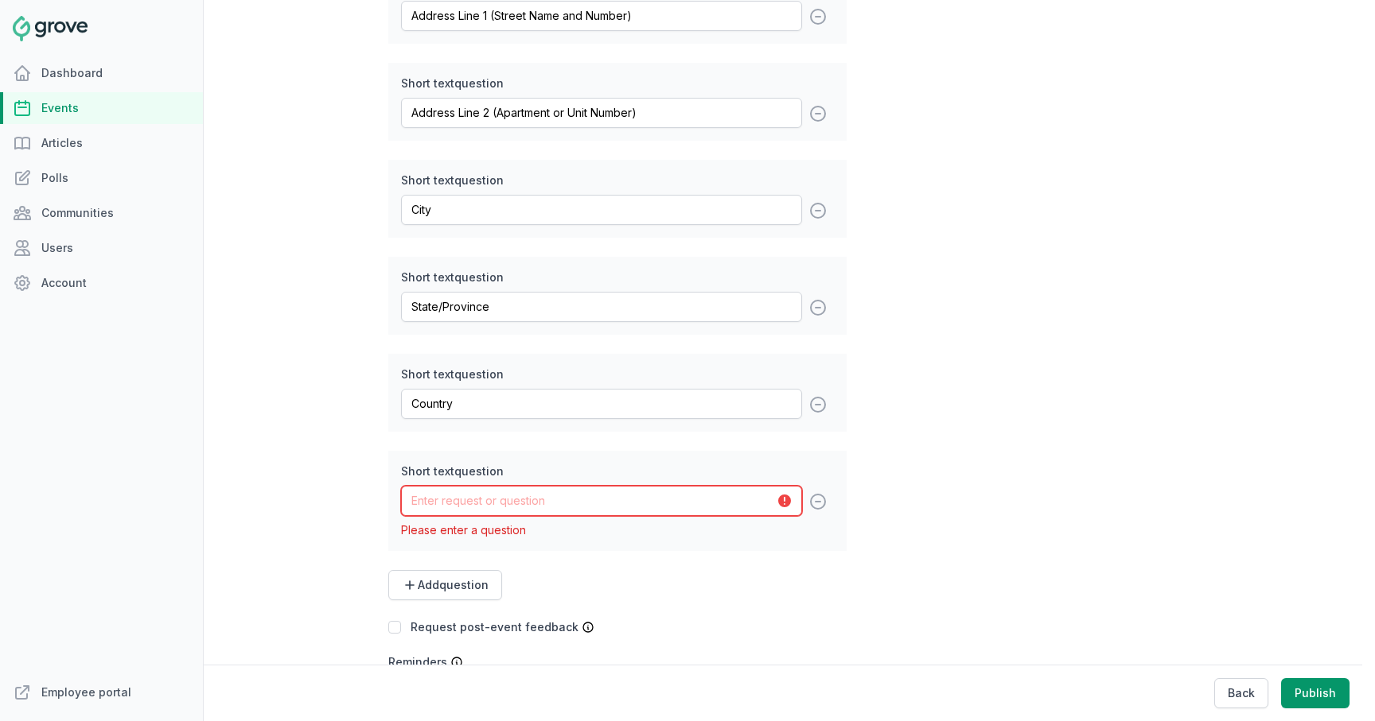
click at [476, 497] on input "text" at bounding box center [601, 501] width 401 height 30
type input "Zip Code"
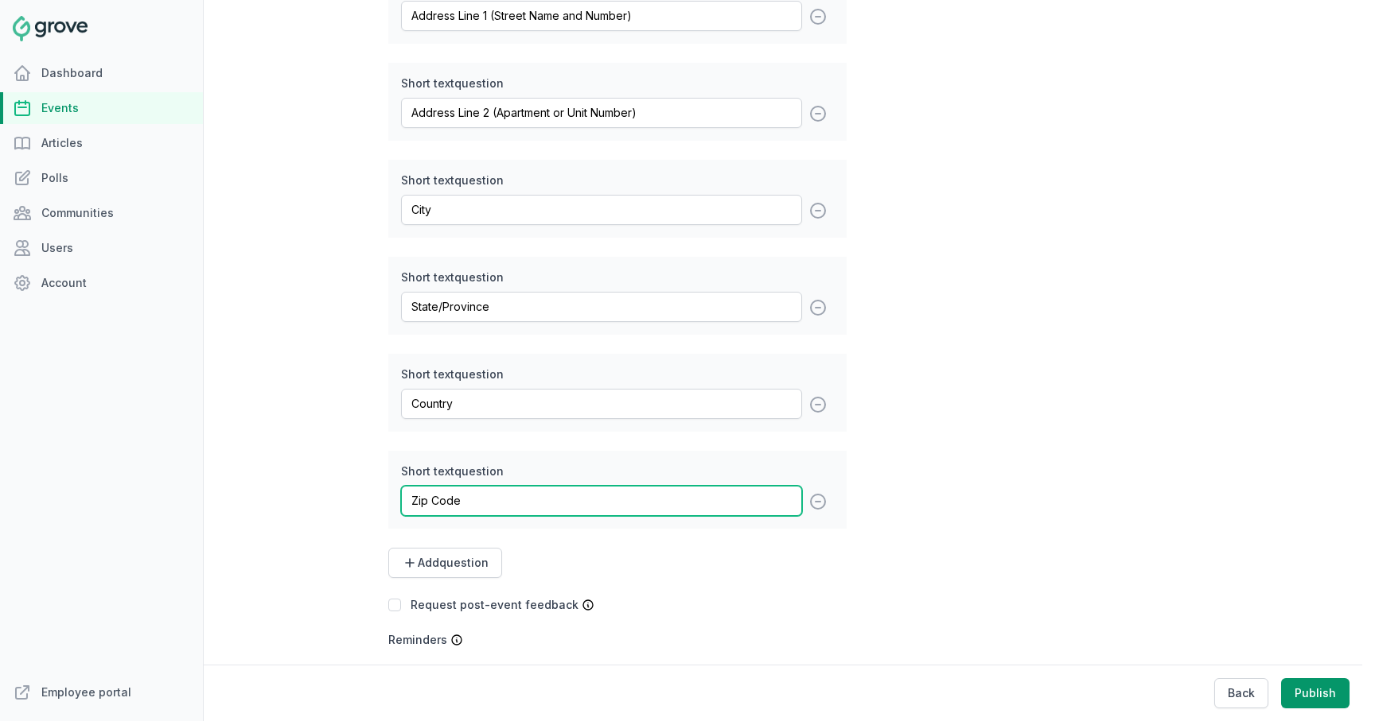
scroll to position [734, 0]
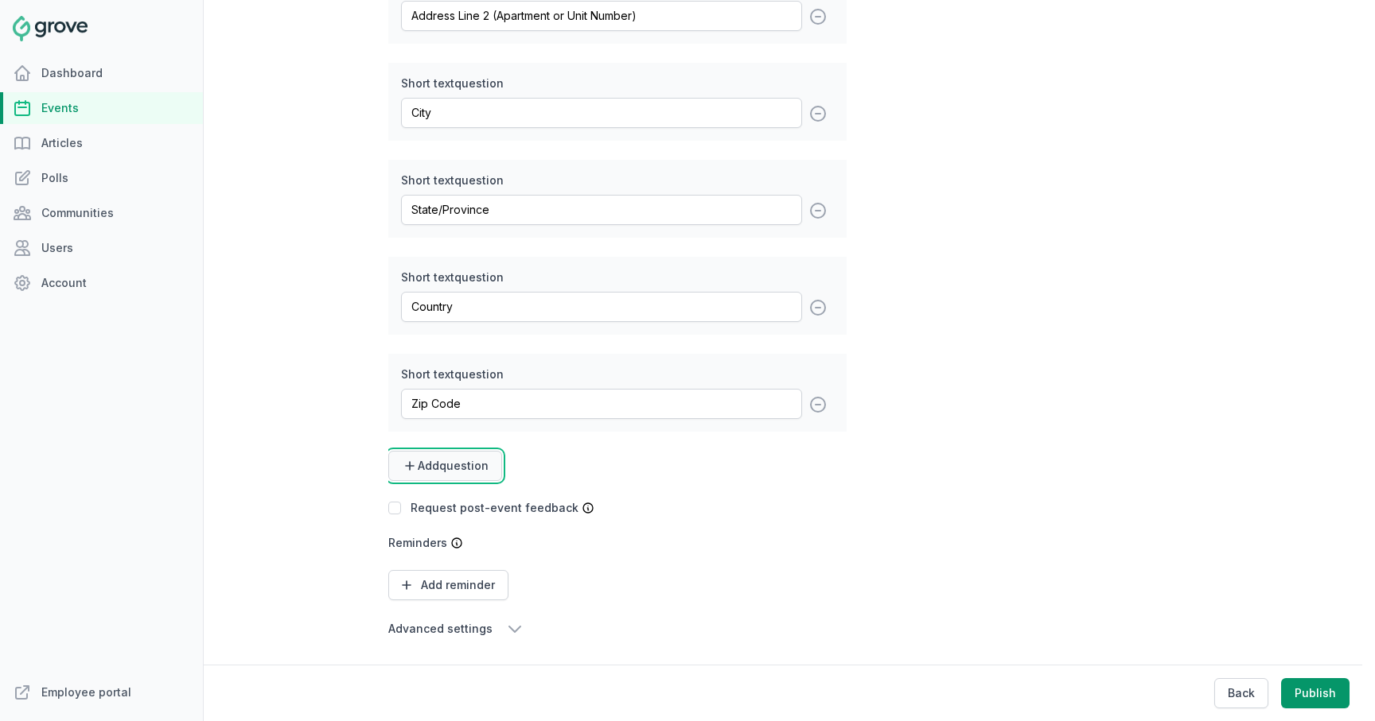
click at [471, 477] on button "Add question" at bounding box center [445, 466] width 114 height 30
click at [455, 501] on link "Short text" at bounding box center [440, 505] width 105 height 29
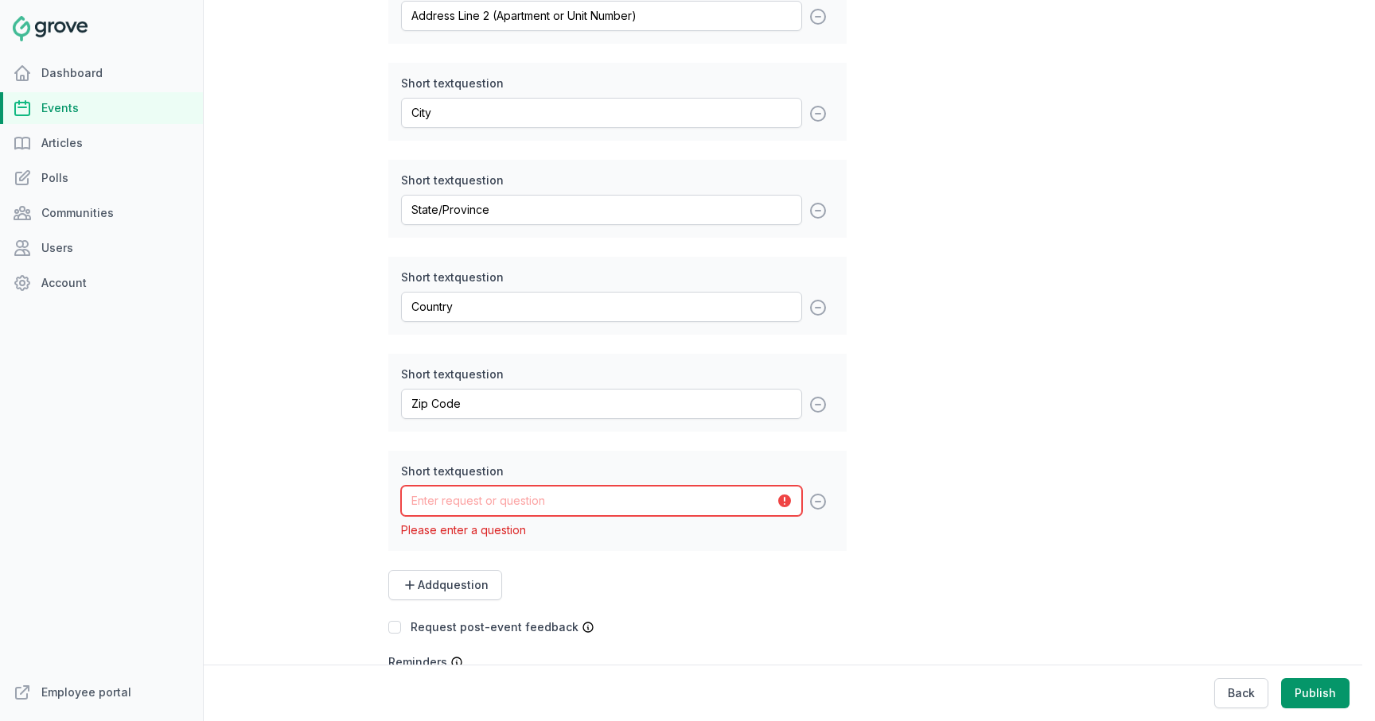
click at [469, 503] on input "text" at bounding box center [601, 501] width 401 height 30
type input "Phone Number (for shipping concerns)"
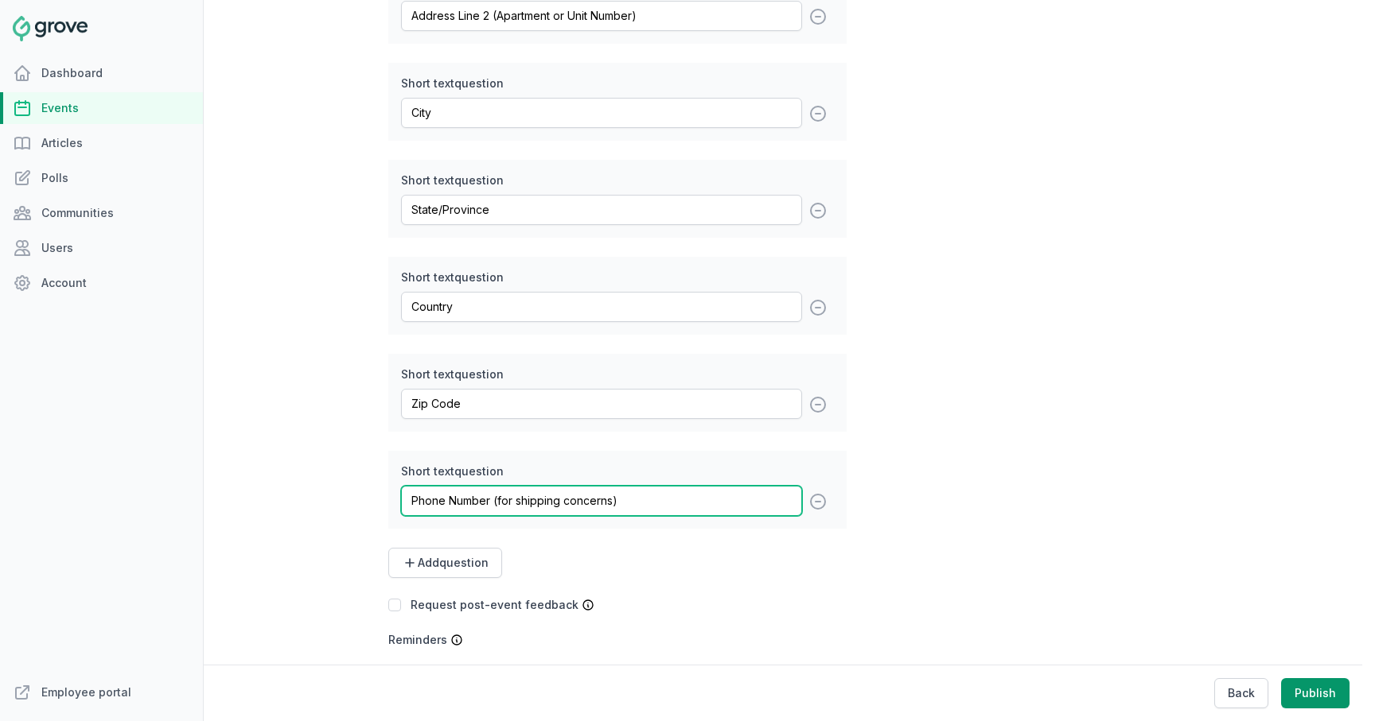
scroll to position [831, 0]
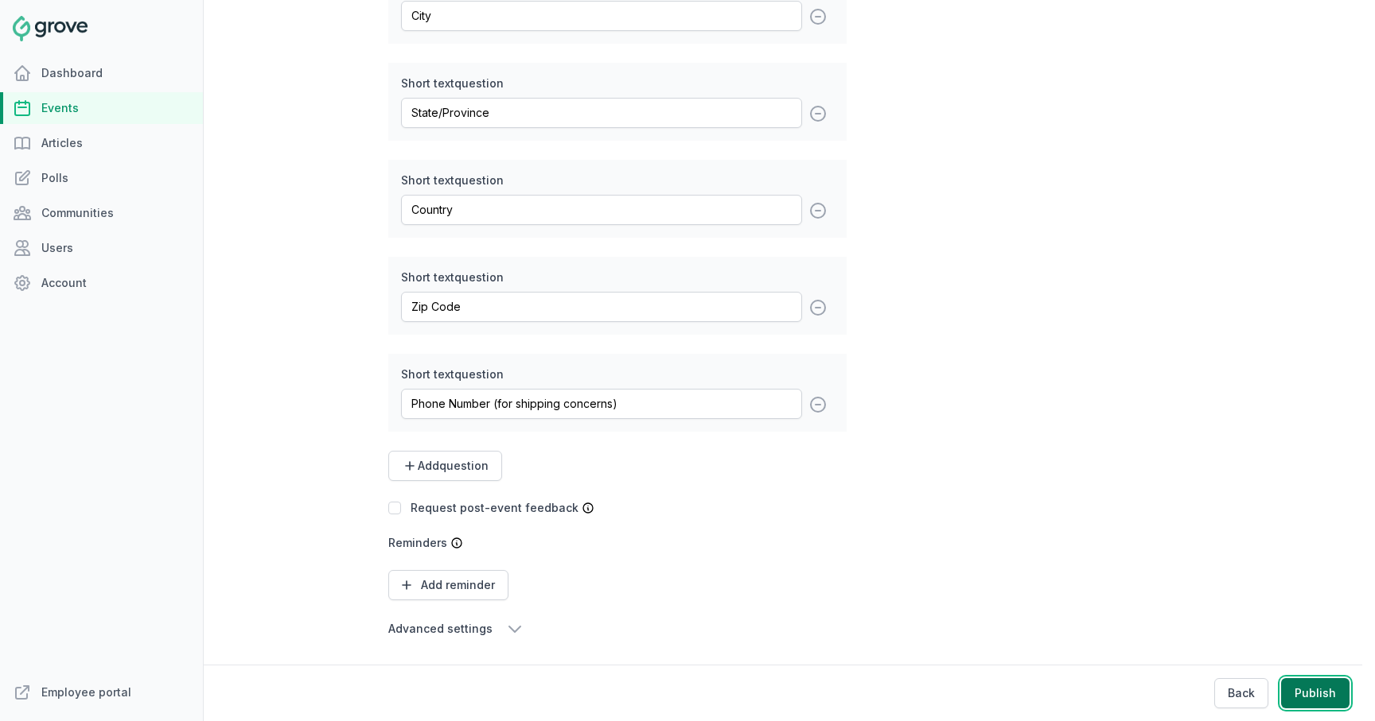
click at [1329, 681] on button "Publish" at bounding box center [1315, 694] width 68 height 30
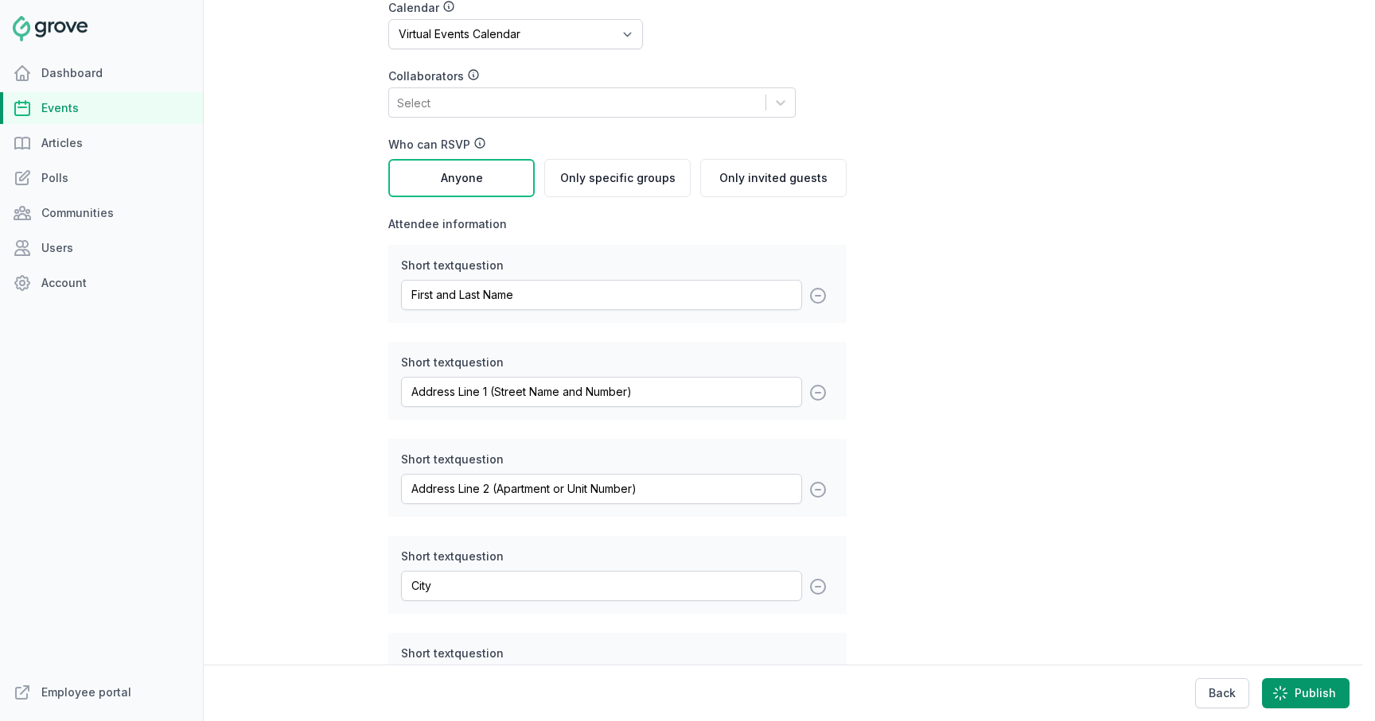
scroll to position [0, 0]
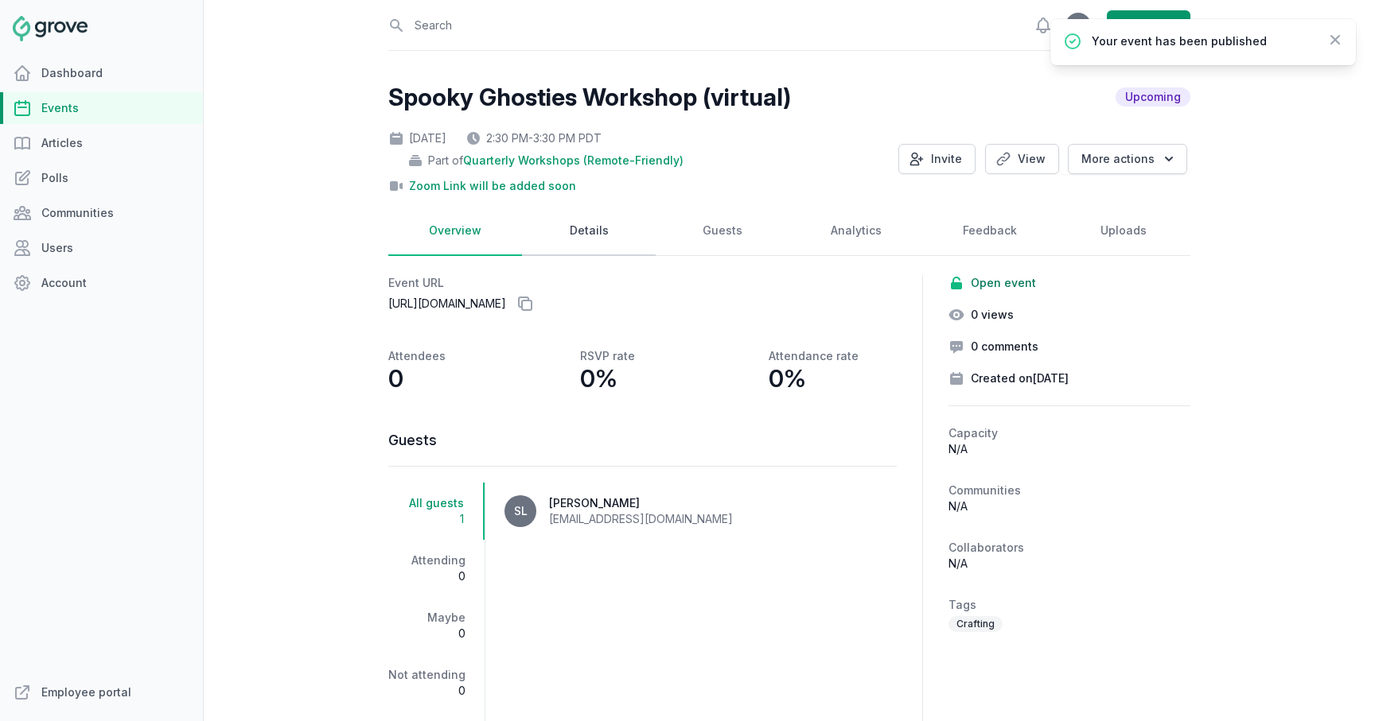
click at [587, 225] on link "Details" at bounding box center [589, 231] width 134 height 49
select select "84"
select select "virtual"
select select "false"
select select "2:30 PM"
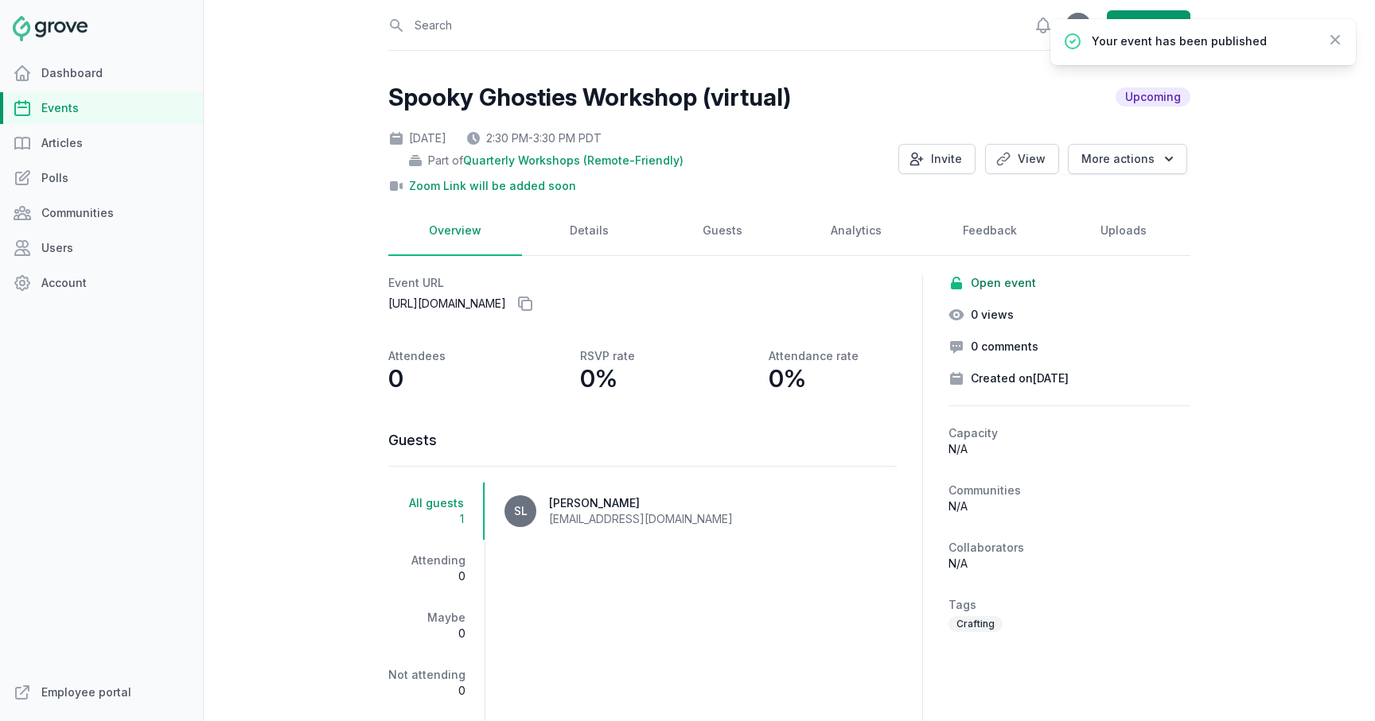
select select "3:30 PM"
select select "89"
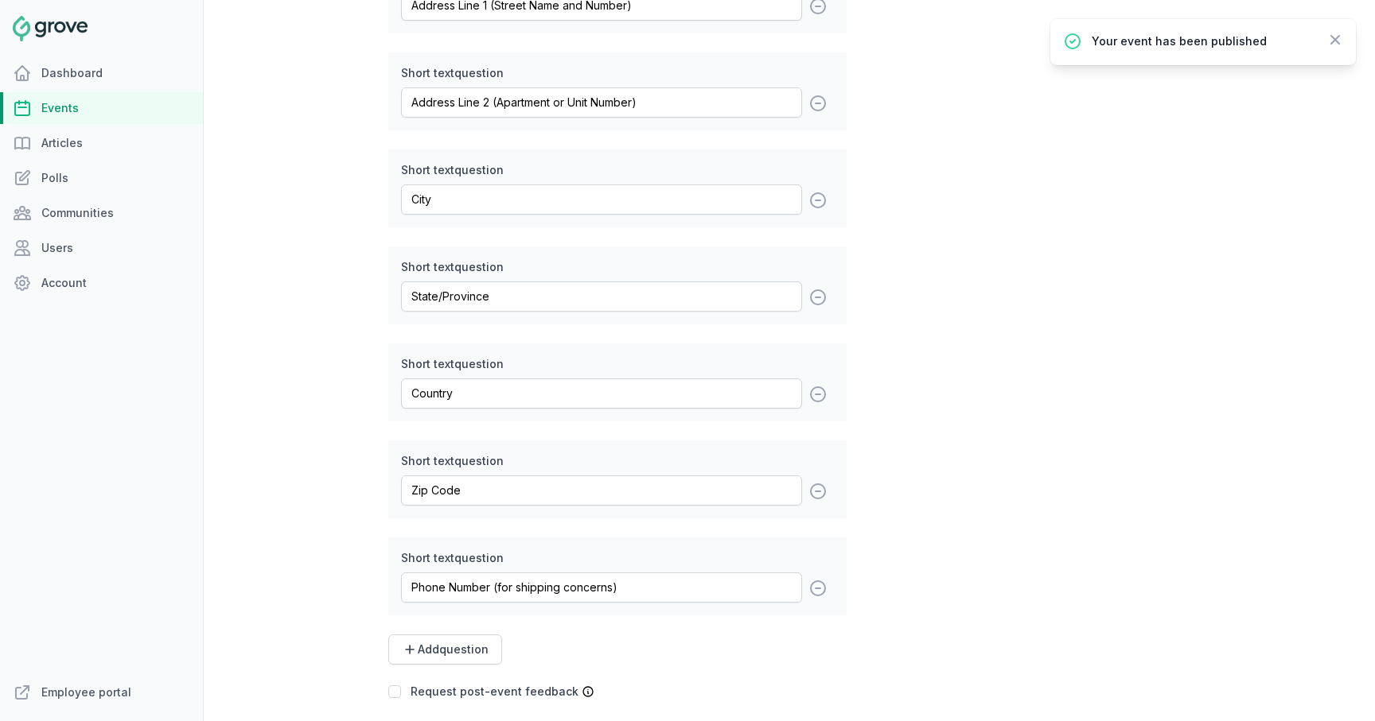
scroll to position [2693, 0]
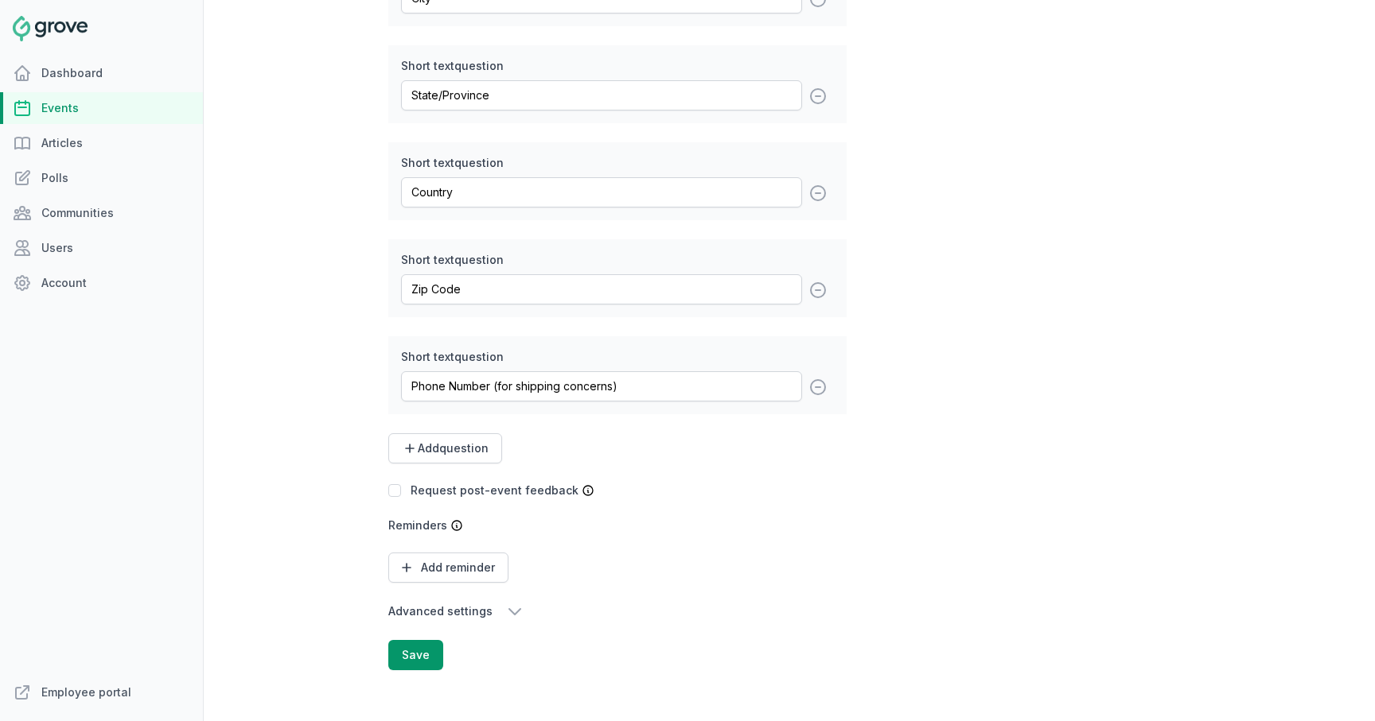
click at [508, 609] on icon "button" at bounding box center [514, 611] width 19 height 19
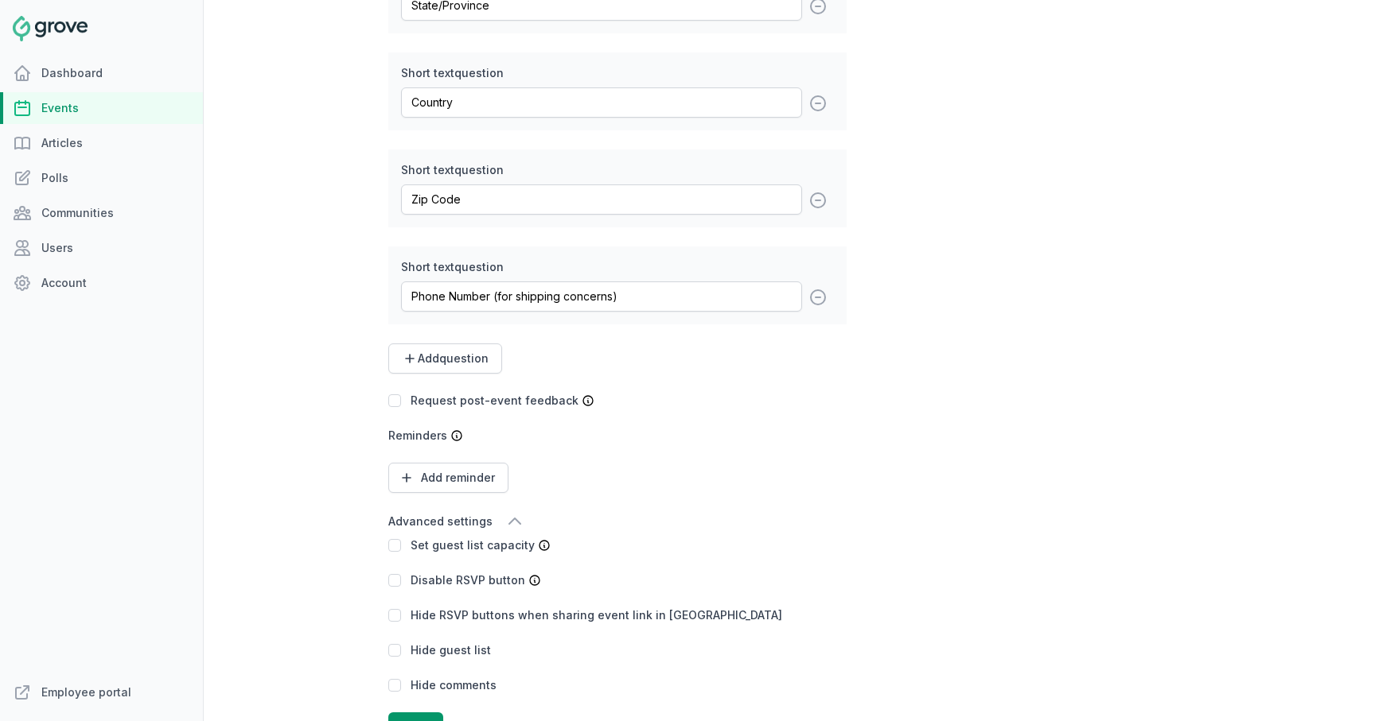
scroll to position [2855, 0]
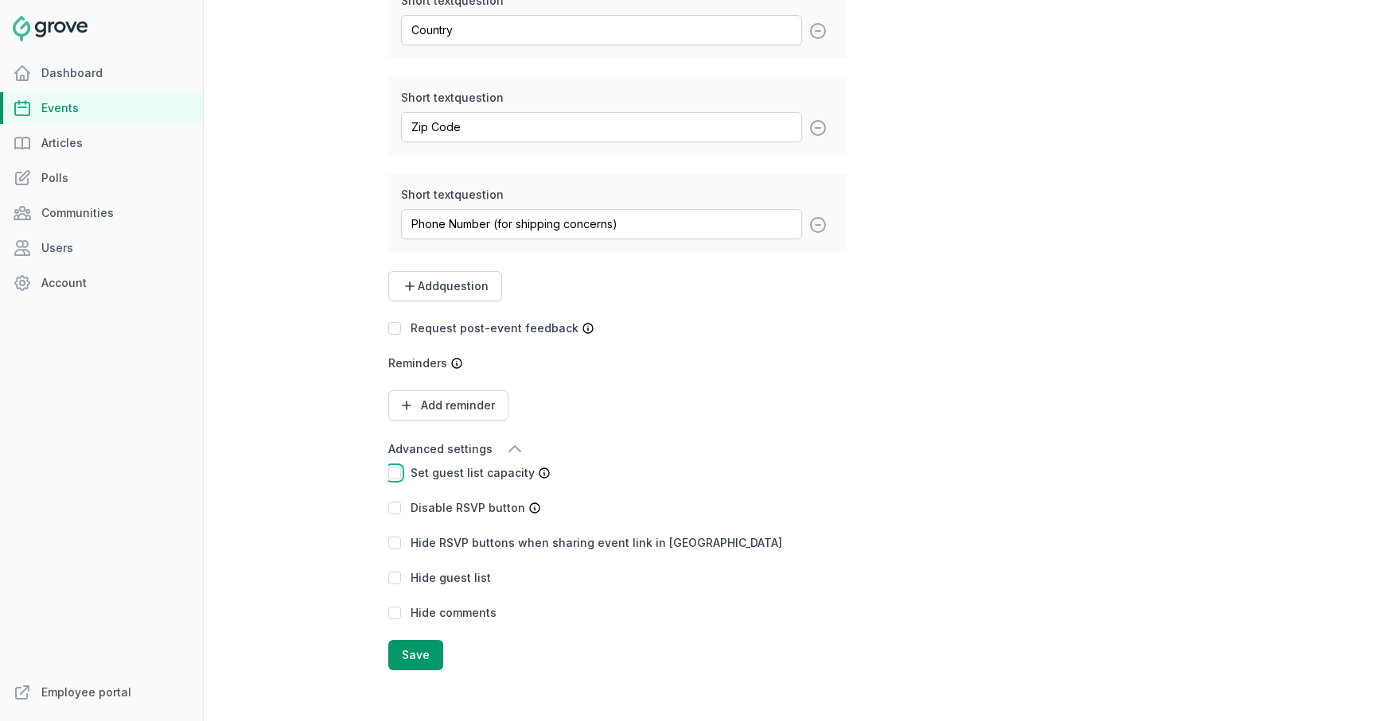
click at [395, 472] on input "checkbox" at bounding box center [394, 473] width 13 height 13
click at [581, 479] on input "number" at bounding box center [602, 473] width 64 height 30
type input "41"
click at [420, 652] on button "Save" at bounding box center [415, 655] width 55 height 30
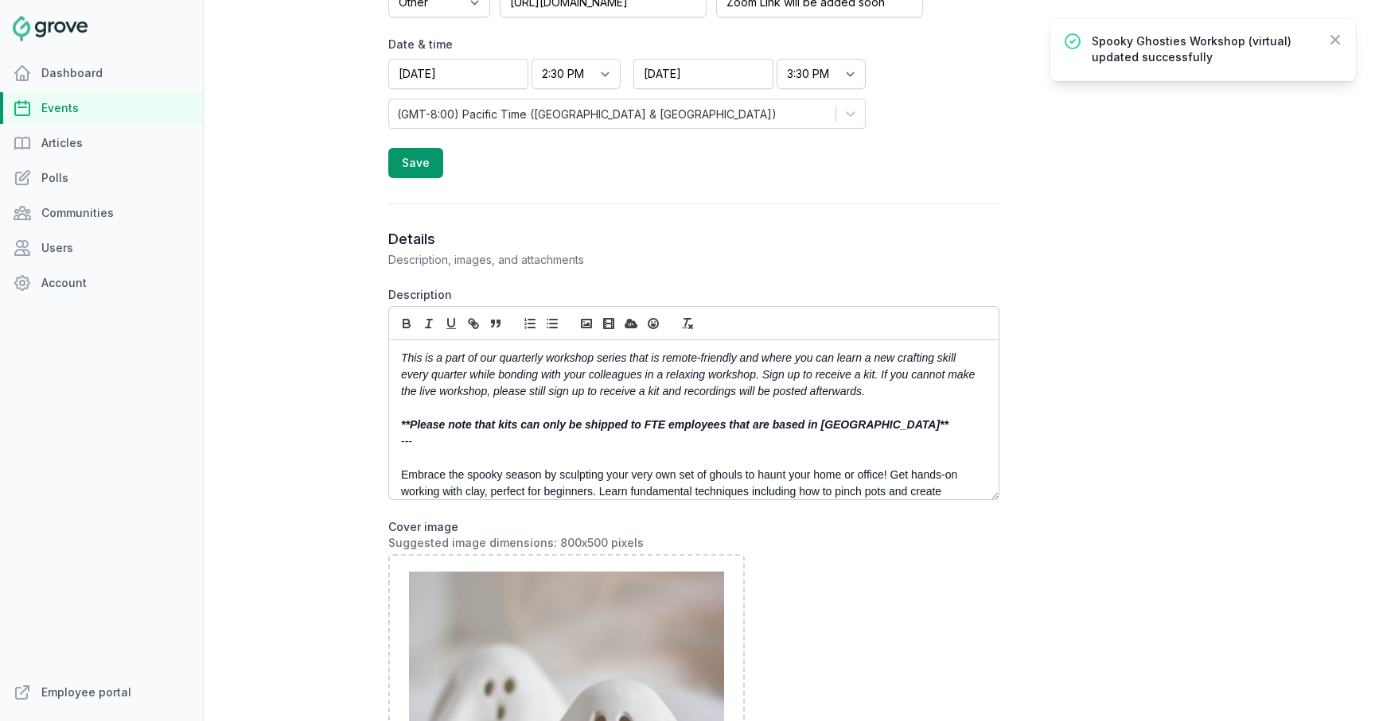
scroll to position [0, 0]
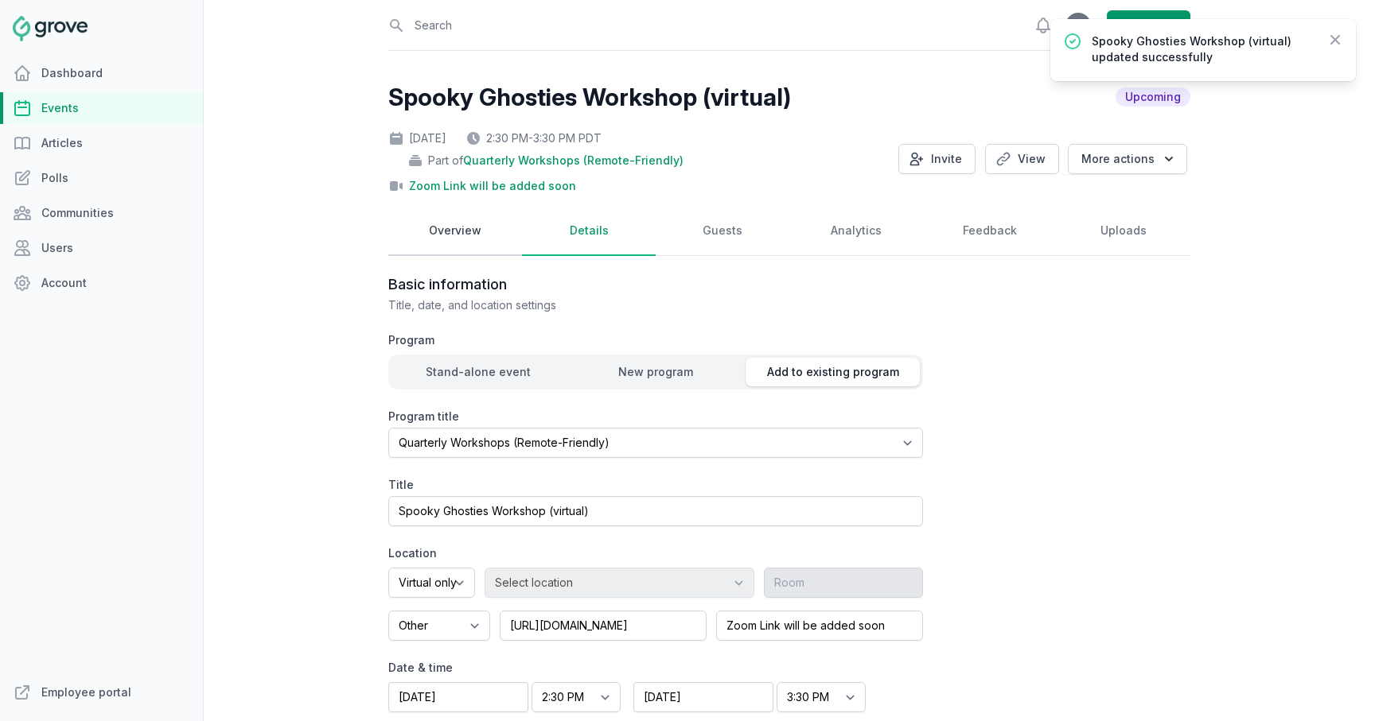
click at [462, 232] on link "Overview" at bounding box center [455, 231] width 134 height 49
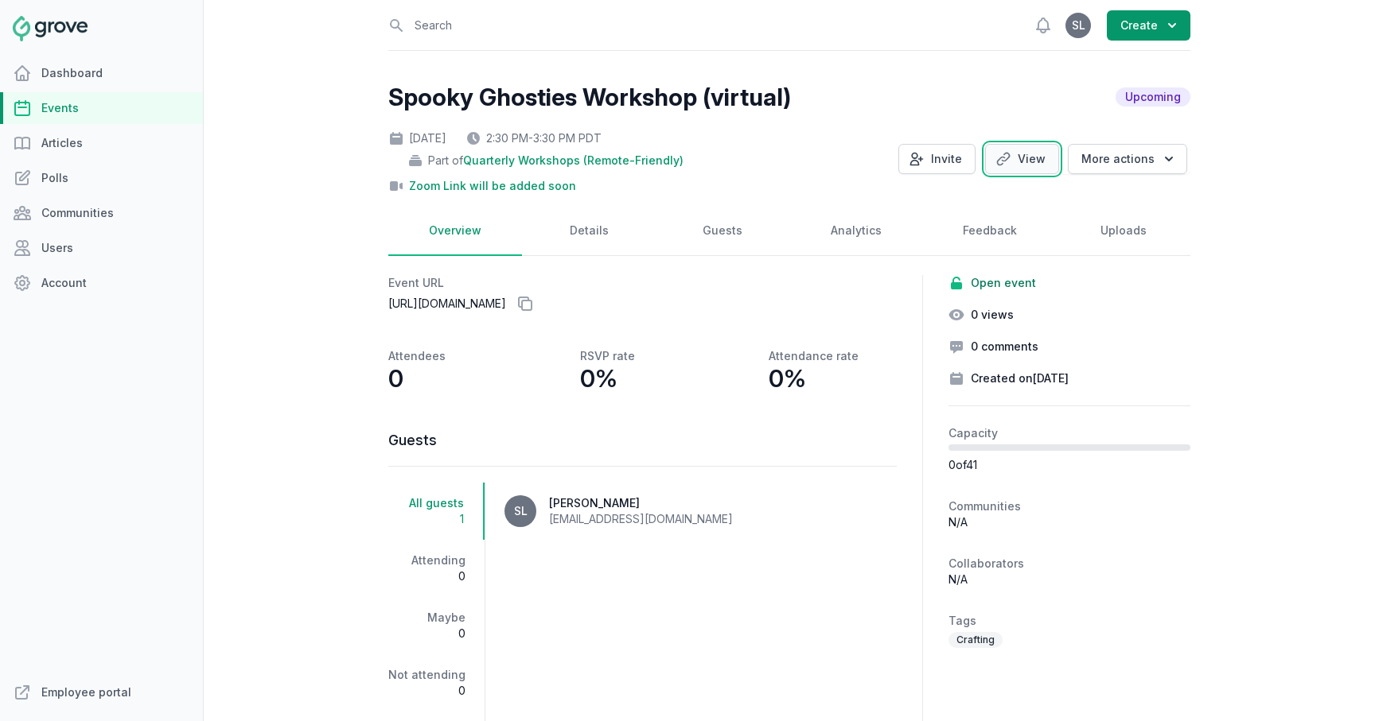
click at [1025, 162] on link "View" at bounding box center [1022, 159] width 74 height 30
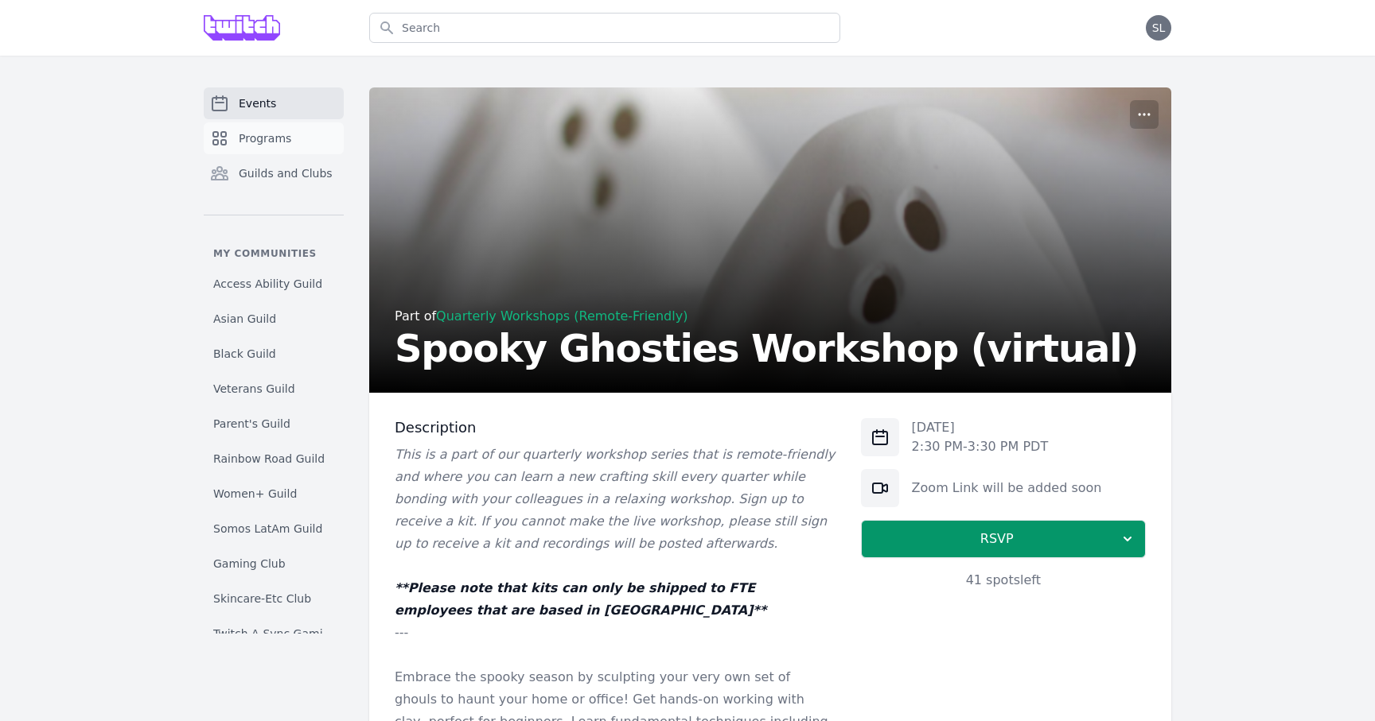
click at [267, 141] on span "Programs" at bounding box center [265, 138] width 52 height 16
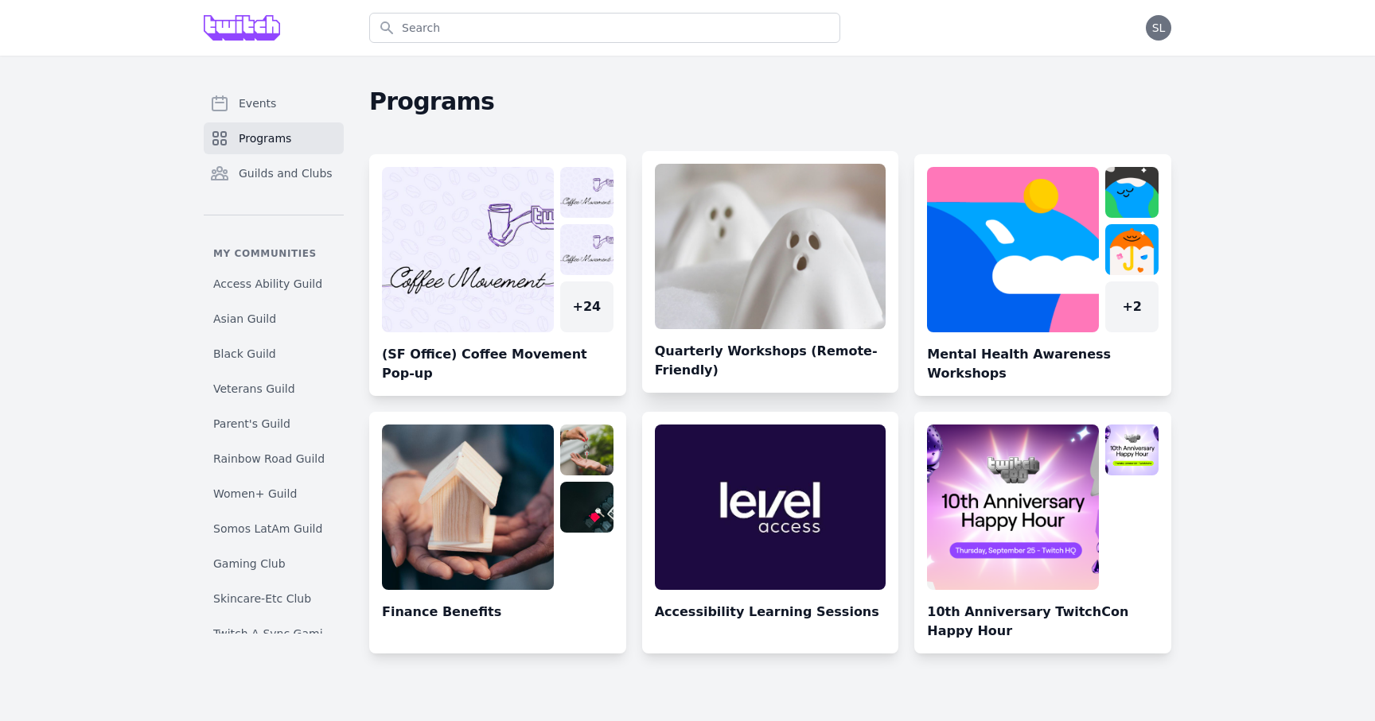
click at [780, 235] on link at bounding box center [770, 278] width 257 height 229
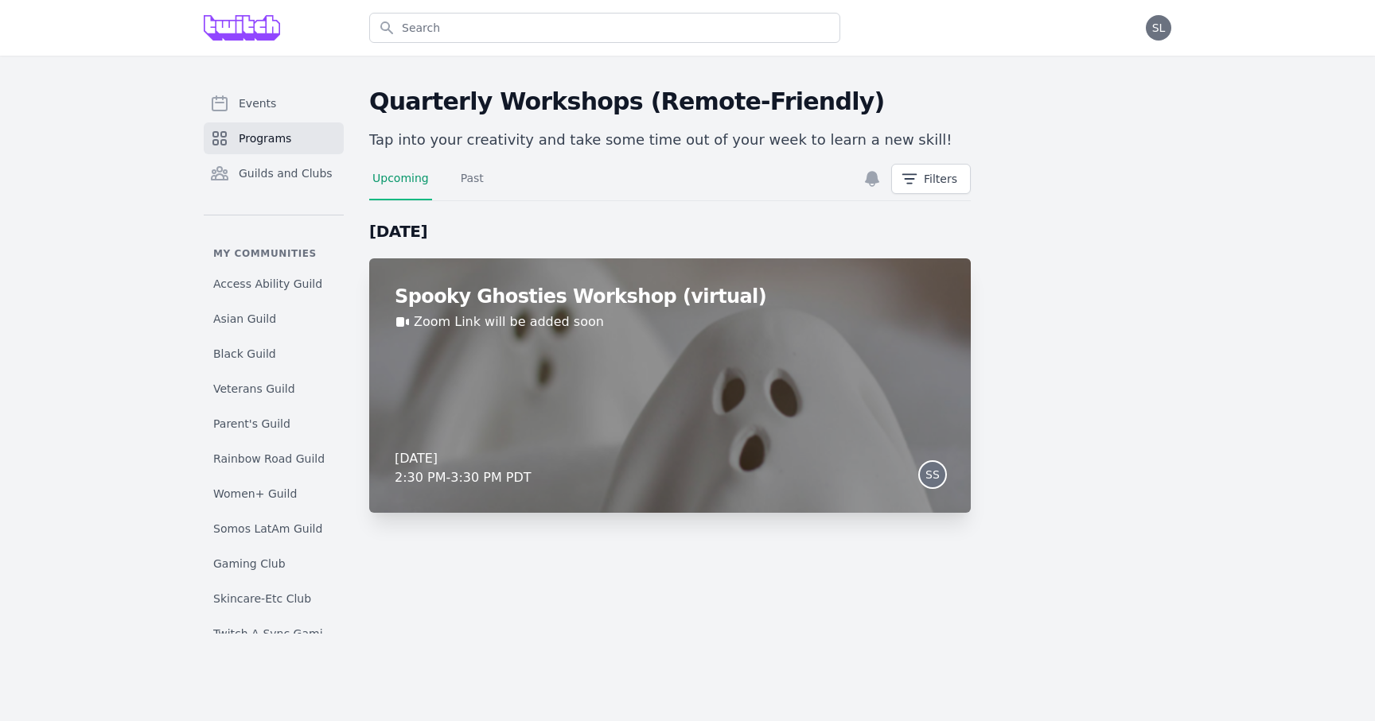
click at [710, 383] on div "Spooky Ghosties Workshop (virtual) Zoom Link will be added soon [DATE] 2:30 PM …" at bounding box center [669, 386] width 601 height 255
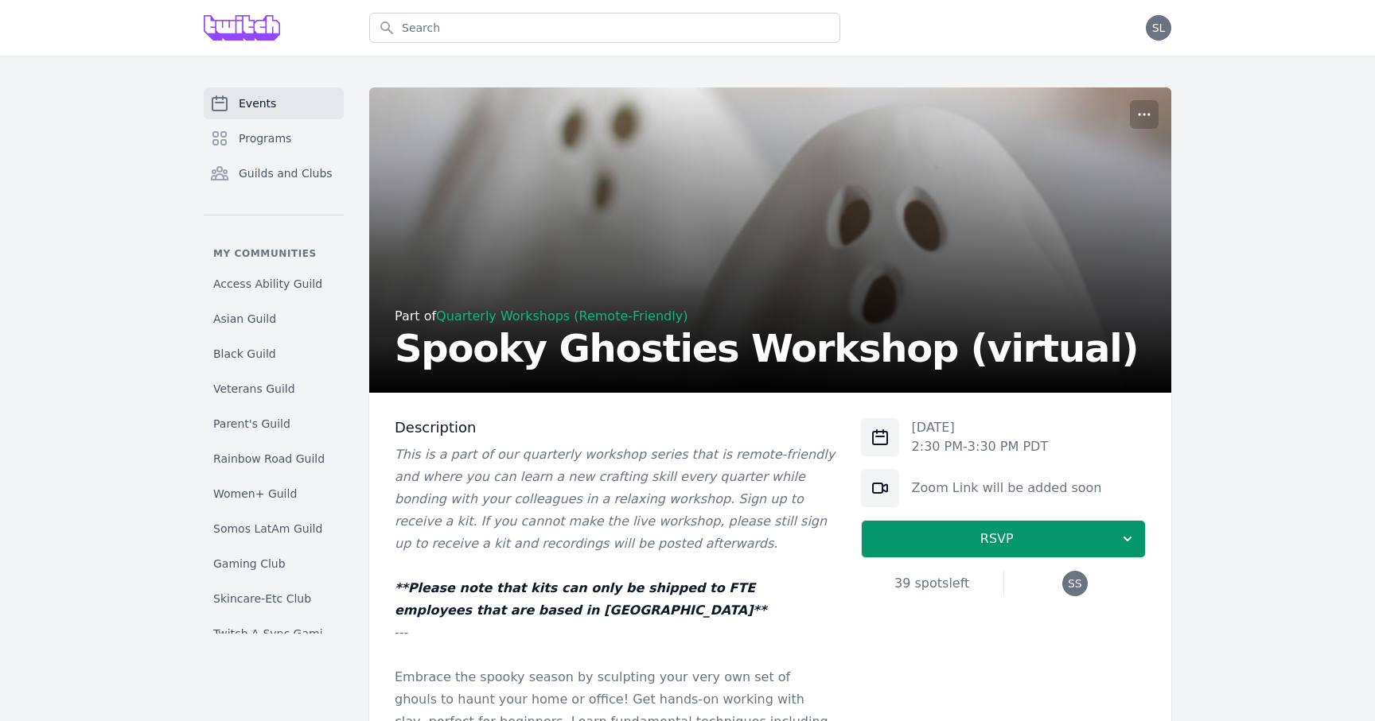
click at [1078, 588] on span "SS" at bounding box center [1074, 583] width 14 height 11
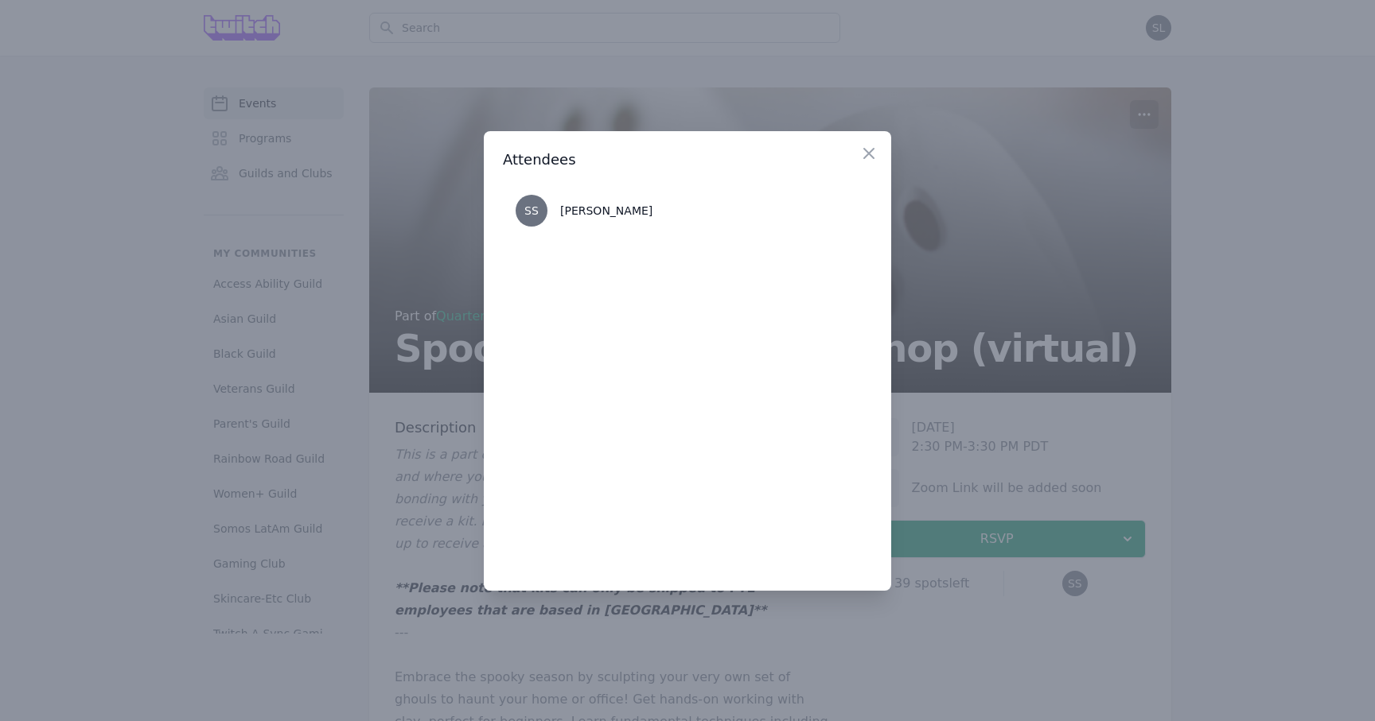
click at [1240, 457] on div at bounding box center [687, 360] width 1375 height 721
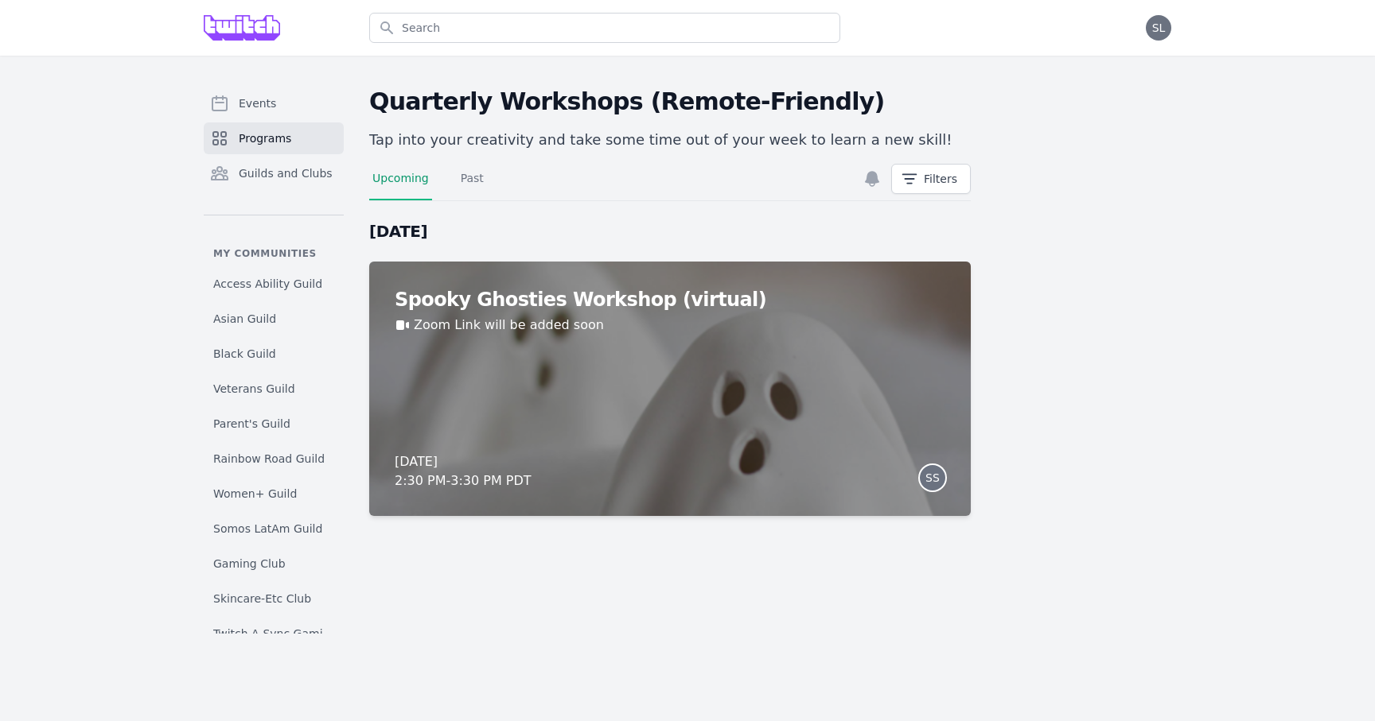
click at [269, 146] on span "Programs" at bounding box center [265, 138] width 52 height 16
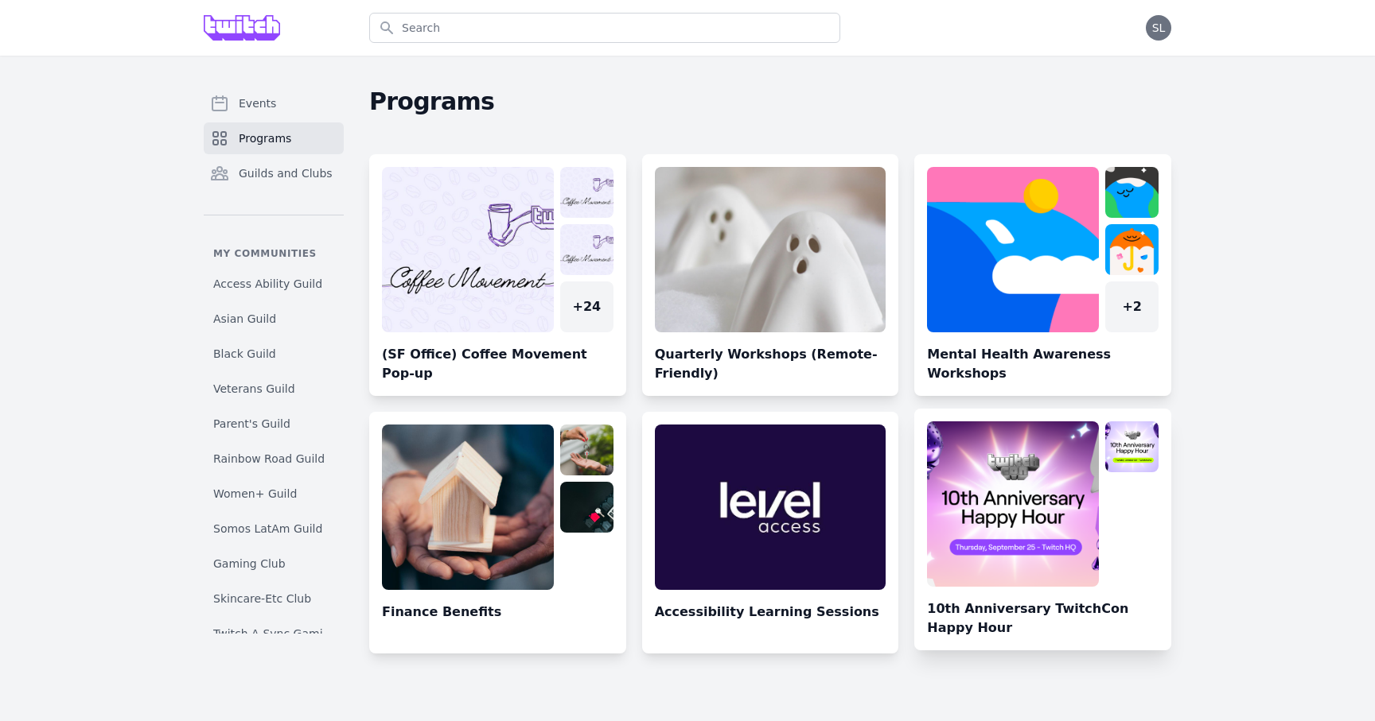
click at [1010, 488] on link at bounding box center [1042, 536] width 257 height 229
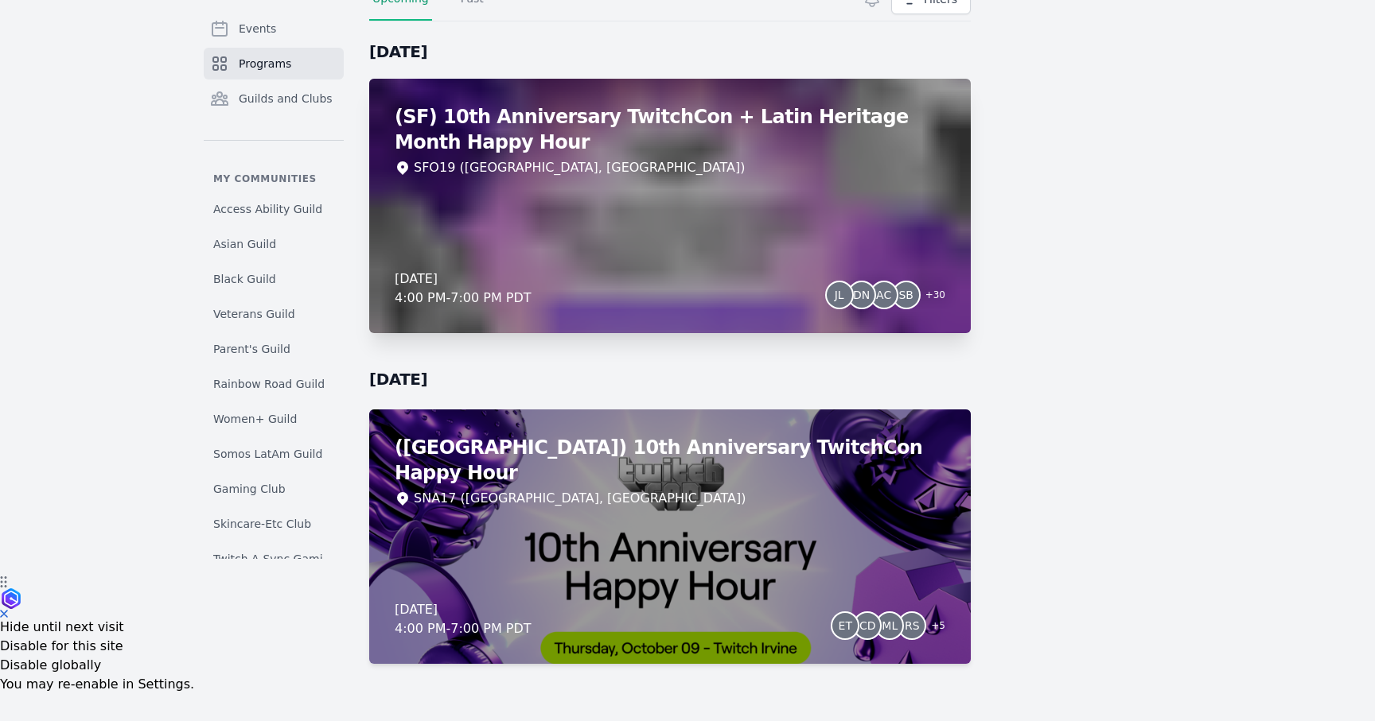
scroll to position [151, 0]
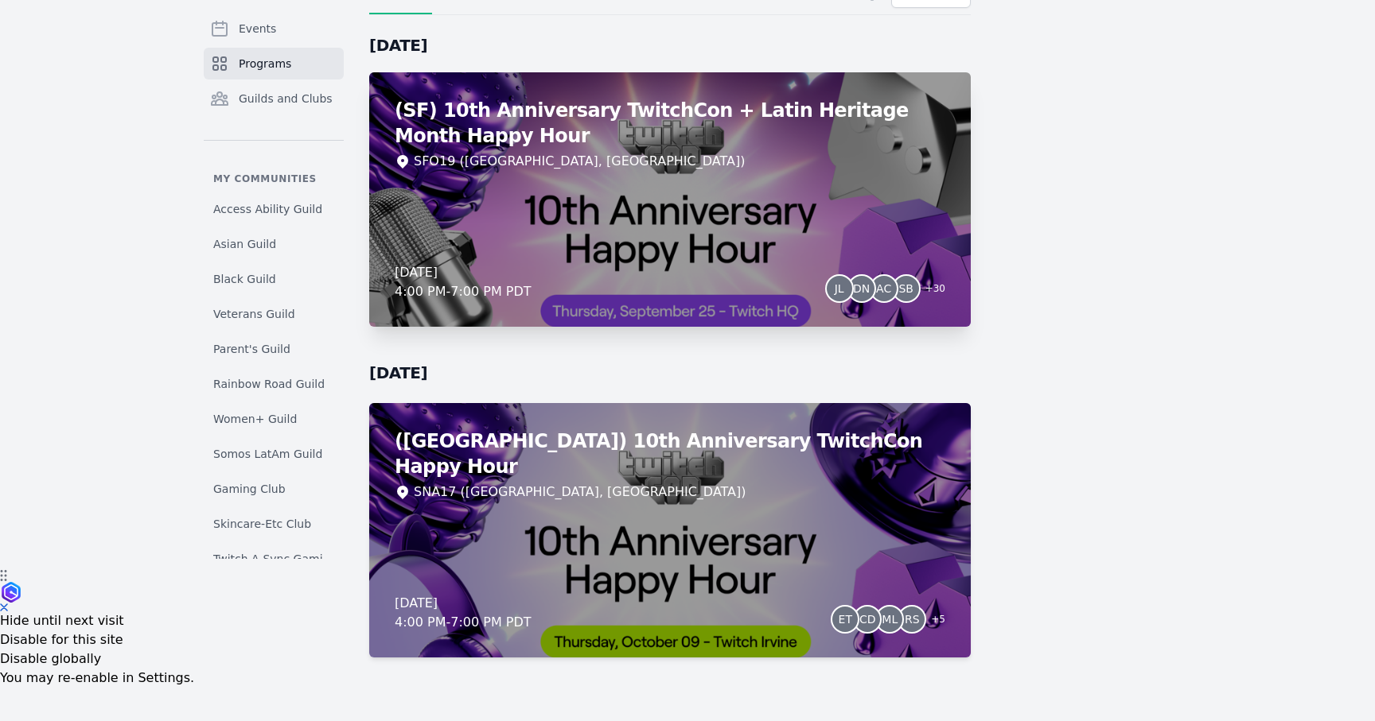
click at [752, 255] on div "(SF) 10th Anniversary TwitchCon + Latin Heritage Month Happy Hour SFO19 ([GEOGR…" at bounding box center [669, 199] width 601 height 255
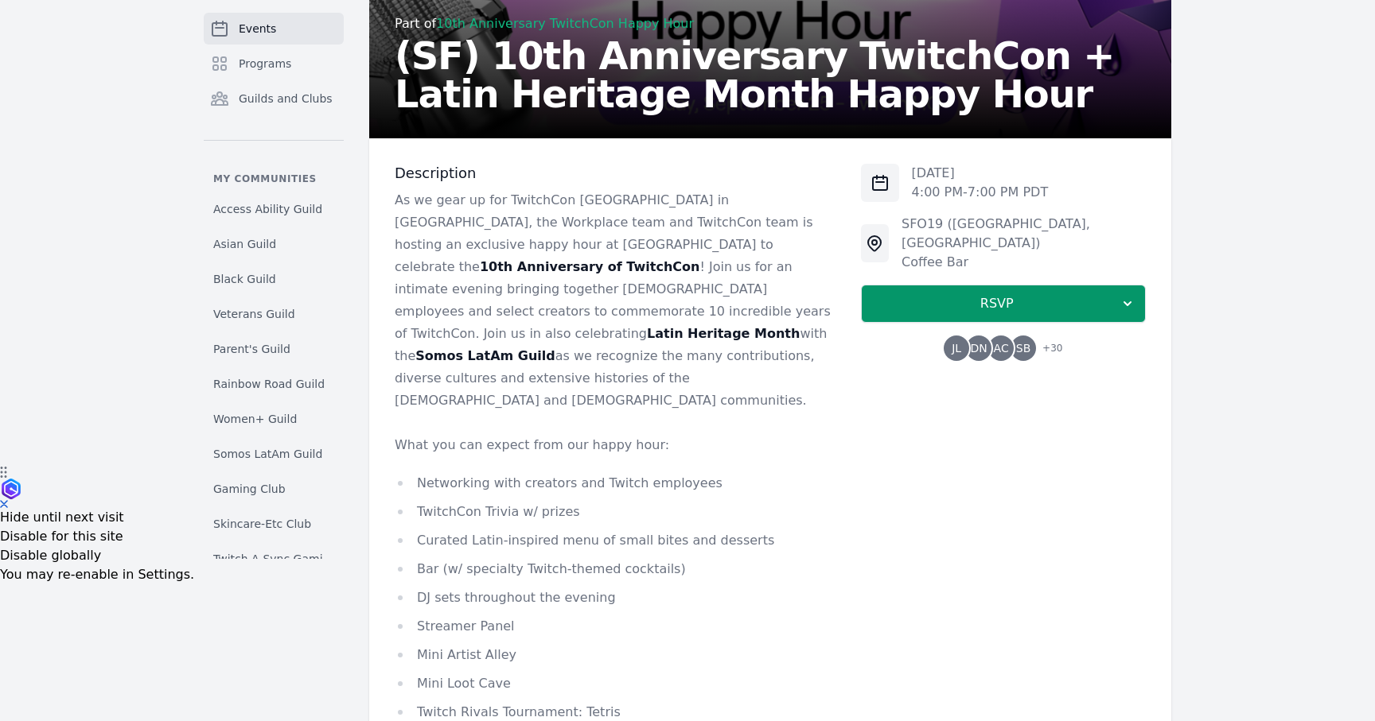
scroll to position [205, 0]
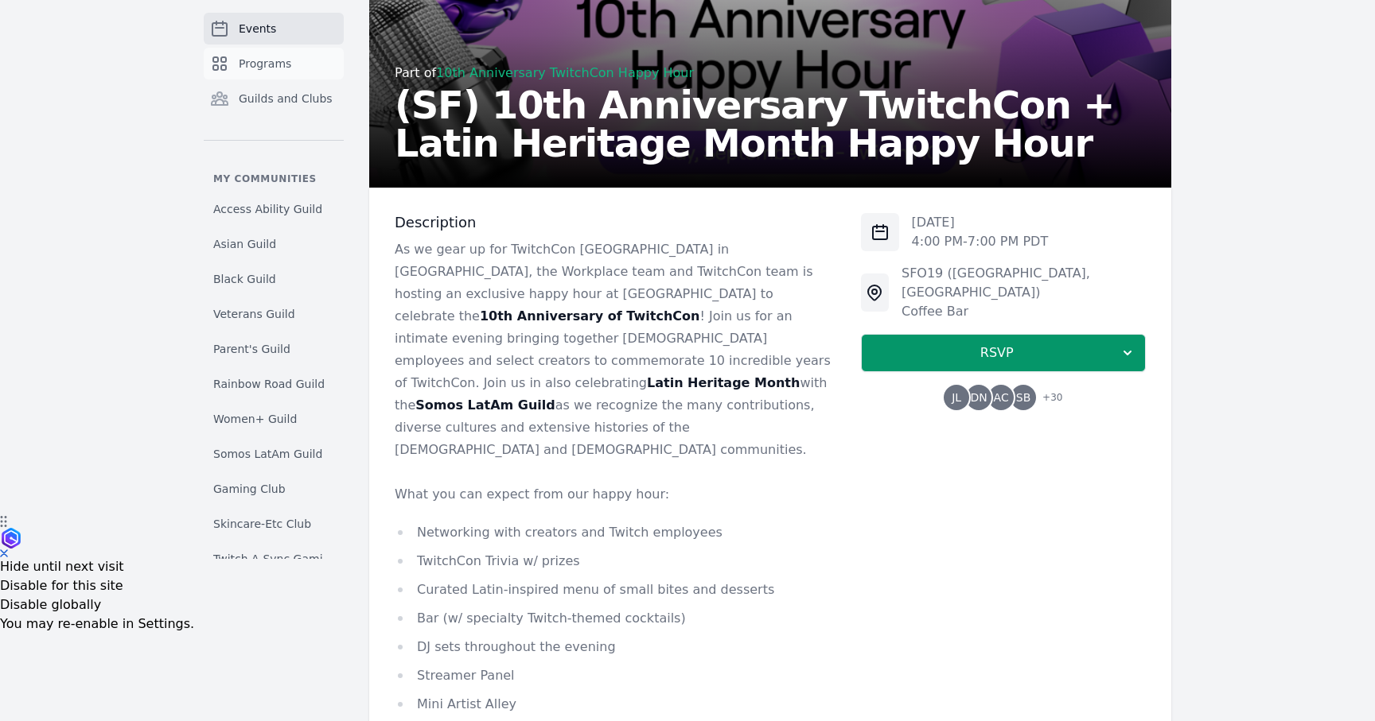
click at [286, 62] on span "Programs" at bounding box center [265, 64] width 52 height 16
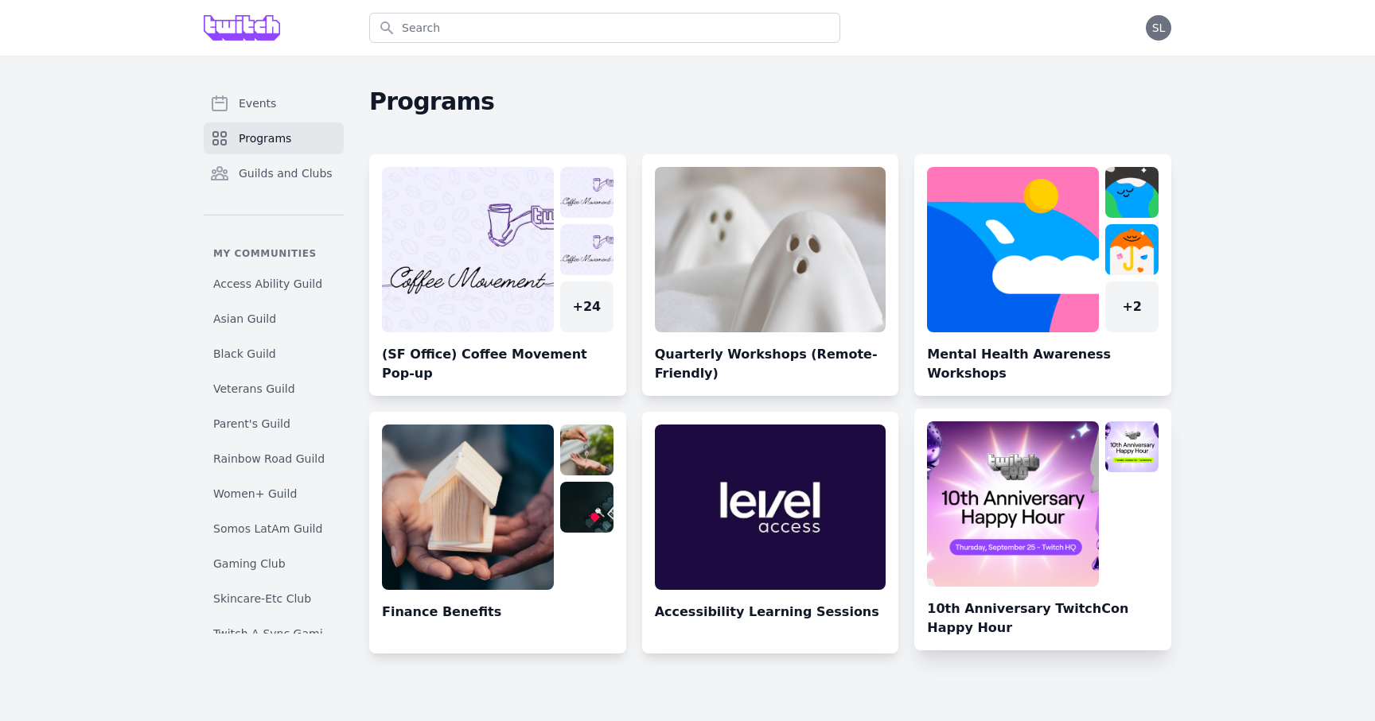
click at [1001, 517] on link at bounding box center [1042, 536] width 257 height 229
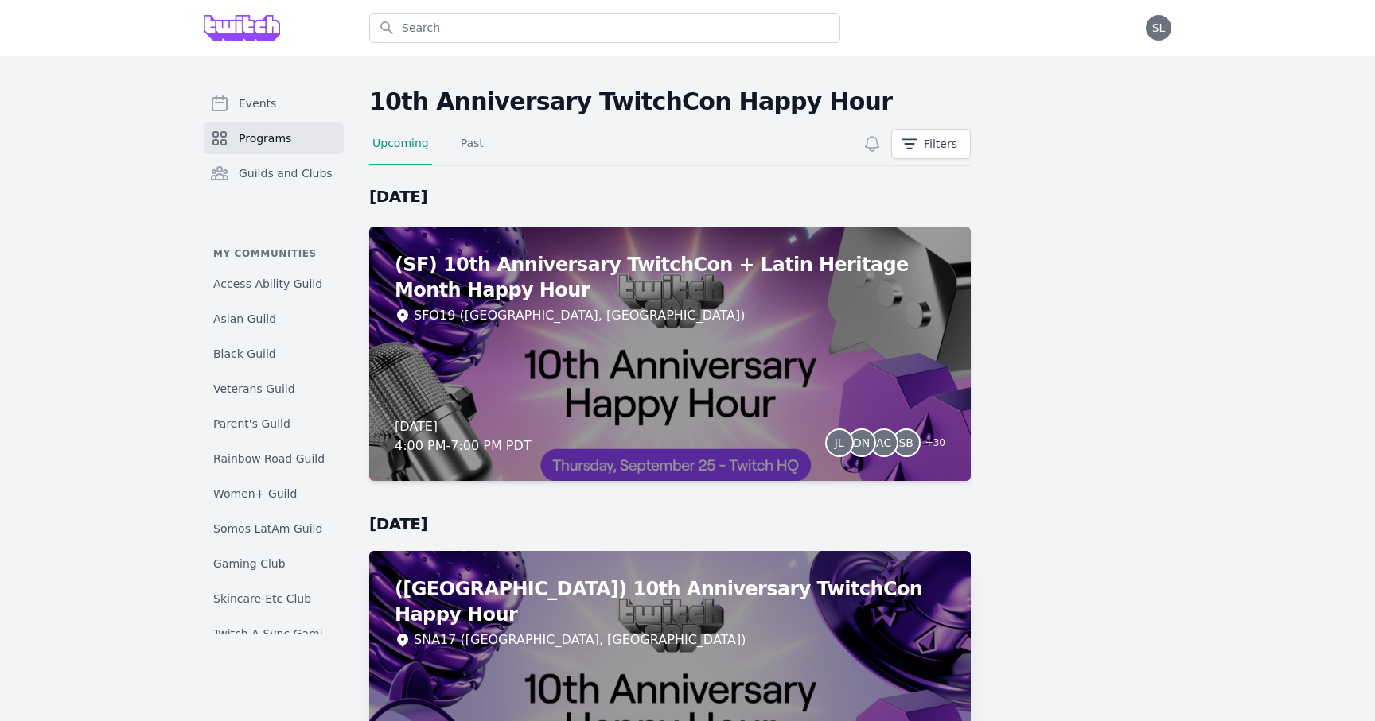
scroll to position [151, 0]
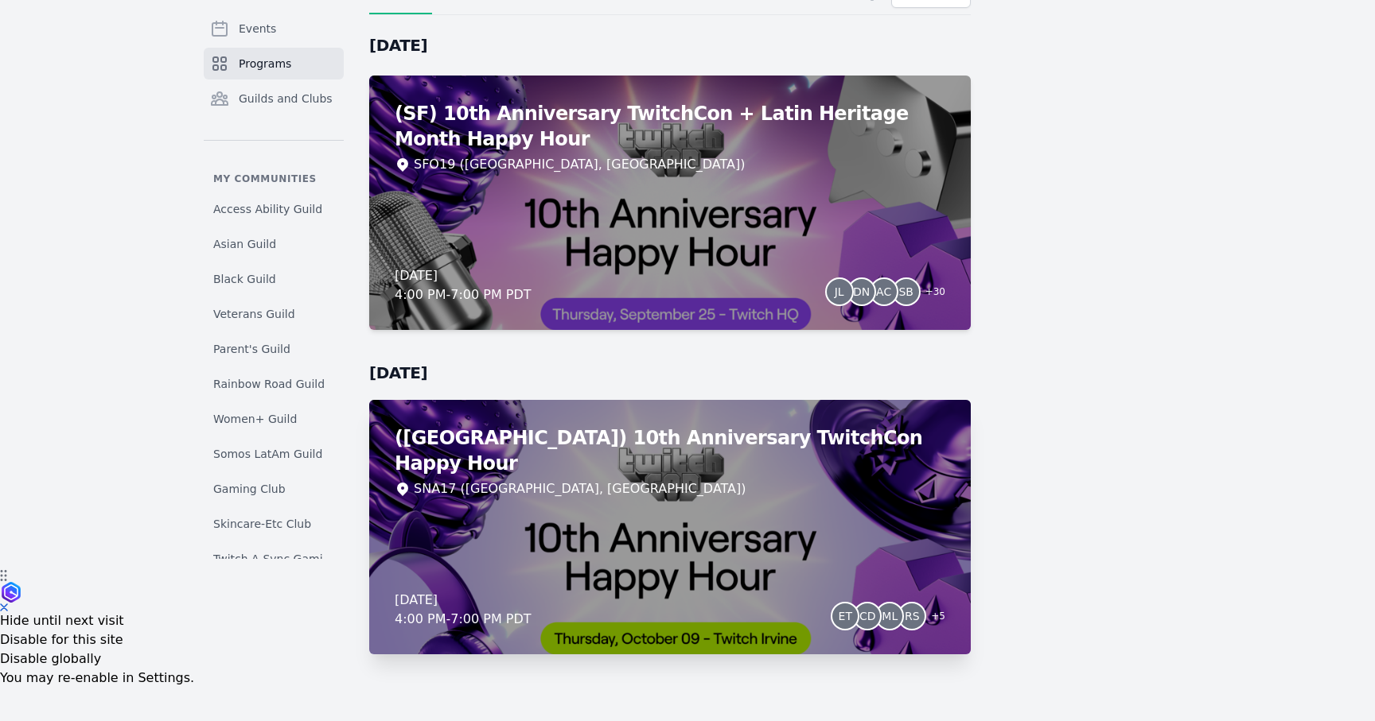
click at [702, 531] on div "([GEOGRAPHIC_DATA]) 10th Anniversary TwitchCon Happy Hour SNA17 ([GEOGRAPHIC_DA…" at bounding box center [669, 527] width 601 height 255
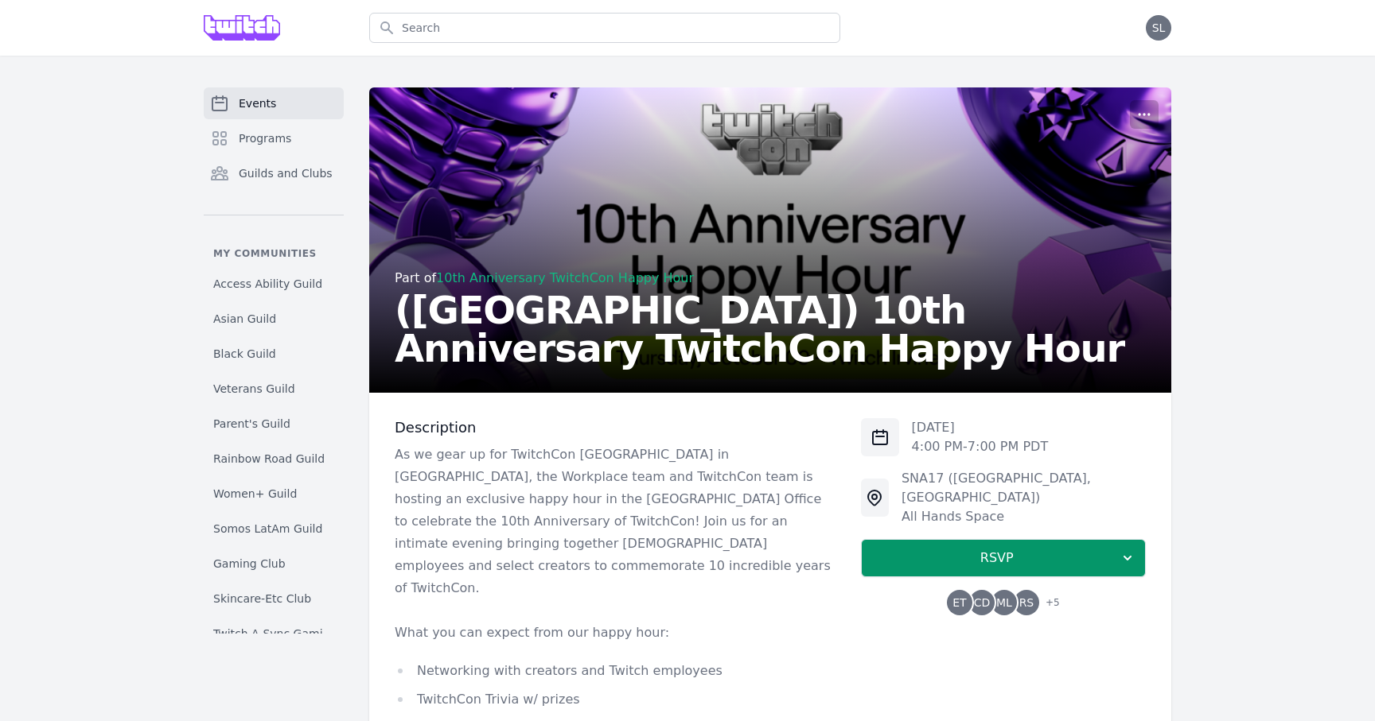
click at [1000, 592] on span "ML" at bounding box center [1003, 602] width 25 height 25
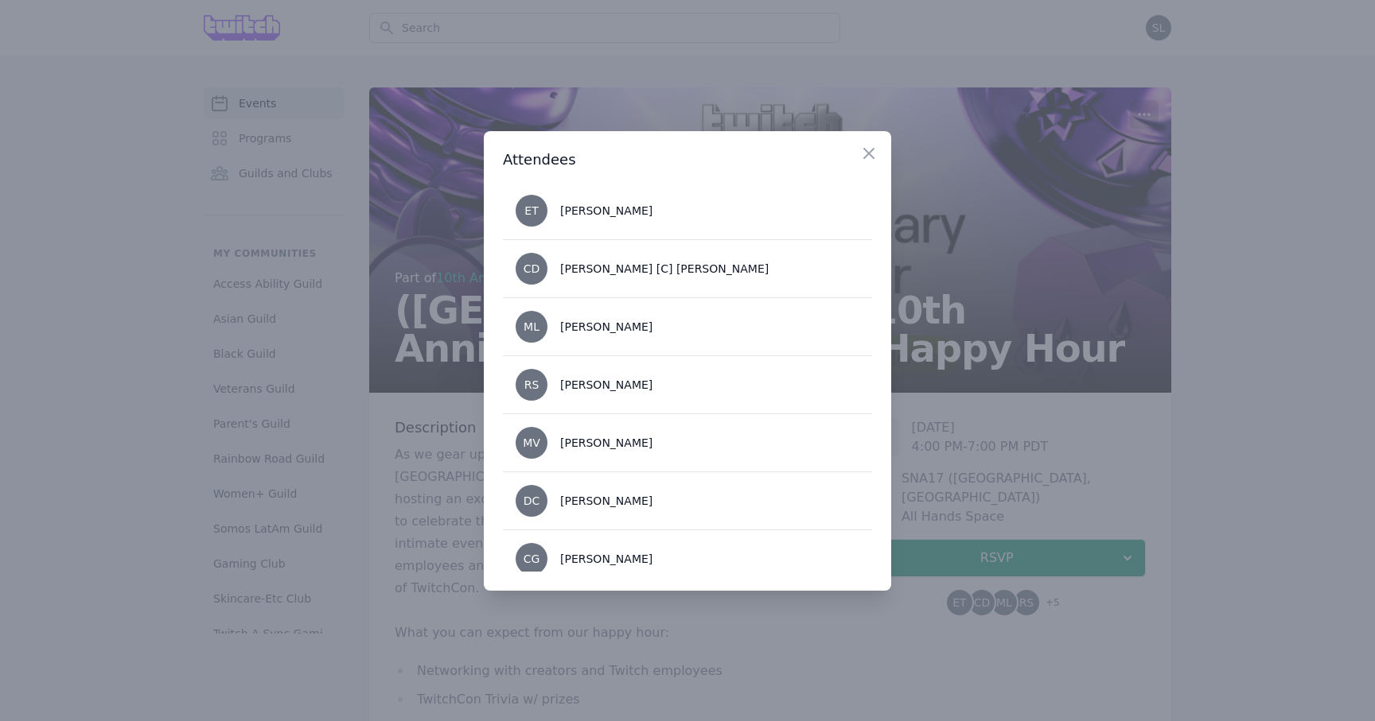
scroll to position [132, 0]
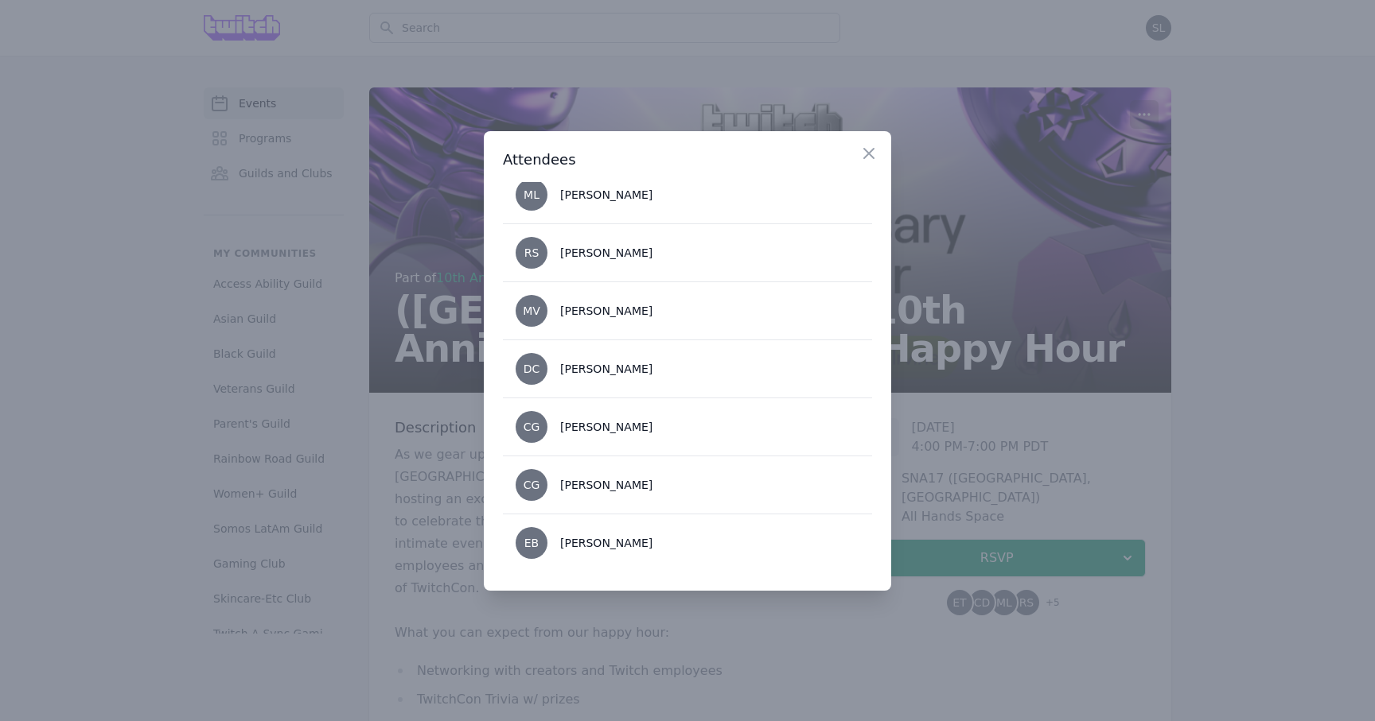
click at [992, 532] on div at bounding box center [687, 360] width 1375 height 721
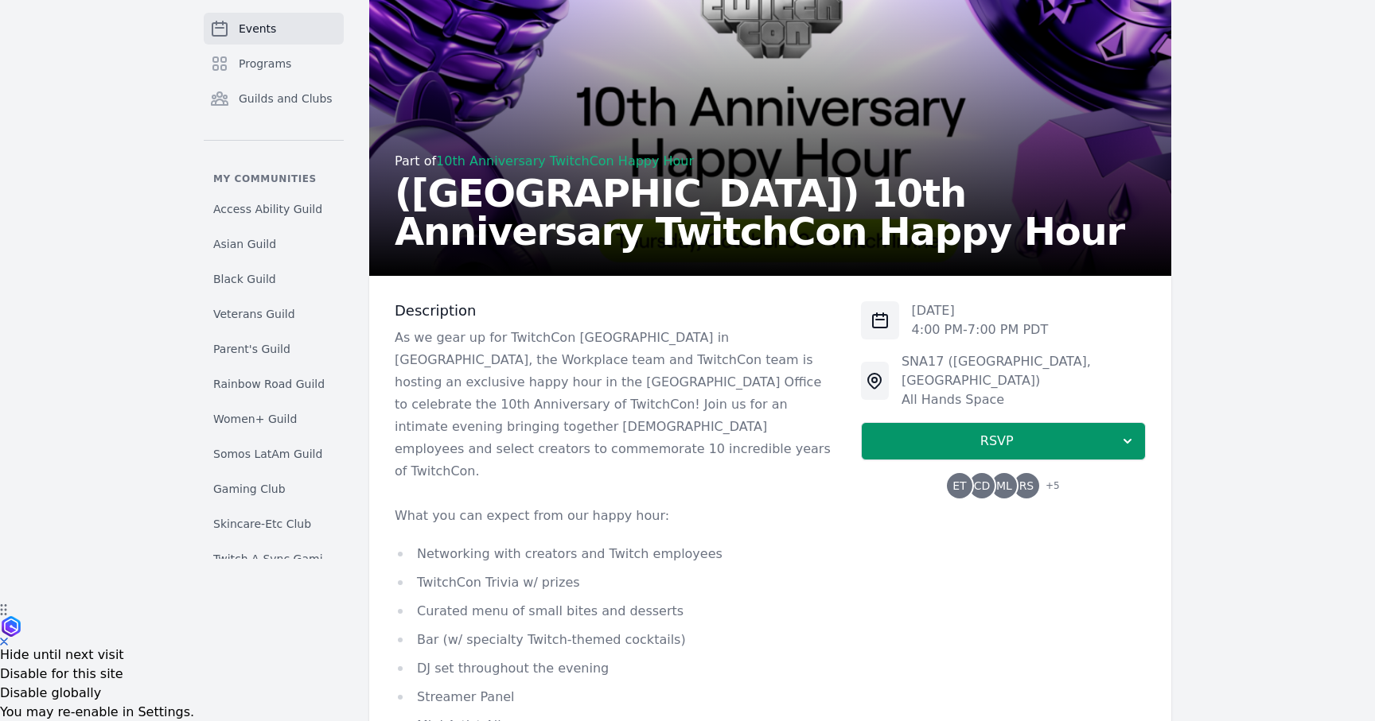
scroll to position [0, 0]
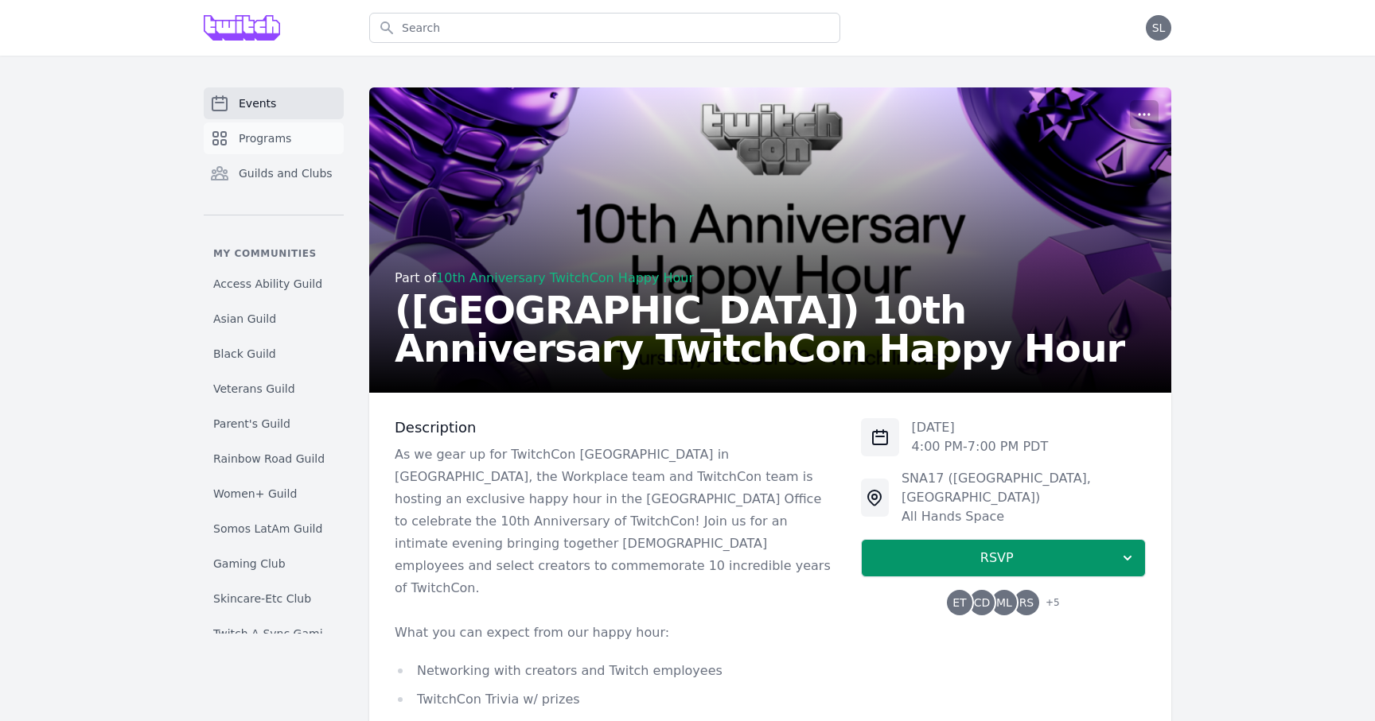
click at [278, 139] on span "Programs" at bounding box center [265, 138] width 52 height 16
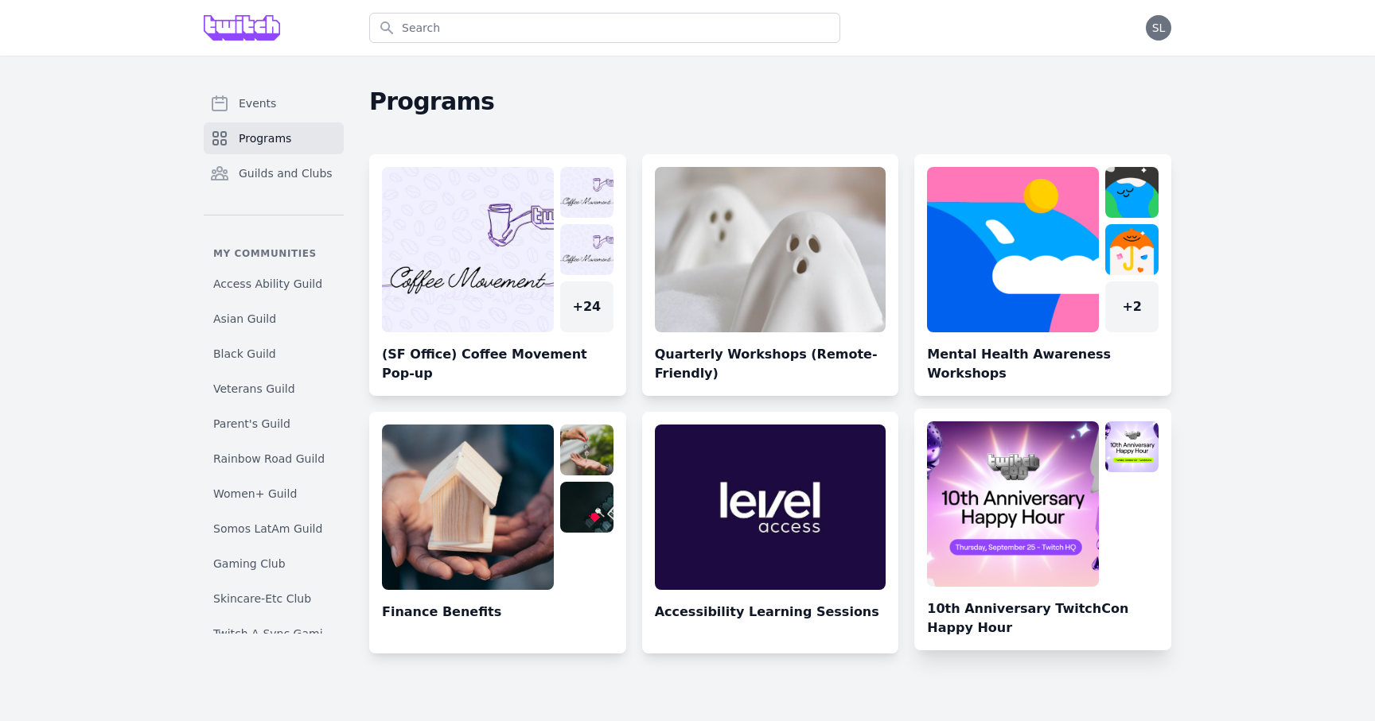
click at [966, 477] on link at bounding box center [1042, 536] width 257 height 229
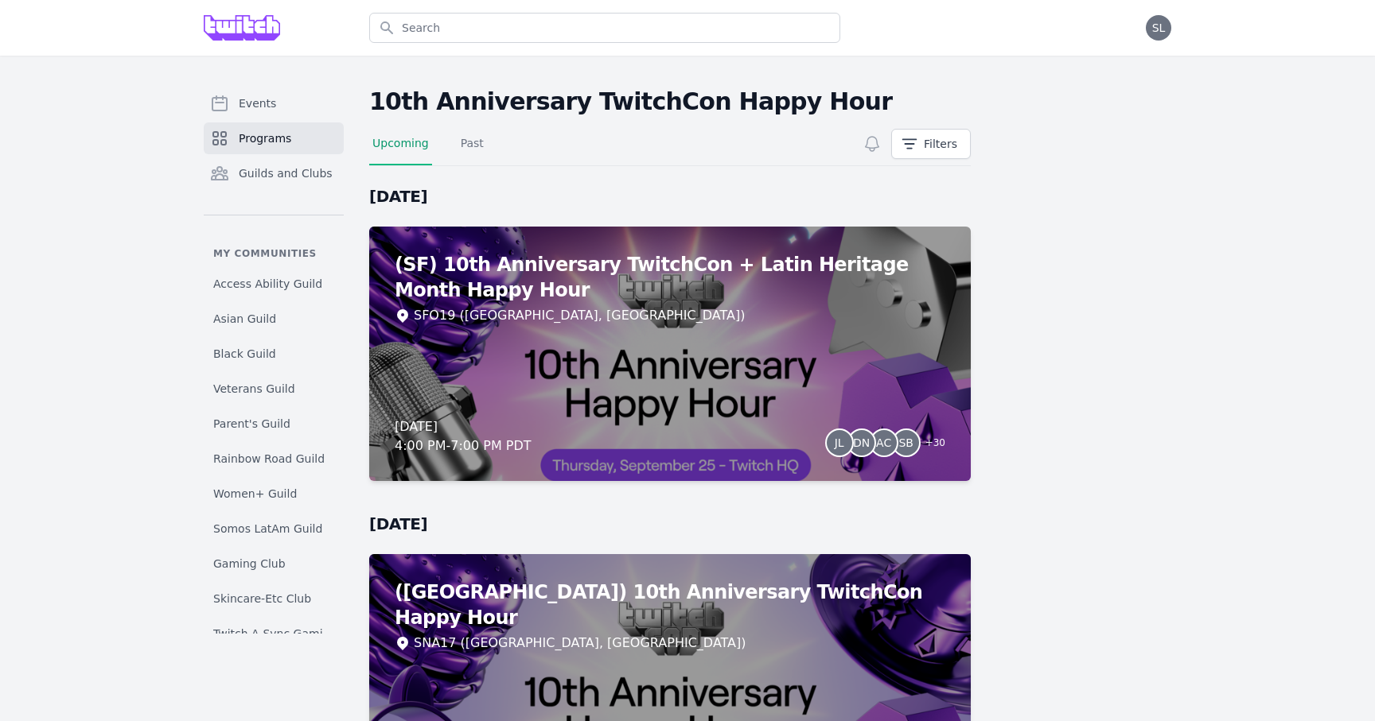
scroll to position [151, 0]
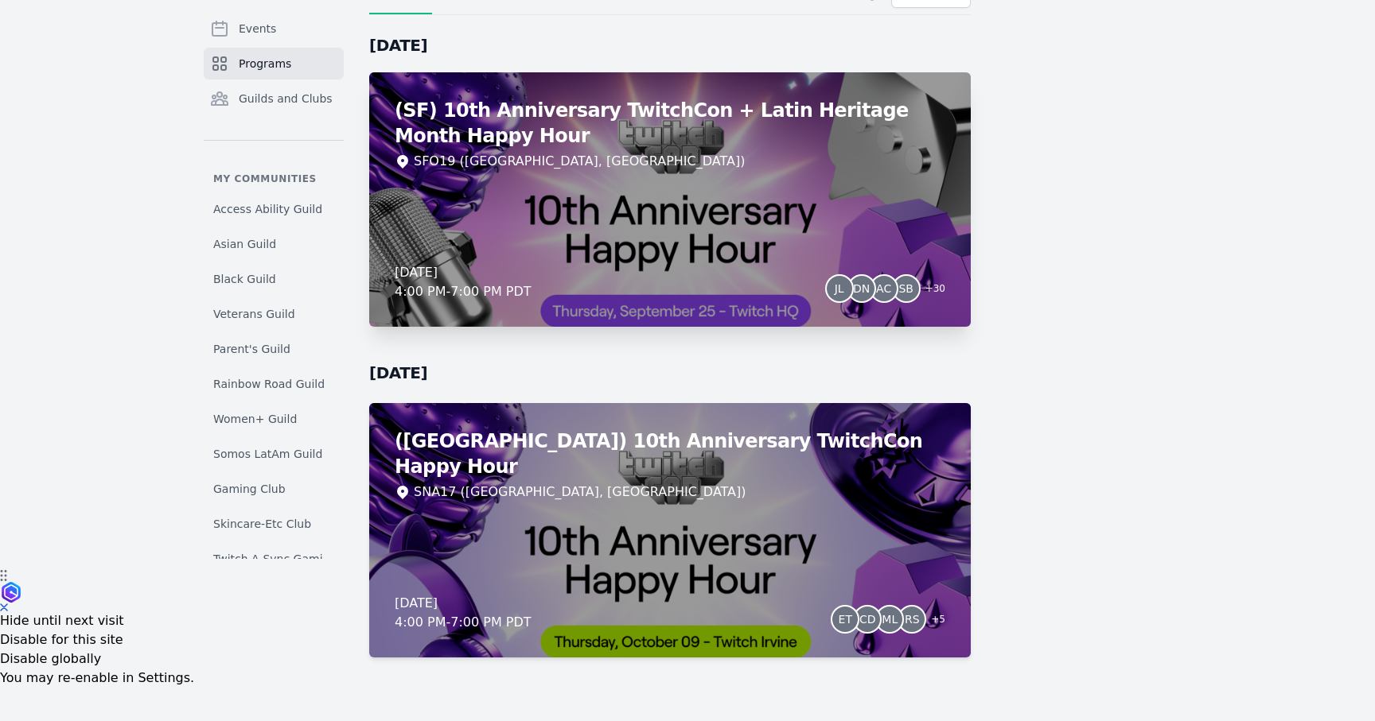
click at [788, 198] on div "(SF) 10th Anniversary TwitchCon + Latin Heritage Month Happy Hour SFO19 ([GEOGR…" at bounding box center [669, 199] width 601 height 255
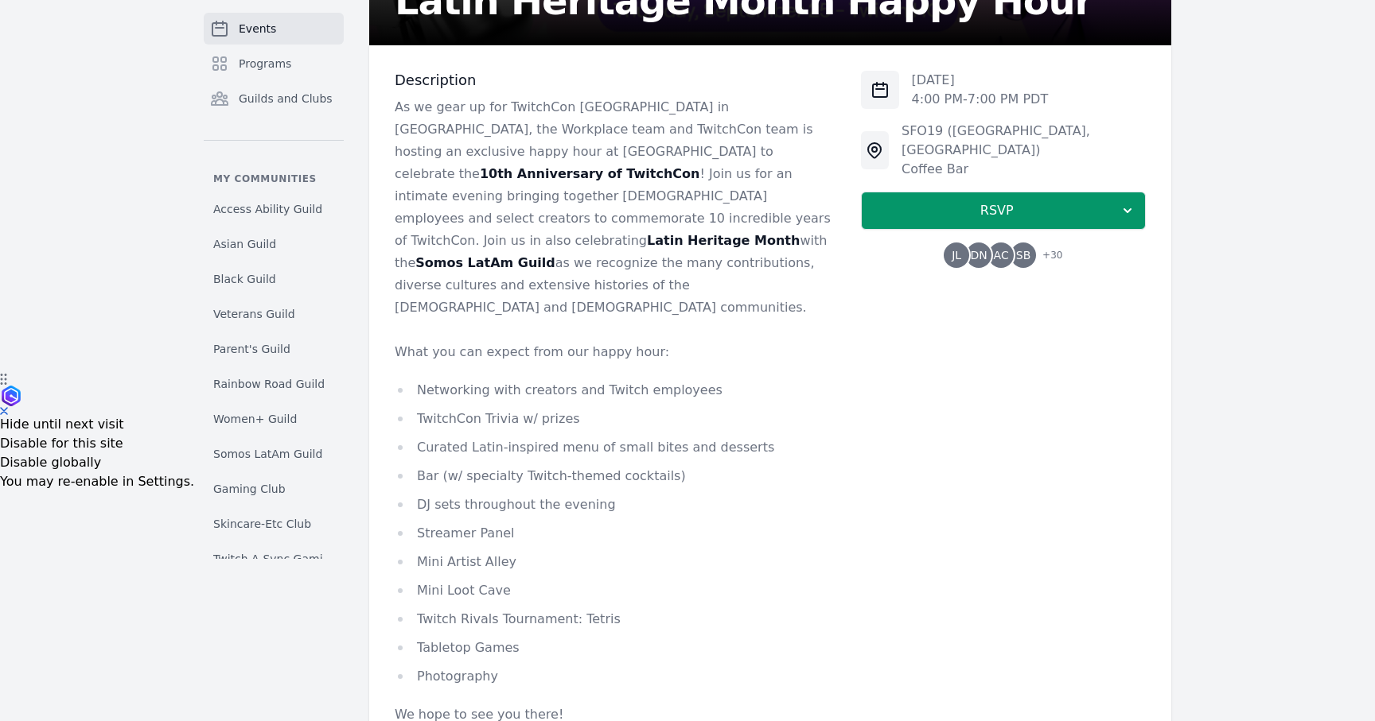
scroll to position [160, 0]
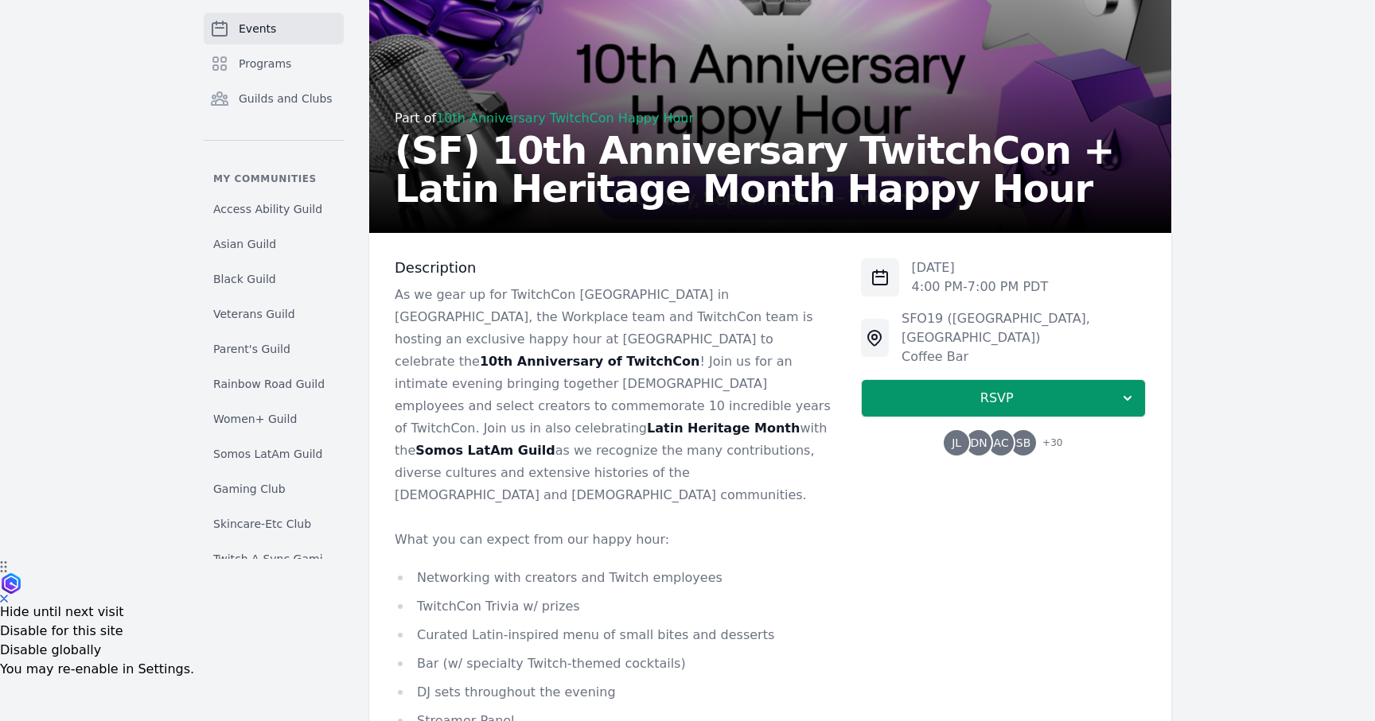
click at [993, 437] on span "AC" at bounding box center [1000, 442] width 15 height 11
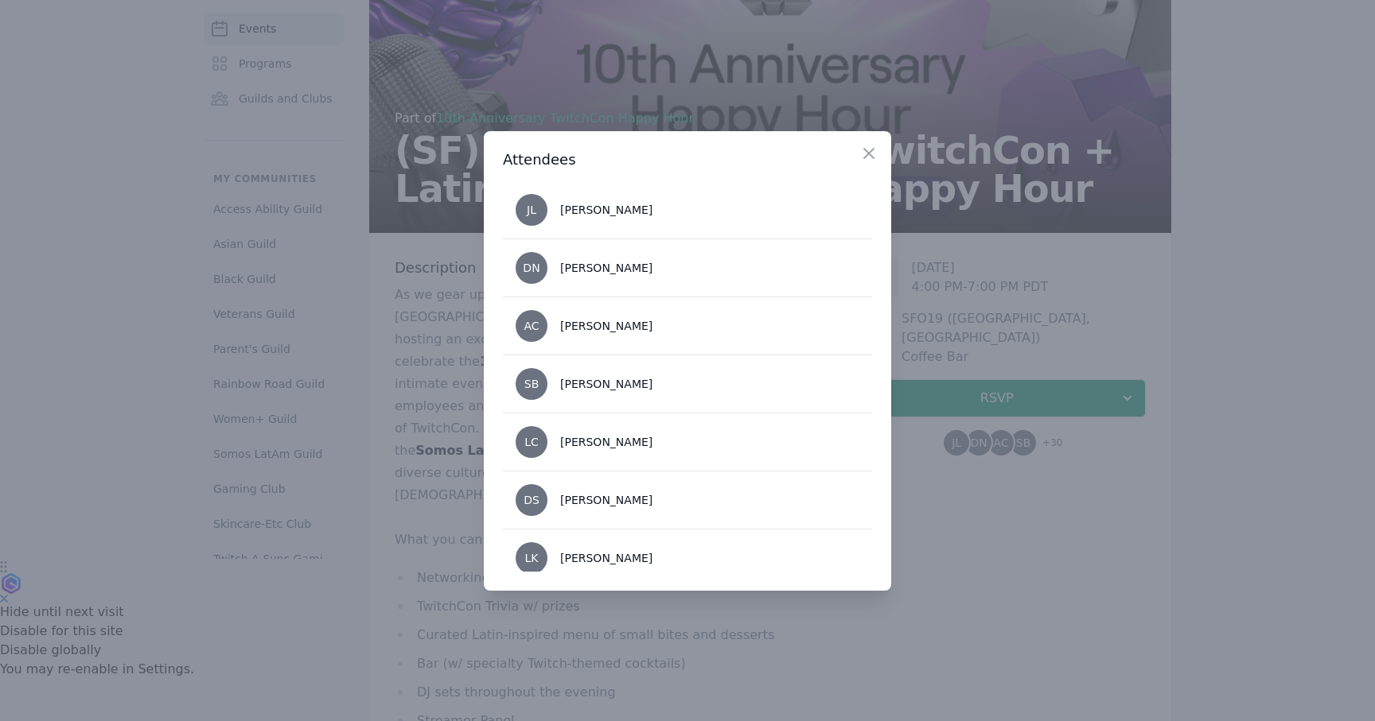
scroll to position [0, 0]
click at [988, 546] on div at bounding box center [687, 360] width 1375 height 721
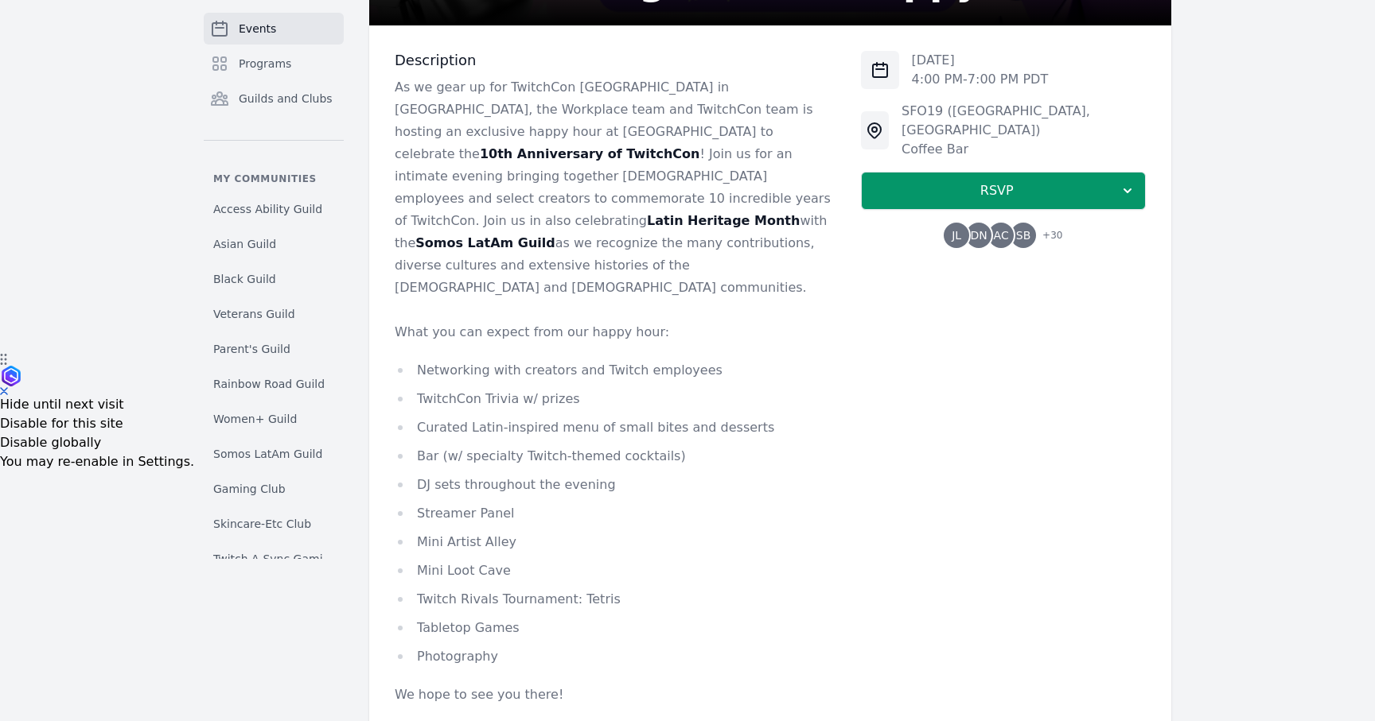
scroll to position [521, 0]
